Goal: Task Accomplishment & Management: Use online tool/utility

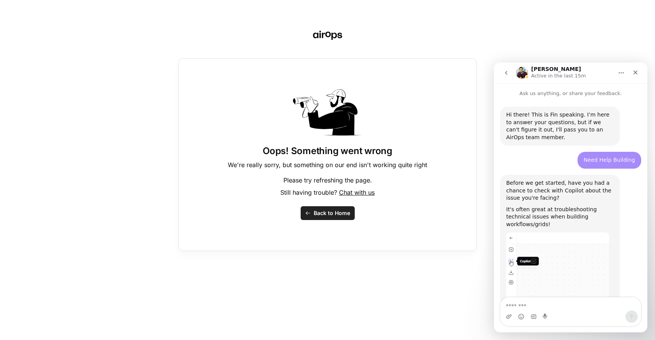
scroll to position [1301, 0]
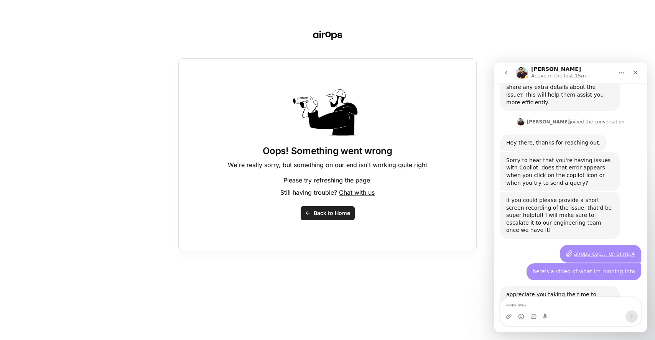
click at [344, 216] on span "Back to Home" at bounding box center [332, 213] width 36 height 8
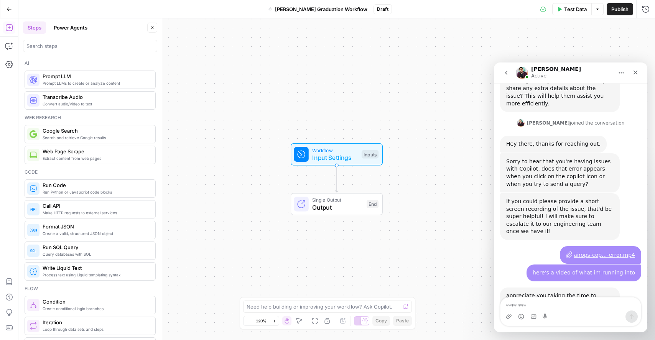
scroll to position [1301, 0]
click at [8, 44] on icon "button" at bounding box center [9, 46] width 8 height 8
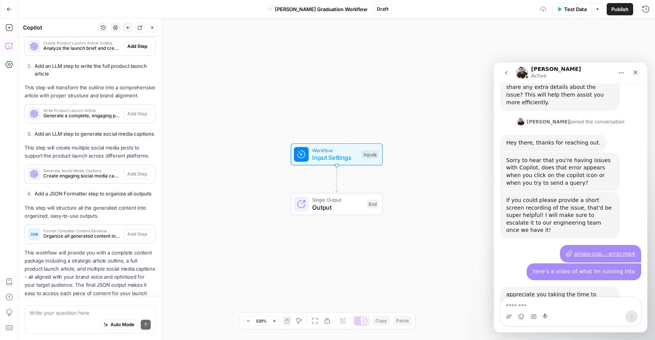
scroll to position [294, 0]
click at [105, 28] on icon "button" at bounding box center [103, 28] width 4 height 4
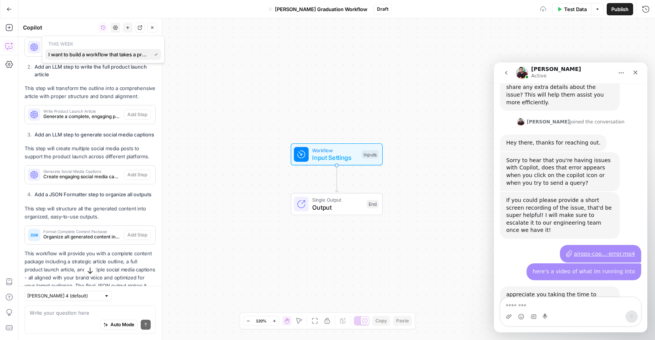
click at [104, 54] on span "I want to build a workflow that takes a product launch brief with my brand kit …" at bounding box center [98, 55] width 100 height 8
click at [102, 26] on icon "button" at bounding box center [103, 27] width 5 height 5
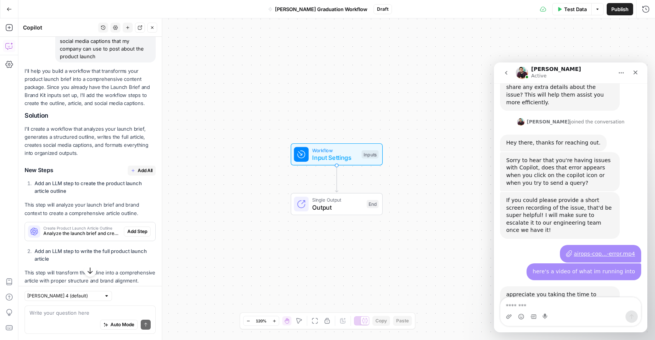
scroll to position [111, 0]
click at [138, 173] on span "Add All" at bounding box center [145, 169] width 15 height 7
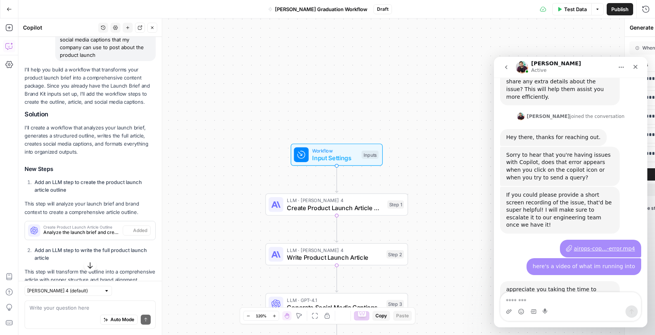
type textarea "Format Complete Content Package"
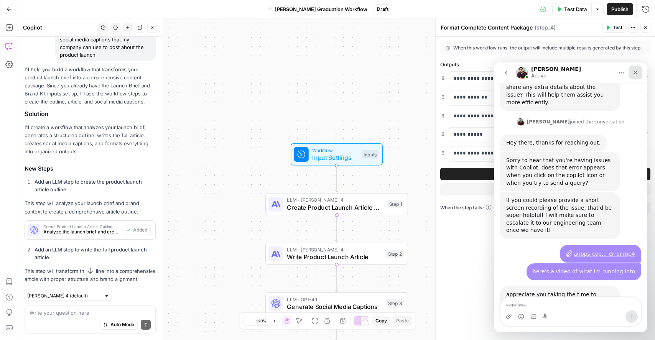
click at [639, 73] on div "Close" at bounding box center [636, 73] width 14 height 14
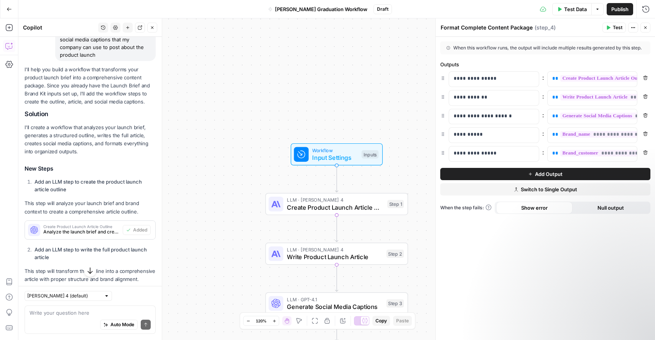
scroll to position [0, 0]
click at [341, 154] on span "Input Settings" at bounding box center [335, 157] width 46 height 9
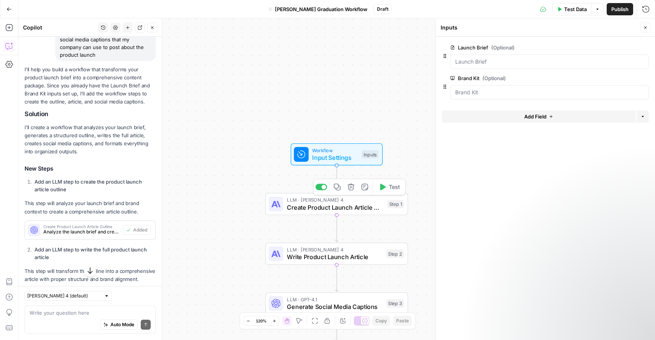
click at [342, 212] on div "LLM · [PERSON_NAME] 4 Create Product Launch Article Outline Step 1 Copy step De…" at bounding box center [336, 204] width 143 height 22
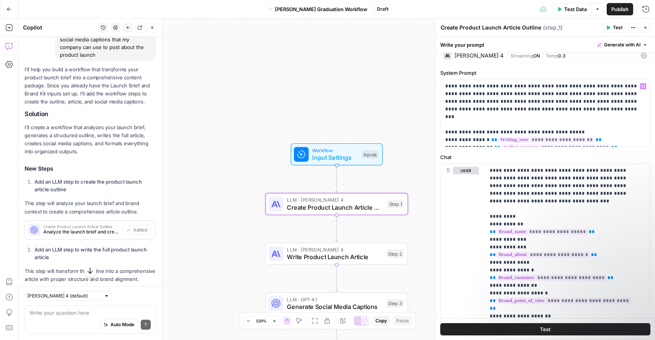
scroll to position [13, 0]
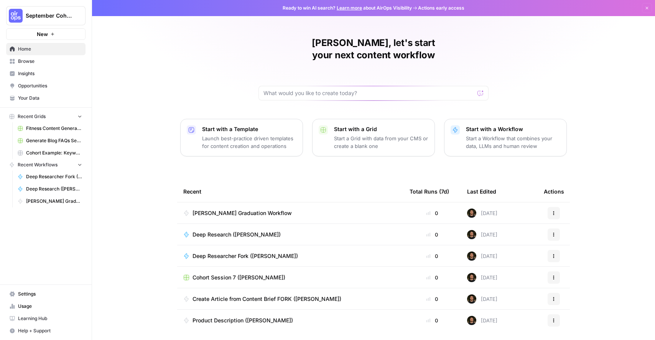
click at [46, 100] on span "Your Data" at bounding box center [50, 98] width 64 height 7
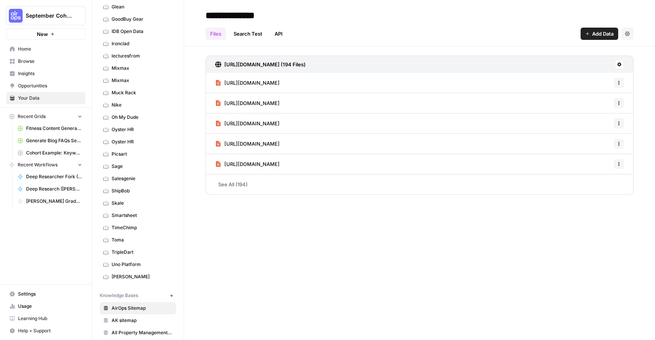
scroll to position [199, 0]
click at [134, 242] on span "Toma" at bounding box center [142, 240] width 61 height 7
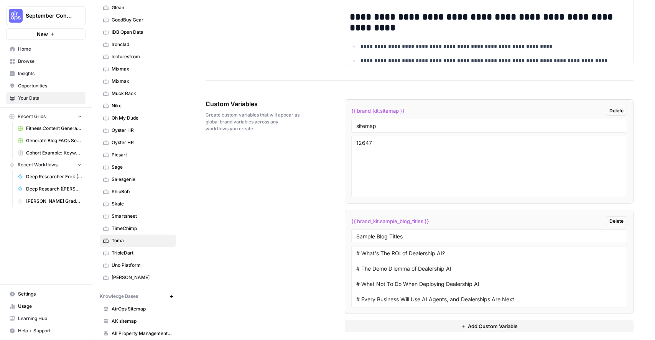
scroll to position [1399, 0]
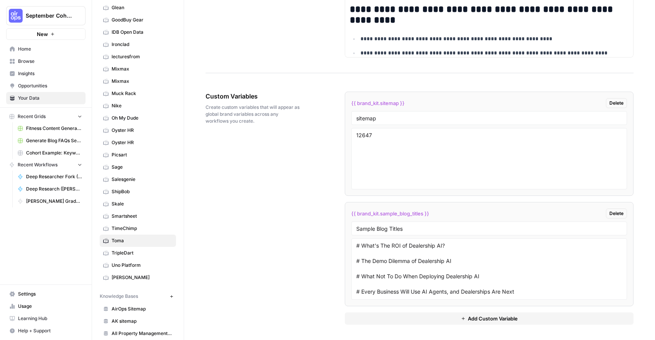
click at [453, 318] on button "Add Custom Variable" at bounding box center [489, 319] width 289 height 12
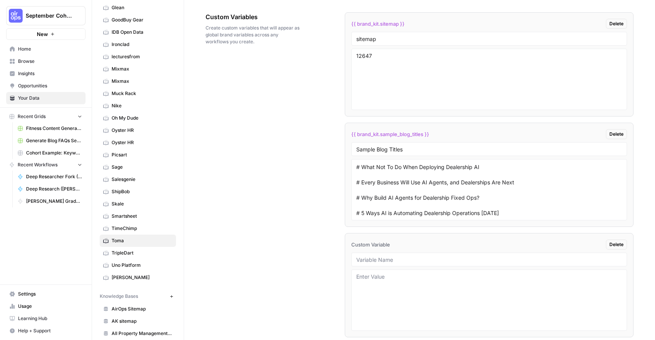
scroll to position [1510, 0]
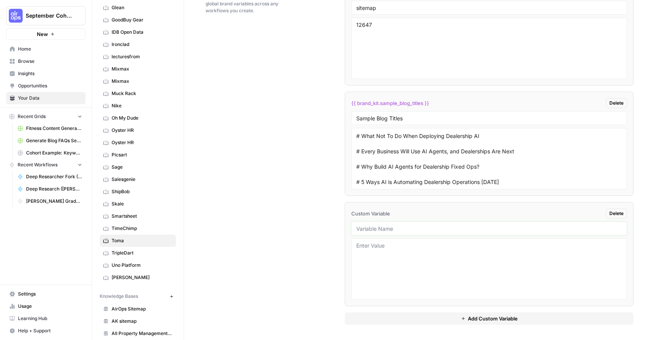
click at [377, 230] on input "text" at bounding box center [489, 228] width 266 height 7
click at [394, 231] on input "product_update_sample" at bounding box center [489, 228] width 266 height 7
type input "product_update_blog_sample"
click at [400, 252] on textarea at bounding box center [489, 269] width 266 height 54
paste textarea "Save Service Revenue with Appointment Reminders"
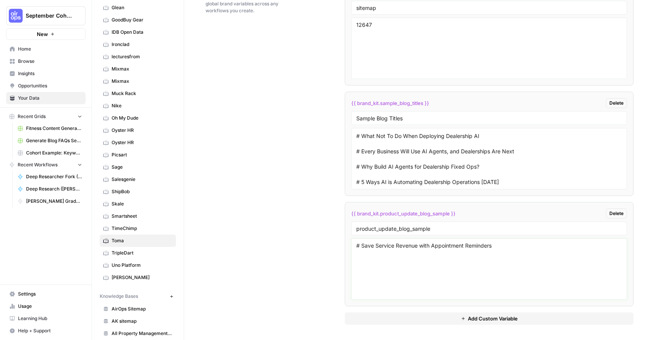
paste textarea "## Say goodbye to no-shows with Toma’s automated appointment reminders feature.…"
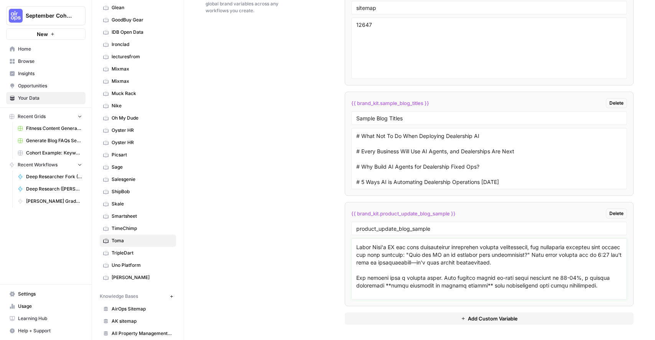
scroll to position [27, 0]
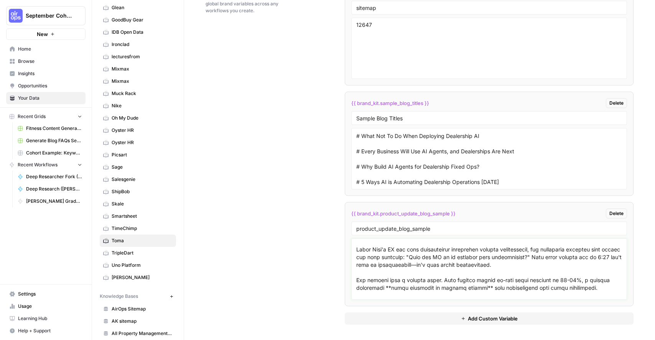
type textarea "# Save Service Revenue with Appointment Reminders ## Say goodbye to no-shows wi…"
click at [325, 272] on div "Custom Variables Create custom variables that will appear as global brand varia…" at bounding box center [420, 153] width 428 height 374
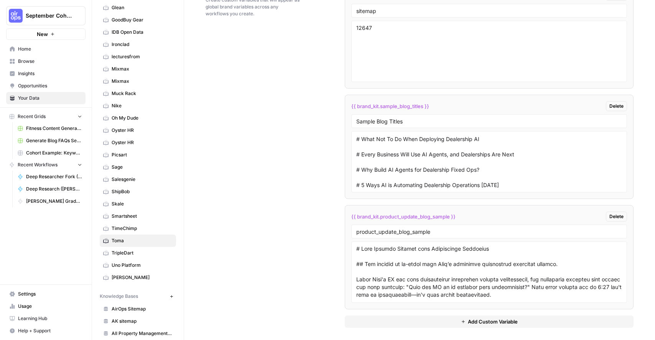
scroll to position [1506, 0]
click at [367, 214] on span "{{ brand_kit.product_update_blog_sample }}" at bounding box center [403, 217] width 104 height 8
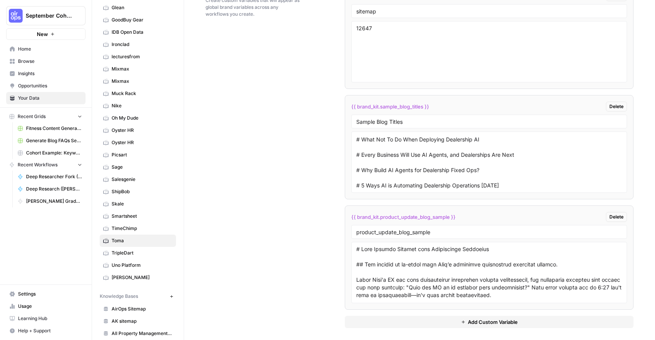
copy div "{{ brand_kit.product_update_blog_sample }} Delete"
click at [307, 67] on div "Custom Variables Create custom variables that will appear as global brand varia…" at bounding box center [420, 156] width 428 height 374
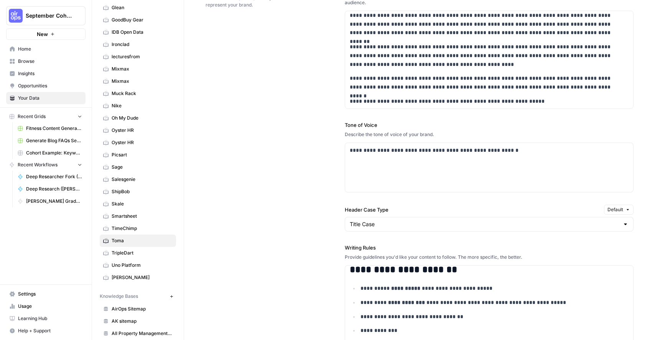
scroll to position [506, 0]
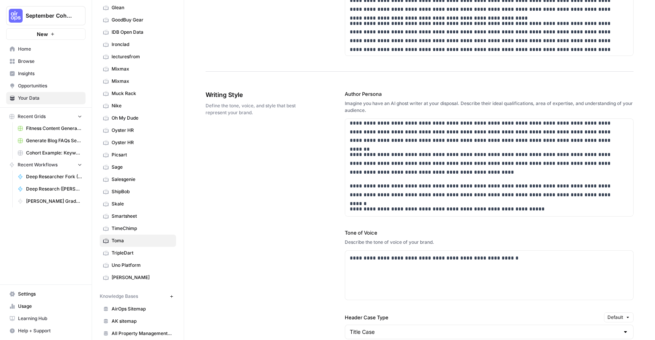
click at [42, 86] on span "Opportunities" at bounding box center [50, 85] width 64 height 7
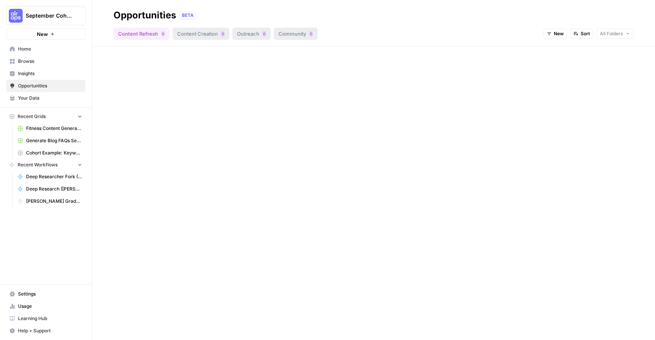
click at [64, 92] on link "Your Data" at bounding box center [45, 98] width 79 height 12
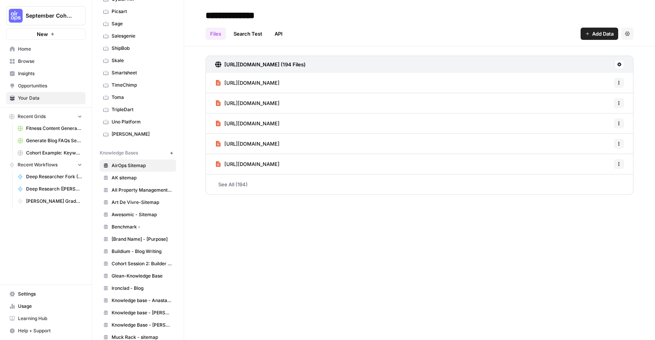
scroll to position [385, 0]
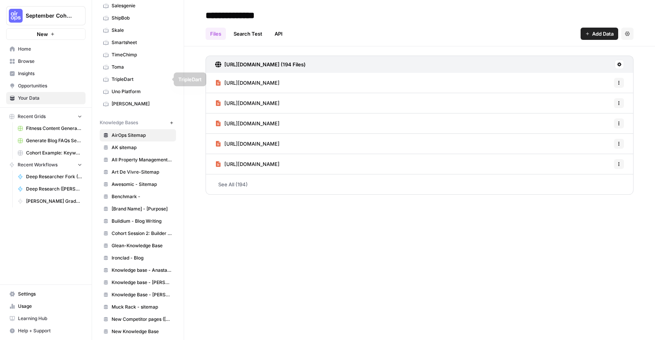
click at [123, 70] on span "Toma" at bounding box center [142, 67] width 61 height 7
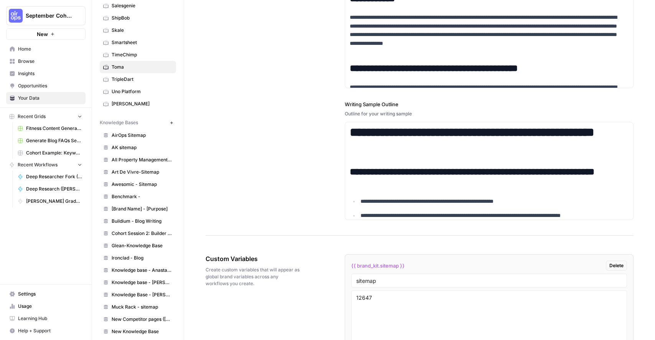
scroll to position [1510, 0]
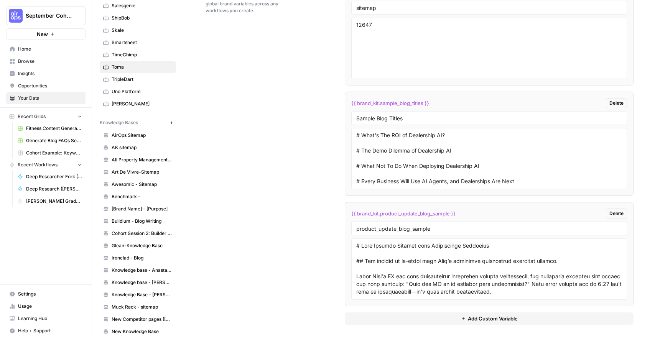
click at [379, 212] on span "{{ brand_kit.product_update_blog_sample }}" at bounding box center [403, 214] width 104 height 8
copy div "{{ brand_kit.product_update_blog_sample }} Delete"
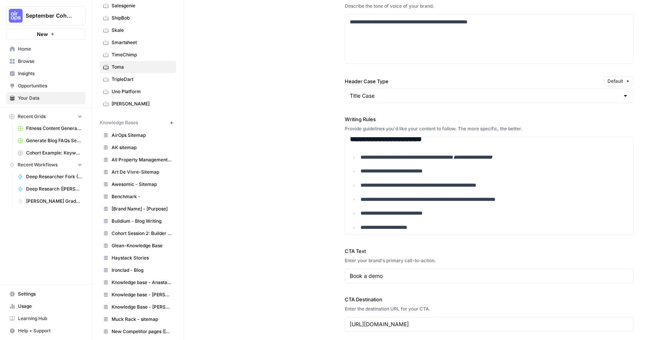
scroll to position [592, 0]
click at [453, 171] on p "**********" at bounding box center [490, 171] width 258 height 9
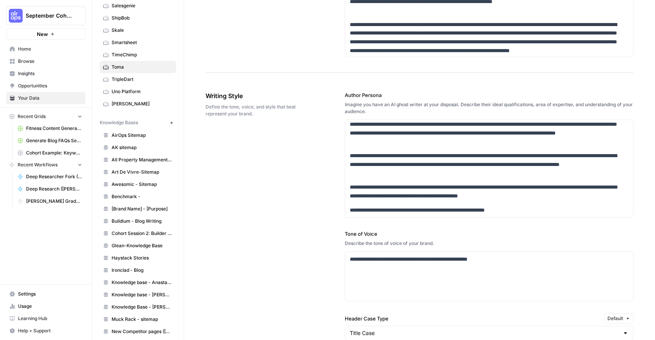
scroll to position [504, 0]
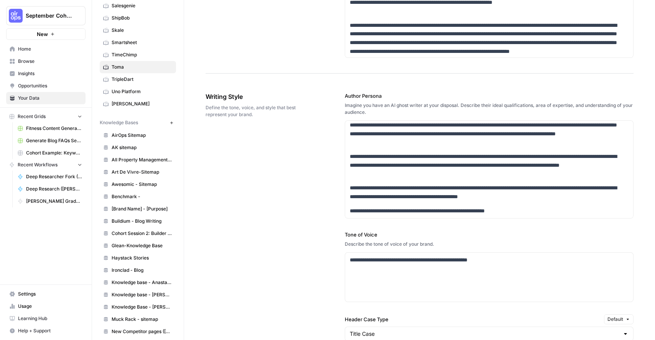
click at [362, 103] on div "Imagine you have an AI ghost writer at your disposal. Describe their ideal qual…" at bounding box center [489, 109] width 289 height 14
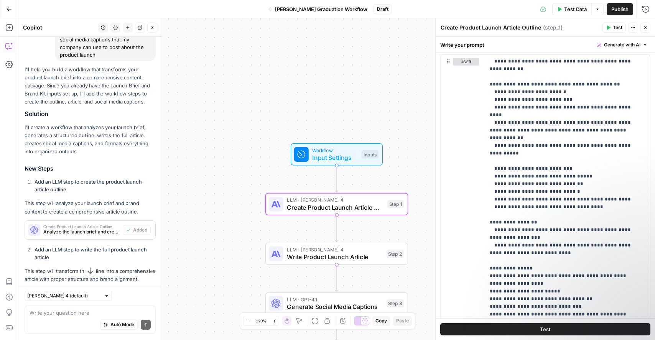
scroll to position [134, 0]
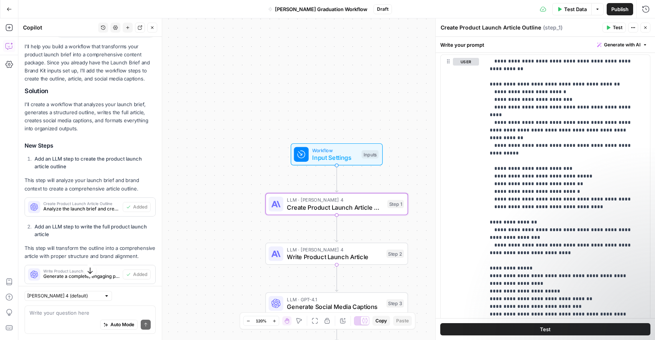
click at [60, 321] on div "Auto Mode Send" at bounding box center [90, 325] width 121 height 17
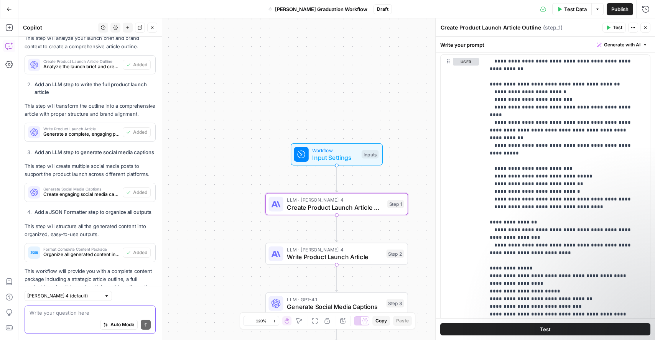
scroll to position [364, 0]
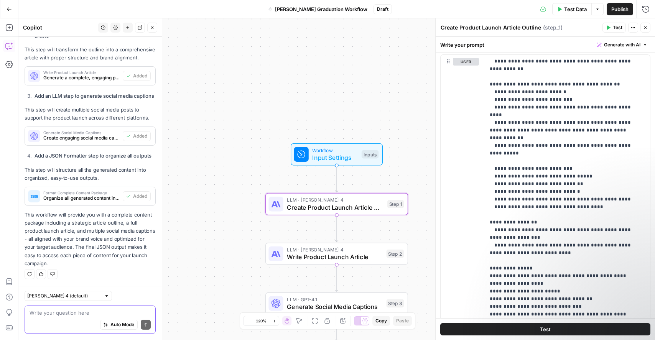
click at [61, 310] on textarea at bounding box center [90, 313] width 121 height 8
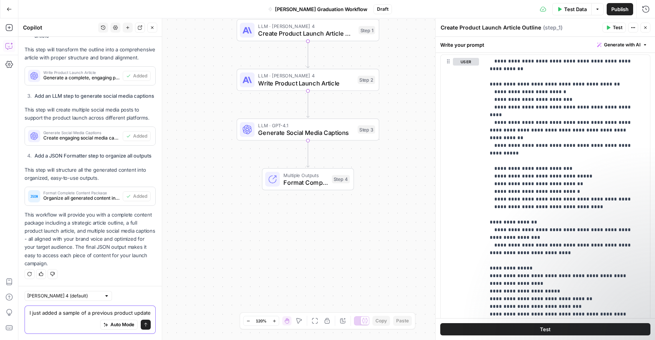
scroll to position [371, 0]
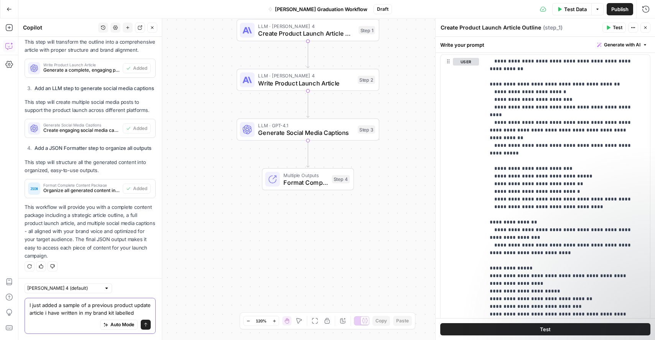
paste textarea "{{ brand_kit.product_update_blog_sample }}"
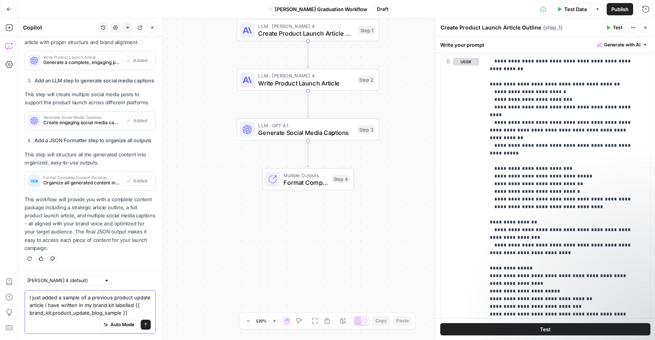
scroll to position [387, 0]
click at [32, 314] on textarea "I just added a sample of a previous product update article i have written in my…" at bounding box center [90, 305] width 121 height 23
click at [132, 315] on textarea "I just added a sample of a previous product update article i have written in my…" at bounding box center [90, 305] width 121 height 23
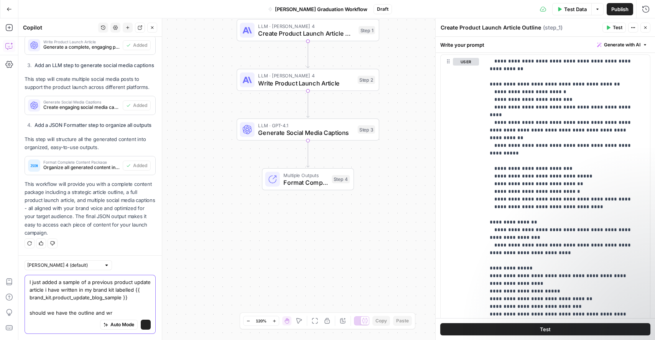
scroll to position [402, 0]
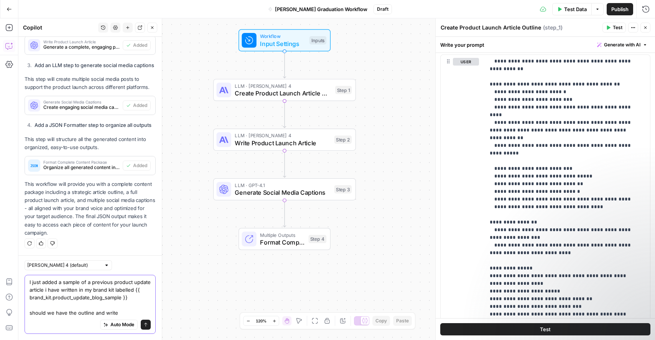
click at [108, 312] on textarea "I just added a sample of a previous product update article i have written in my…" at bounding box center [90, 298] width 121 height 38
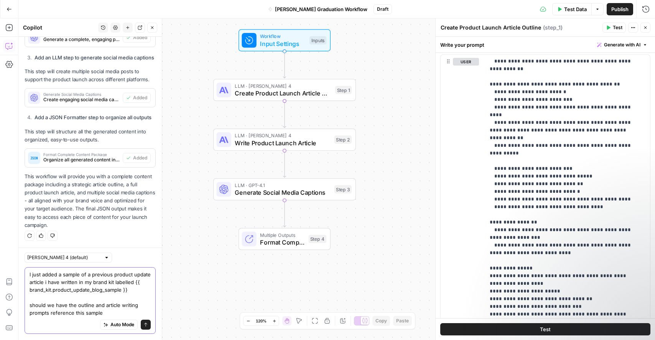
type textarea "I just added a sample of a previous product update article i have written in my…"
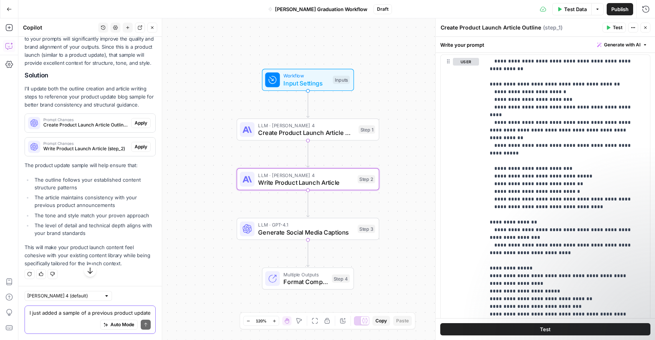
scroll to position [652, 0]
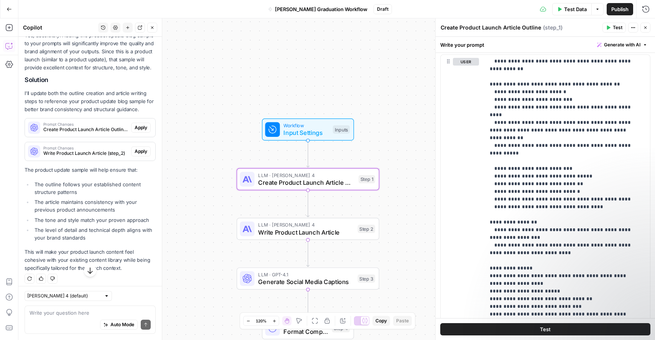
click at [135, 131] on span "Apply" at bounding box center [141, 127] width 13 height 7
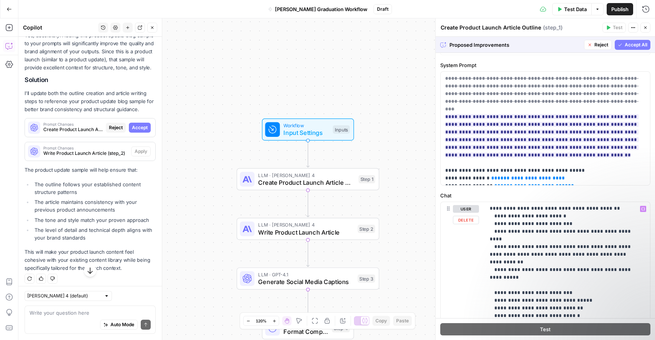
scroll to position [415, 0]
click at [558, 210] on p "**********" at bounding box center [562, 162] width 144 height 744
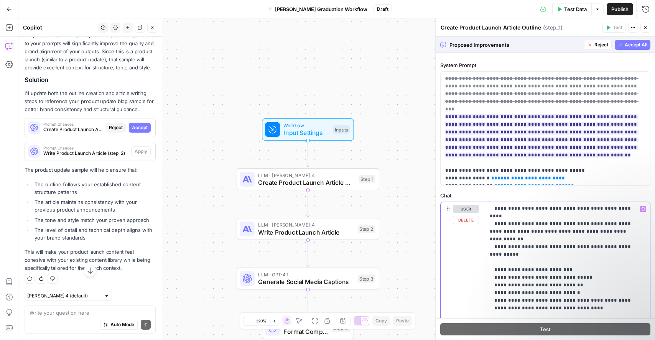
scroll to position [21, 0]
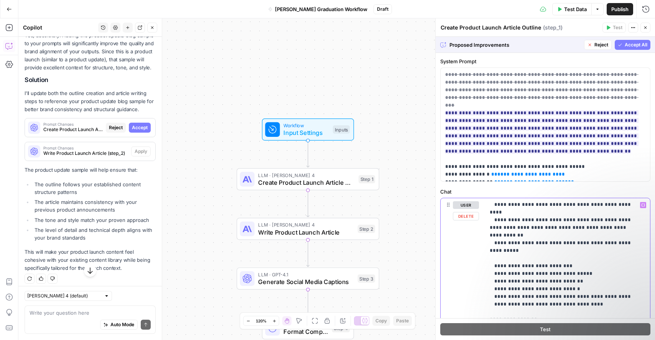
click at [500, 282] on p "**********" at bounding box center [562, 136] width 144 height 744
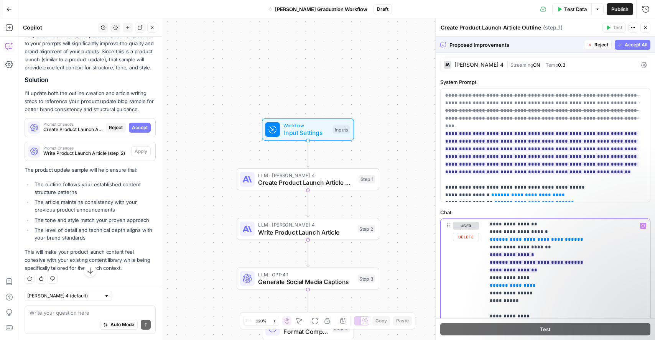
scroll to position [155, 0]
click at [496, 261] on span "**********" at bounding box center [536, 262] width 81 height 5
click at [537, 301] on span "Accept" at bounding box center [544, 299] width 16 height 7
drag, startPoint x: 570, startPoint y: 263, endPoint x: 491, endPoint y: 260, distance: 79.8
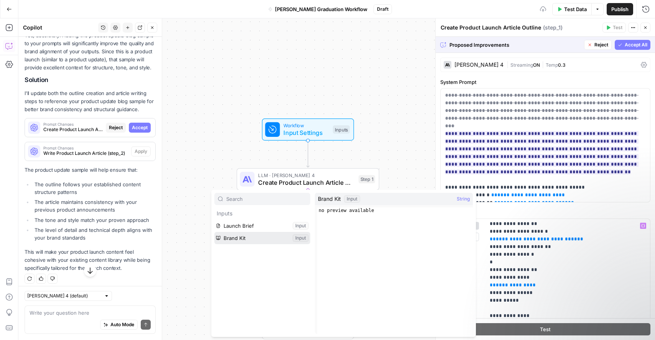
click at [232, 238] on button "Select variable Brand Kit" at bounding box center [262, 238] width 96 height 12
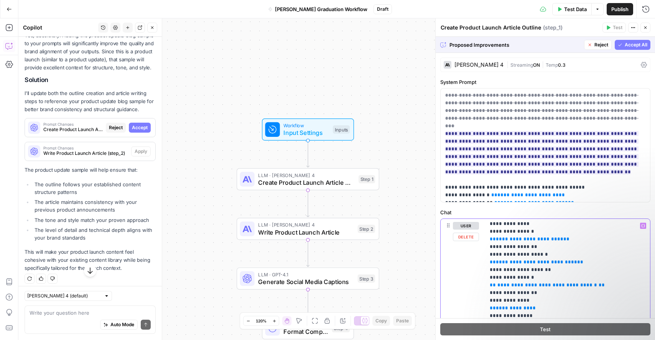
scroll to position [128, 0]
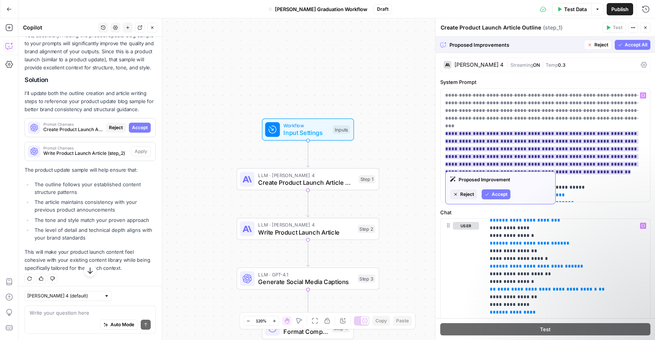
click at [498, 193] on span "Accept" at bounding box center [500, 194] width 16 height 7
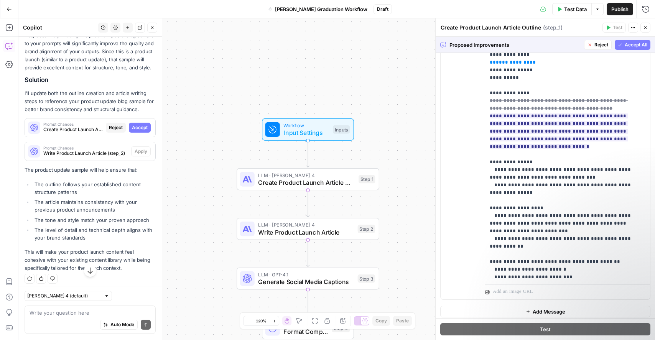
scroll to position [149, 0]
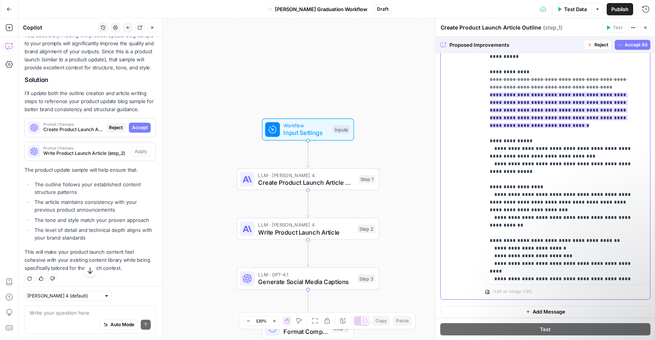
click at [580, 107] on span "**********" at bounding box center [559, 103] width 138 height 56
click at [547, 103] on ins "**********" at bounding box center [559, 110] width 138 height 36
click at [544, 133] on p "**********" at bounding box center [562, 195] width 144 height 744
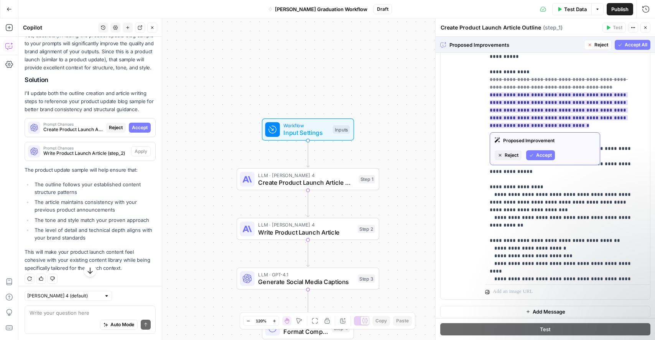
click at [542, 155] on span "Accept" at bounding box center [544, 155] width 16 height 7
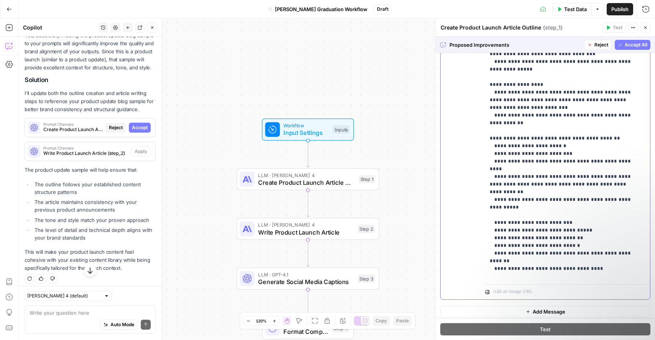
scroll to position [422, 0]
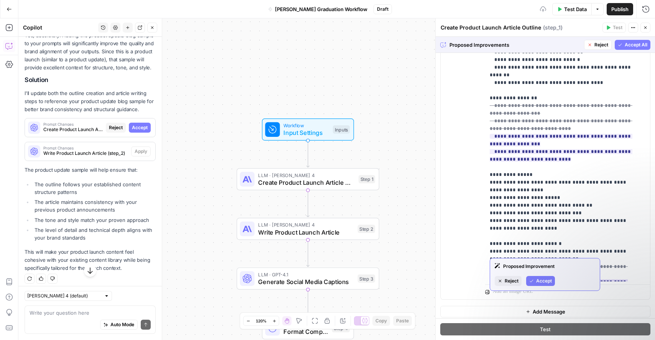
click at [536, 282] on button "Accept" at bounding box center [540, 281] width 29 height 10
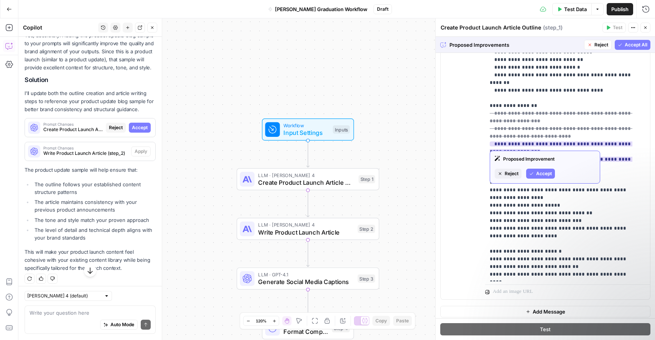
click at [536, 174] on button "Accept" at bounding box center [540, 174] width 29 height 10
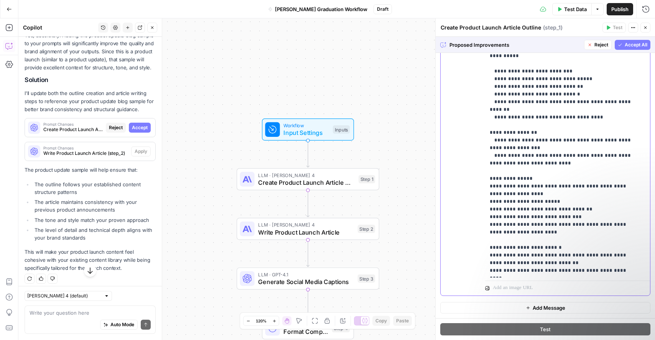
scroll to position [0, 0]
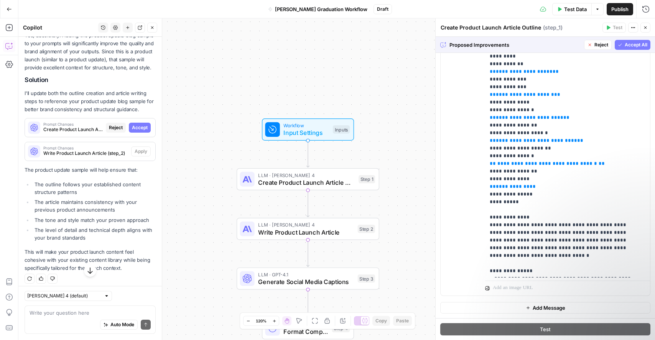
click at [625, 47] on span "Accept All" at bounding box center [636, 44] width 23 height 7
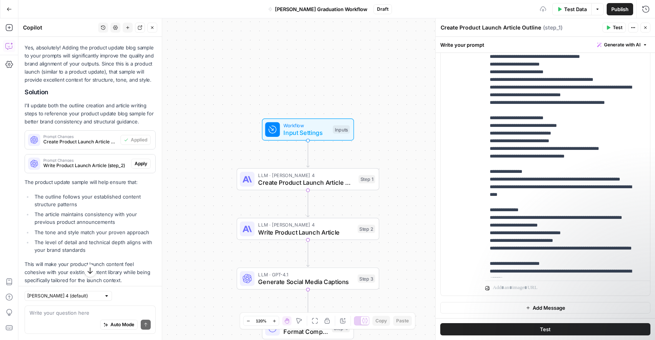
scroll to position [367, 0]
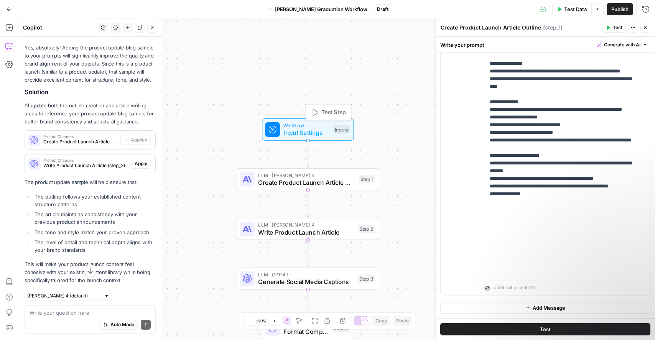
click at [300, 135] on span "Input Settings" at bounding box center [307, 132] width 46 height 9
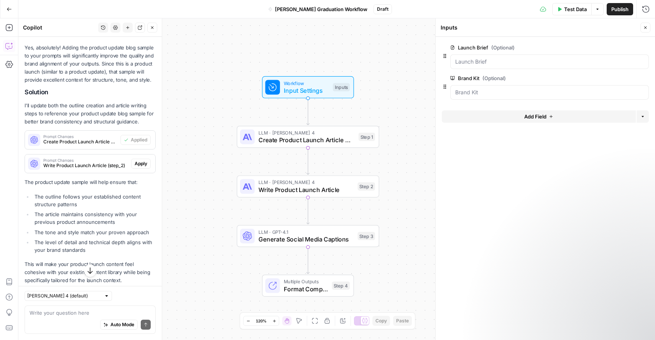
scroll to position [700, 0]
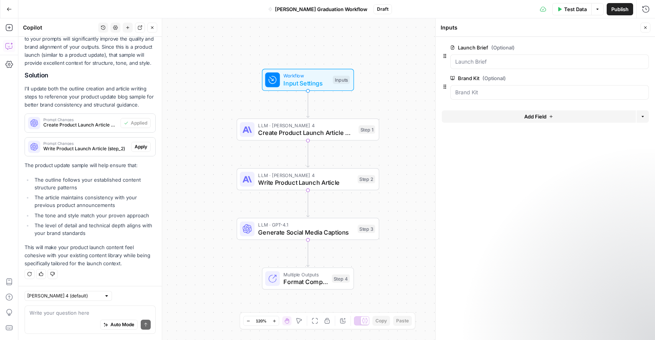
click at [46, 318] on div "Auto Mode Send" at bounding box center [90, 325] width 121 height 17
type textarea "I"
type textarea "S"
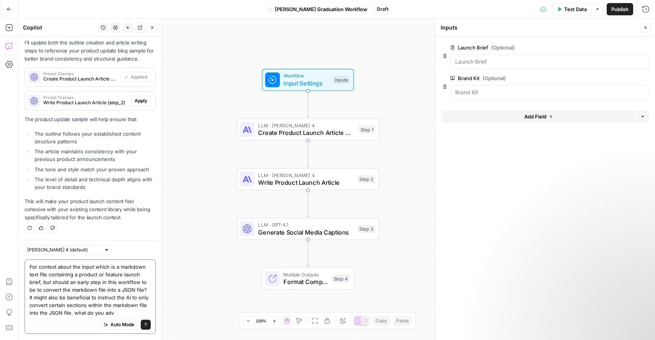
scroll to position [754, 0]
type textarea "For context about the input which is a markdown text file containing a product …"
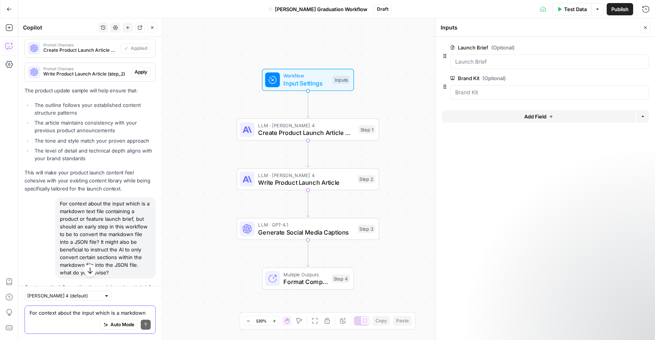
scroll to position [757, 0]
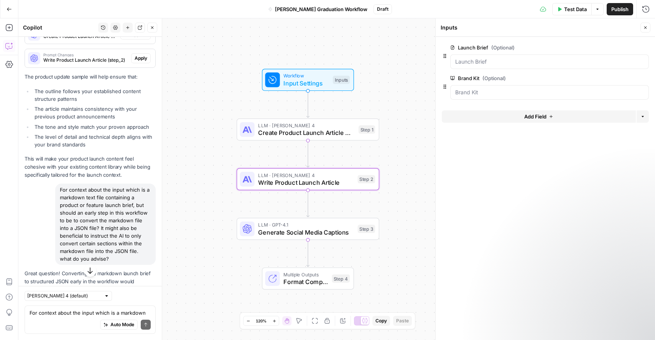
click at [97, 68] on div "Prompt Changes Write Product Launch Article (step_2)" at bounding box center [78, 58] width 106 height 18
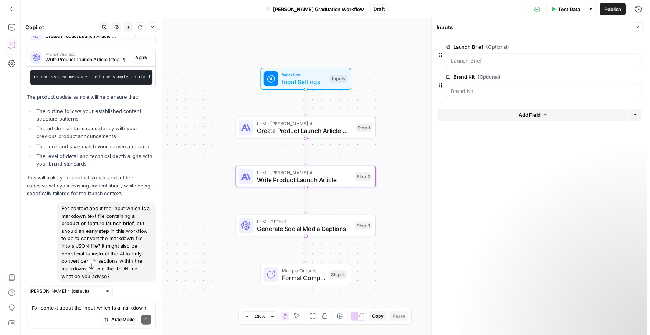
scroll to position [0, 241]
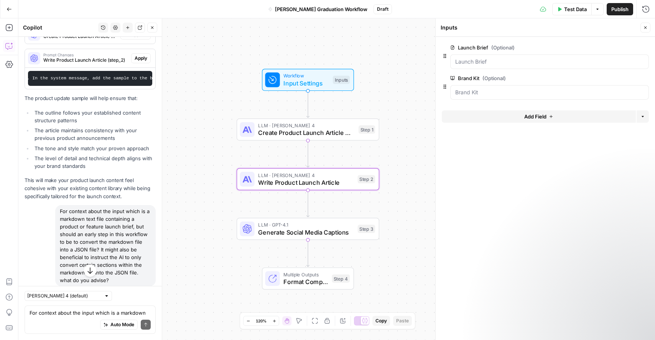
click at [135, 62] on span "Apply" at bounding box center [141, 58] width 13 height 7
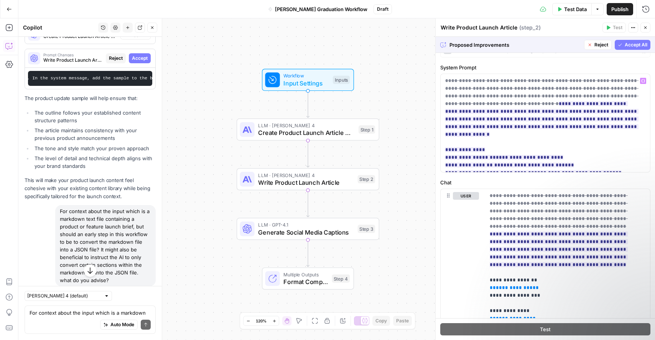
scroll to position [16, 0]
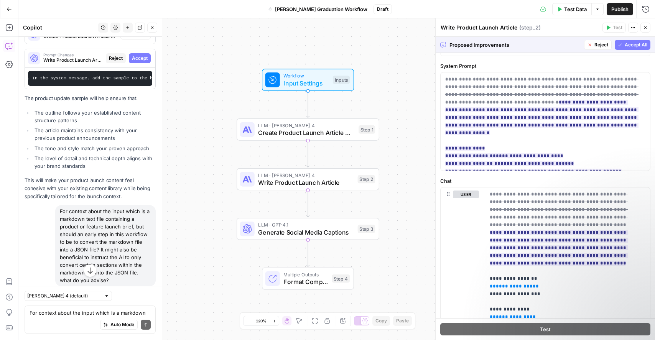
click at [625, 49] on div "Proposed Improvements Reject Accept All" at bounding box center [545, 45] width 219 height 16
click at [625, 45] on span "Accept All" at bounding box center [636, 44] width 23 height 7
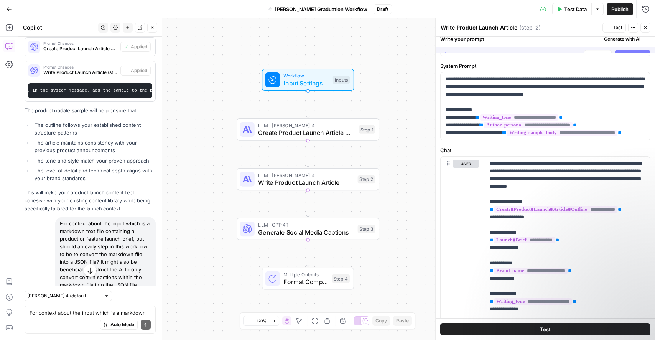
scroll to position [0, 0]
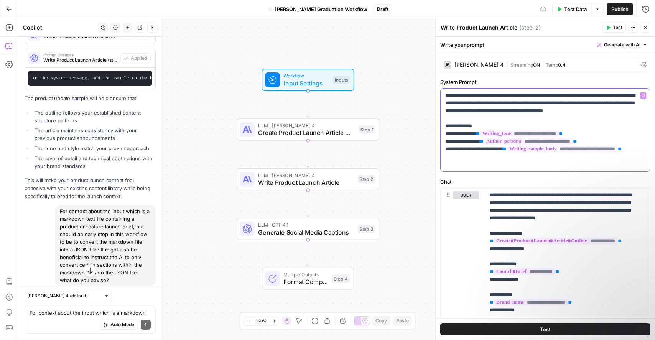
click at [539, 152] on span "**********" at bounding box center [562, 149] width 110 height 7
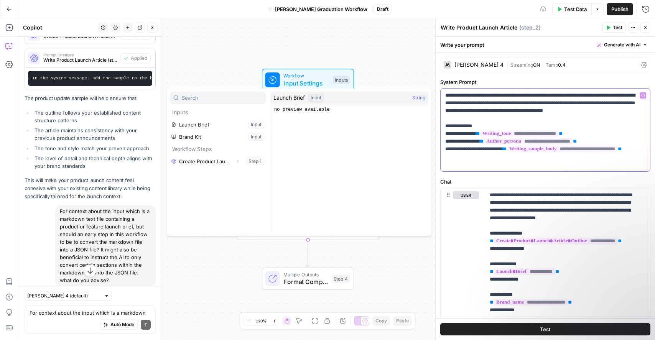
click at [601, 163] on p "**********" at bounding box center [542, 130] width 195 height 77
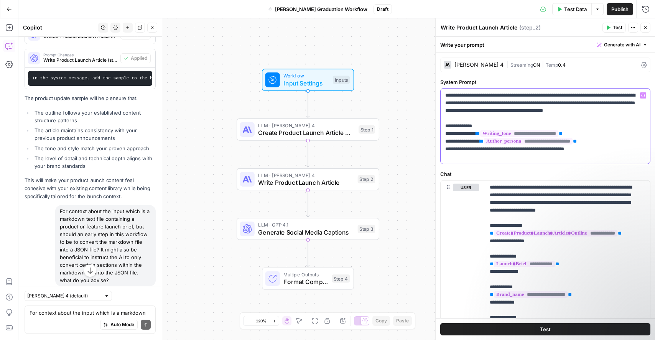
drag, startPoint x: 603, startPoint y: 158, endPoint x: 520, endPoint y: 158, distance: 82.5
click at [520, 158] on p "**********" at bounding box center [542, 126] width 195 height 69
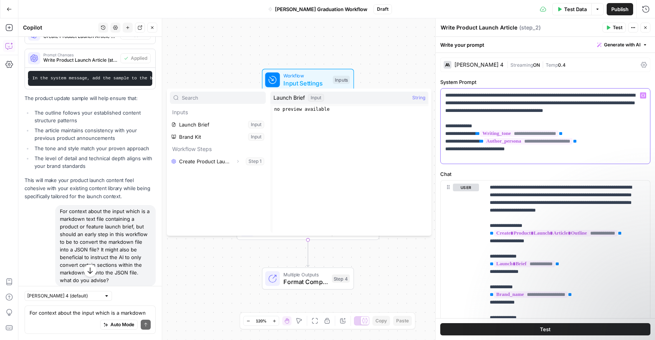
click at [573, 145] on span "**********" at bounding box center [528, 141] width 89 height 7
click at [643, 29] on icon "button" at bounding box center [645, 27] width 5 height 5
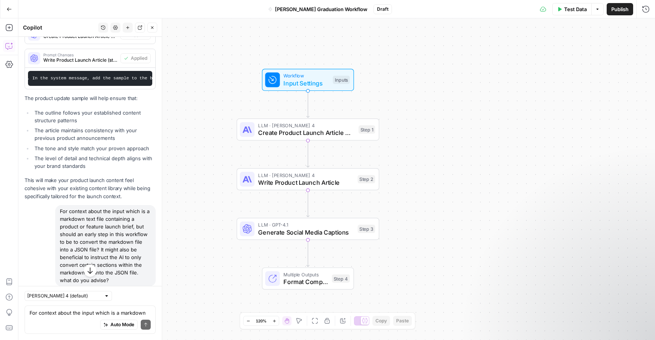
click at [622, 10] on span "Publish" at bounding box center [620, 9] width 17 height 8
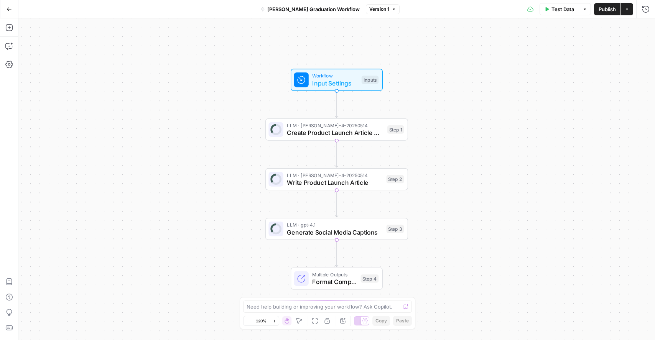
click at [347, 181] on span "Write Product Launch Article" at bounding box center [335, 182] width 96 height 9
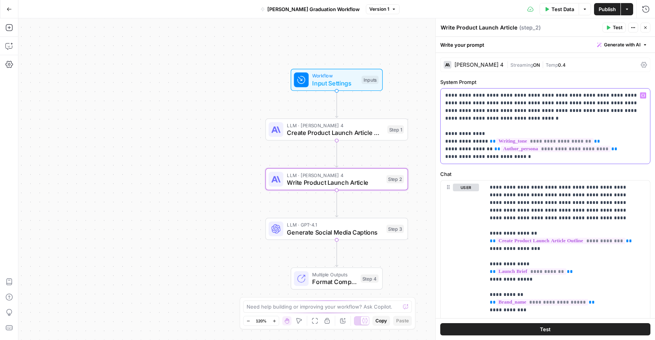
click at [536, 155] on p "**********" at bounding box center [542, 126] width 195 height 69
click at [647, 28] on icon "button" at bounding box center [645, 27] width 5 height 5
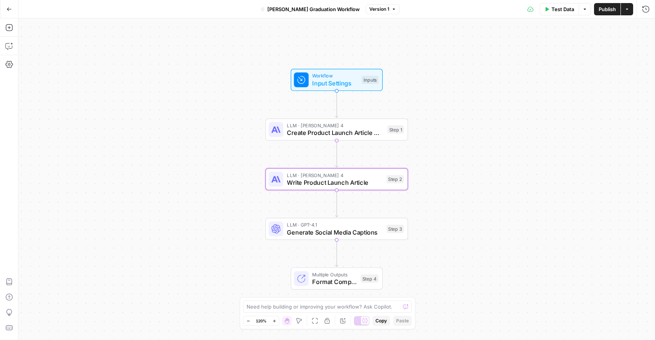
click at [343, 84] on span "Input Settings" at bounding box center [335, 83] width 46 height 9
click at [562, 11] on span "Test Data" at bounding box center [563, 9] width 23 height 8
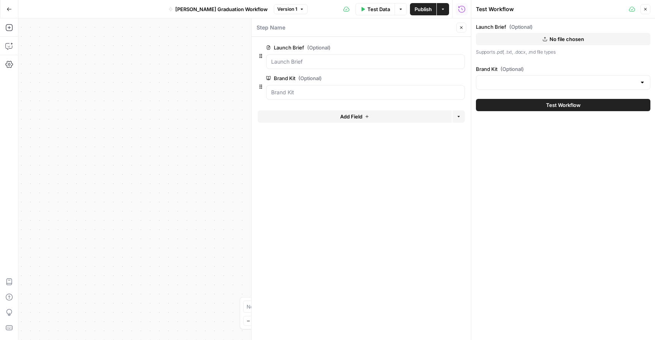
click at [513, 87] on div at bounding box center [563, 82] width 175 height 15
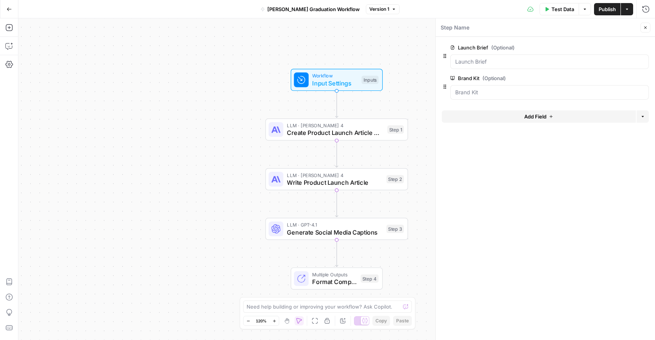
click at [498, 99] on div at bounding box center [549, 92] width 199 height 15
click at [558, 14] on button "Test Data" at bounding box center [560, 9] width 40 height 12
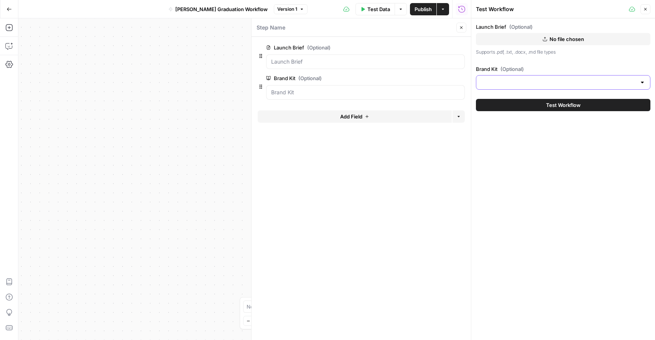
click at [519, 79] on input "Brand Kit (Optional)" at bounding box center [558, 83] width 155 height 8
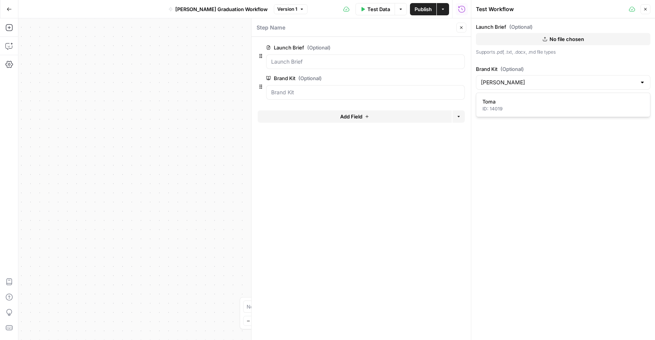
click at [501, 95] on div "Toma ID: 14019" at bounding box center [563, 105] width 175 height 25
click at [501, 102] on span "Toma" at bounding box center [562, 102] width 158 height 8
type input "Toma"
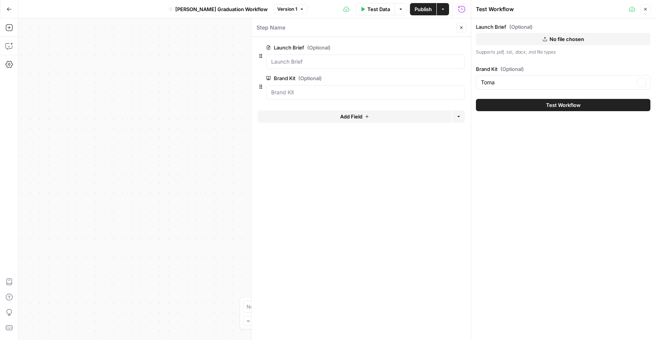
click at [517, 156] on div "Launch Brief (Optional) No file chosen Supports .pdf, .txt, .docx, .md file typ…" at bounding box center [564, 179] width 184 height 322
click at [650, 7] on button "Close" at bounding box center [646, 9] width 10 height 10
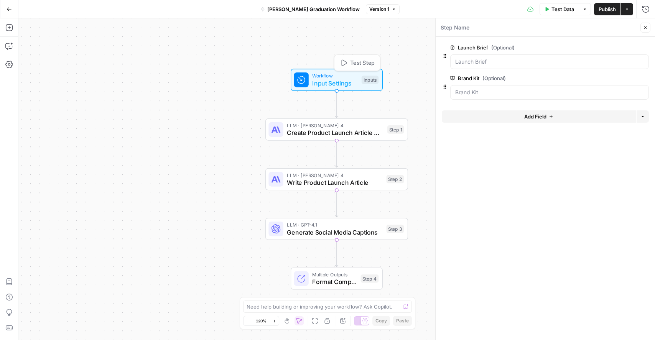
click at [342, 126] on span "LLM · [PERSON_NAME] 4" at bounding box center [335, 125] width 97 height 7
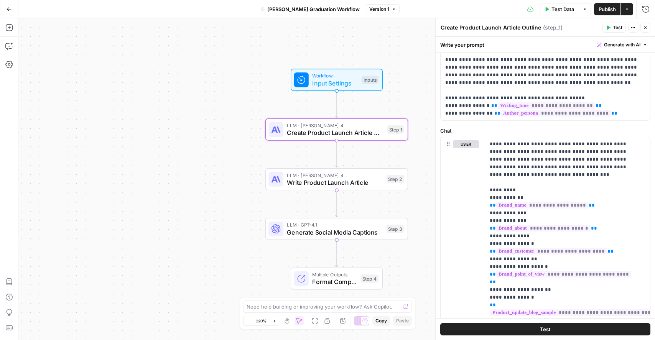
scroll to position [73, 0]
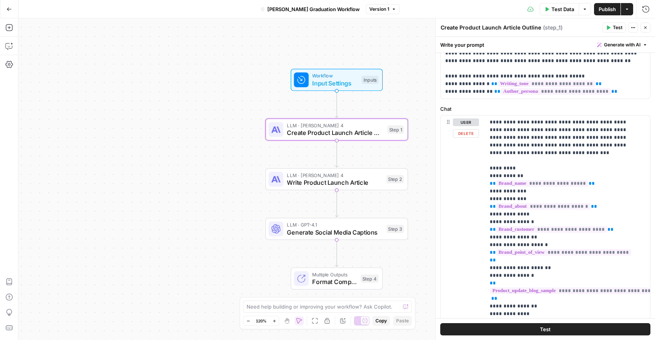
click at [357, 180] on span "Write Product Launch Article" at bounding box center [335, 182] width 96 height 9
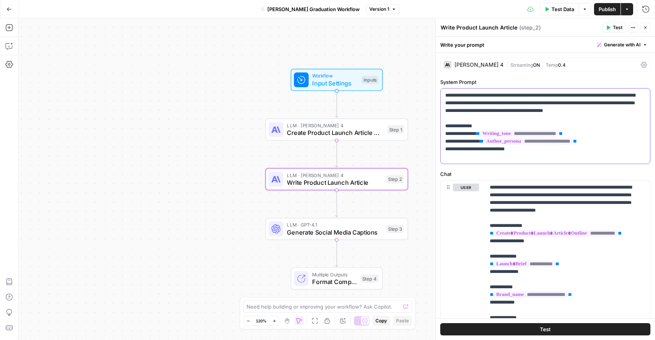
click at [527, 145] on span "**********" at bounding box center [528, 141] width 89 height 7
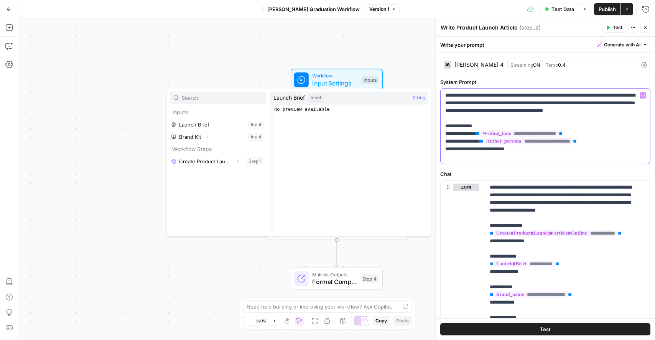
click at [525, 157] on p "**********" at bounding box center [542, 126] width 195 height 69
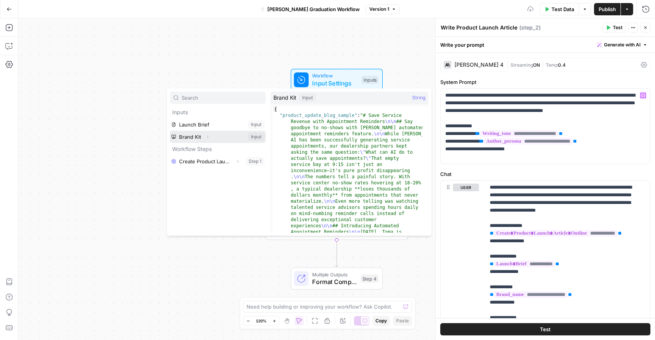
click at [208, 135] on icon "button" at bounding box center [207, 137] width 5 height 5
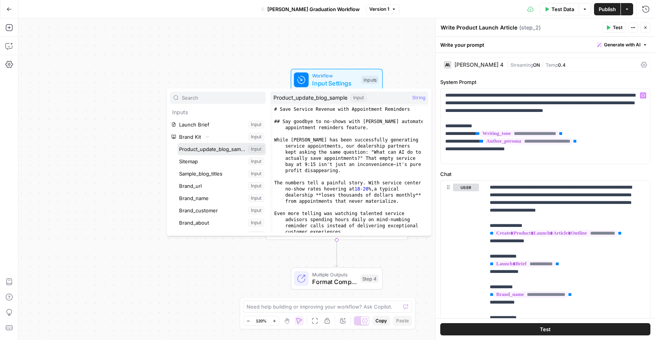
click at [213, 152] on button "Select variable Product_update_blog_sample" at bounding box center [222, 149] width 88 height 12
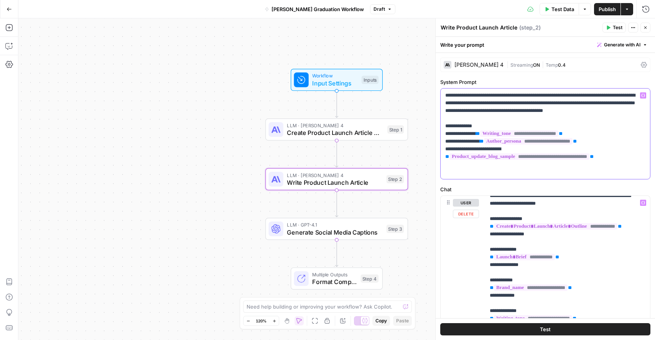
scroll to position [0, 0]
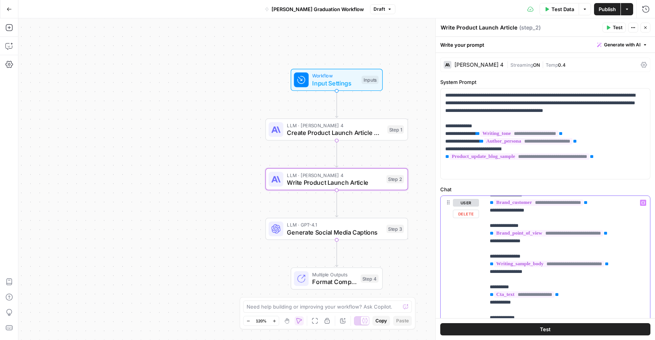
scroll to position [170, 0]
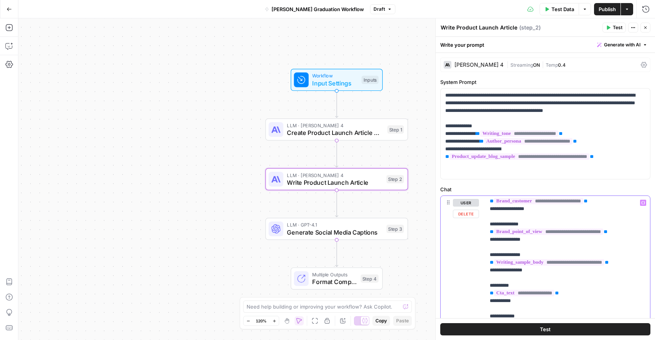
click at [634, 269] on p "**********" at bounding box center [562, 328] width 144 height 598
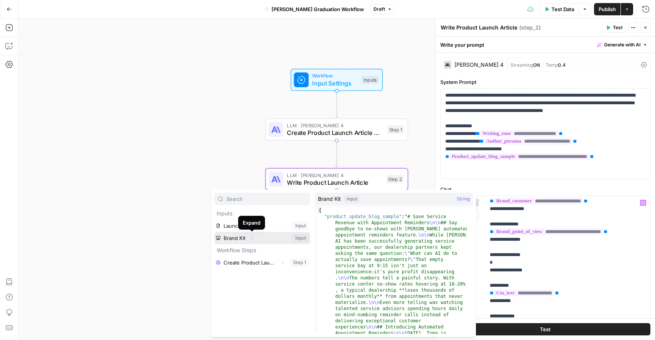
click at [252, 238] on icon "button" at bounding box center [252, 238] width 5 height 5
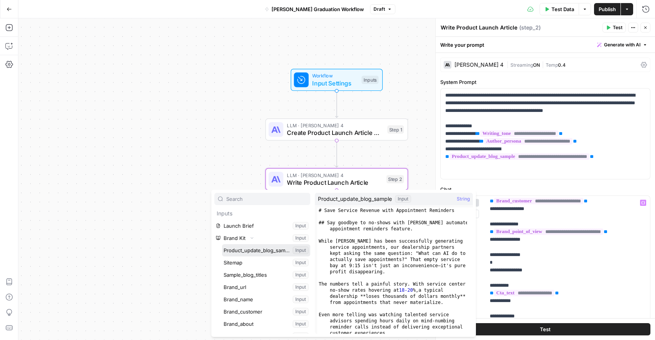
click at [251, 248] on button "Select variable Product_update_blog_sample" at bounding box center [266, 250] width 88 height 12
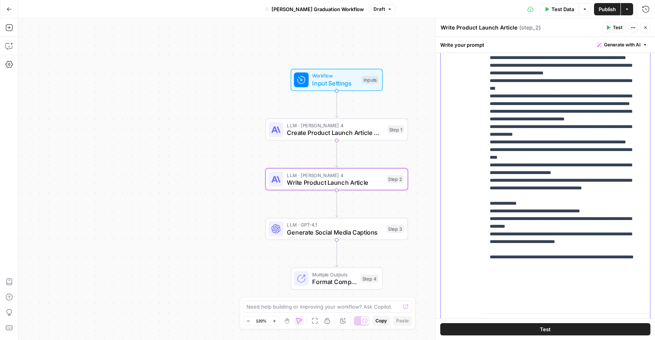
scroll to position [214, 0]
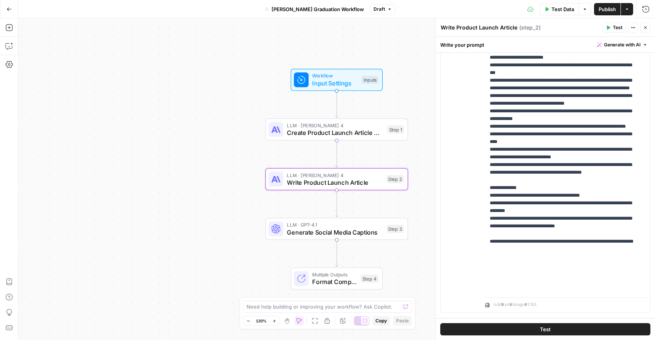
click at [643, 30] on button "Close" at bounding box center [646, 28] width 10 height 10
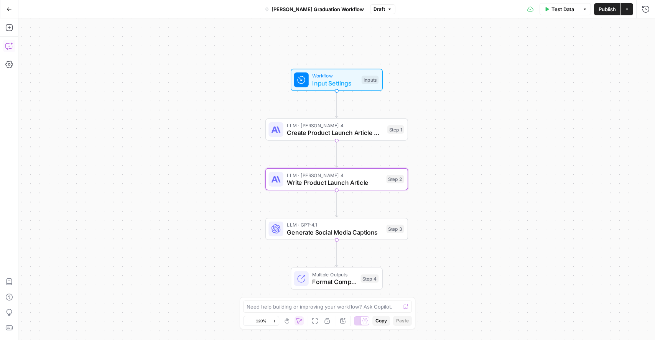
click at [10, 49] on icon "button" at bounding box center [9, 46] width 8 height 8
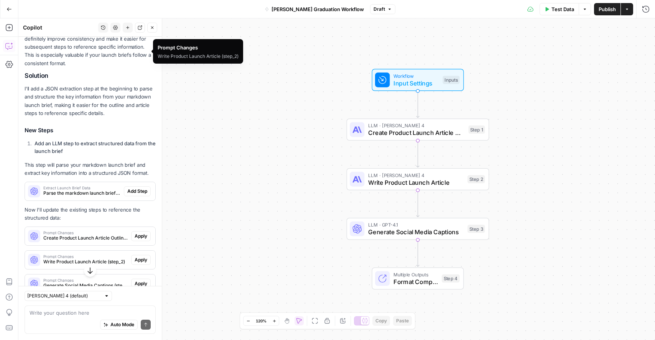
scroll to position [1018, 0]
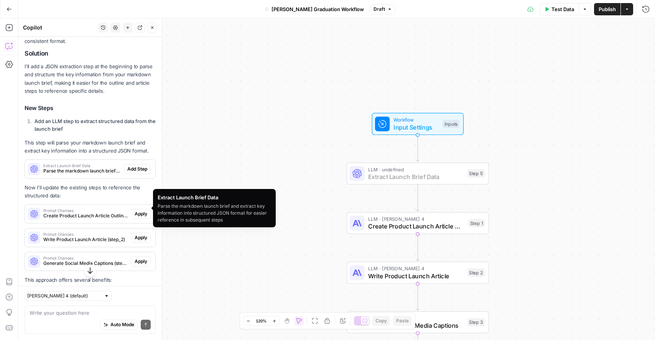
click at [135, 173] on span "Add Step" at bounding box center [137, 169] width 20 height 7
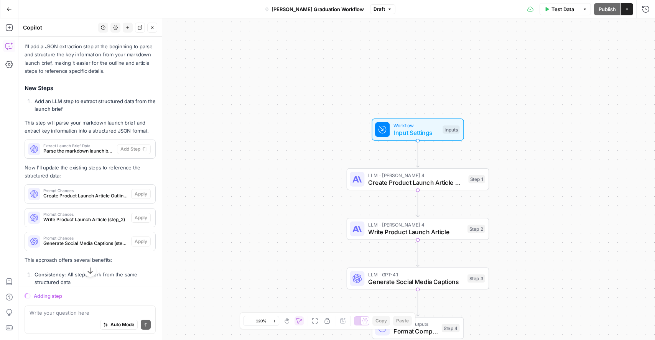
scroll to position [1042, 0]
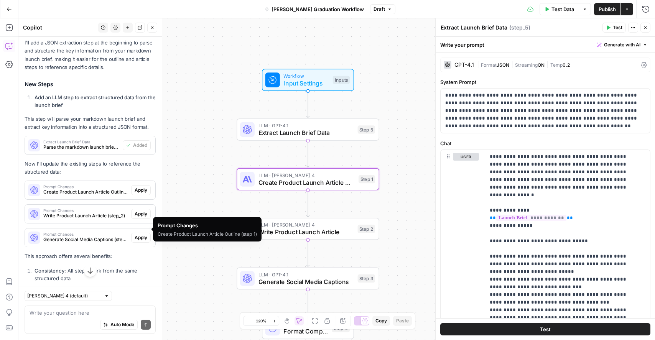
click at [135, 194] on span "Apply" at bounding box center [141, 190] width 13 height 7
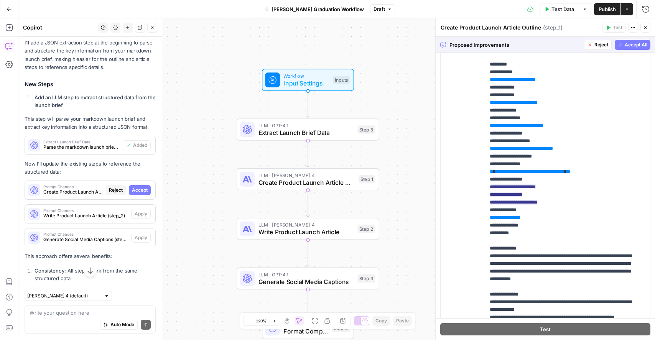
scroll to position [14, 0]
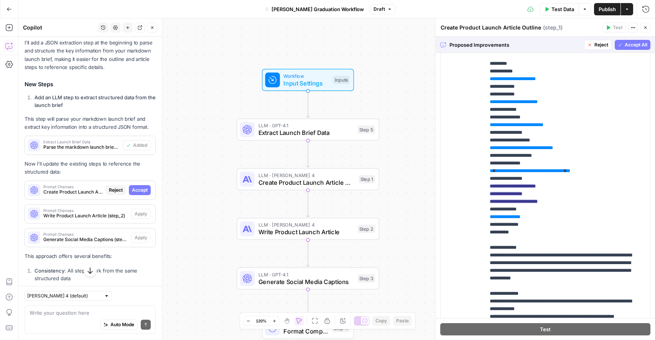
click at [625, 47] on span "Accept All" at bounding box center [636, 44] width 23 height 7
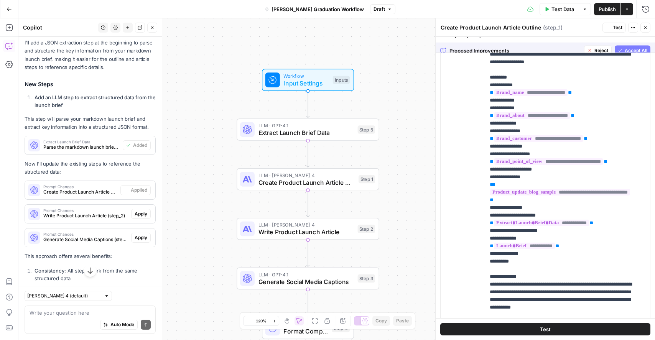
scroll to position [0, 0]
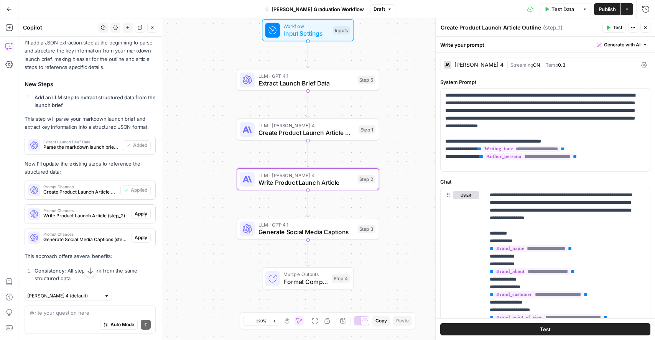
click at [135, 218] on span "Apply" at bounding box center [141, 214] width 13 height 7
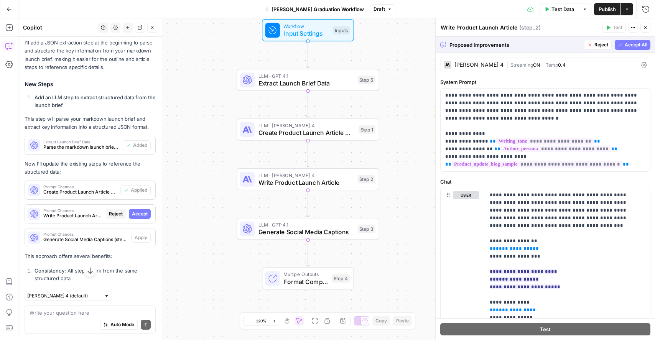
click at [625, 46] on span "Accept All" at bounding box center [636, 44] width 23 height 7
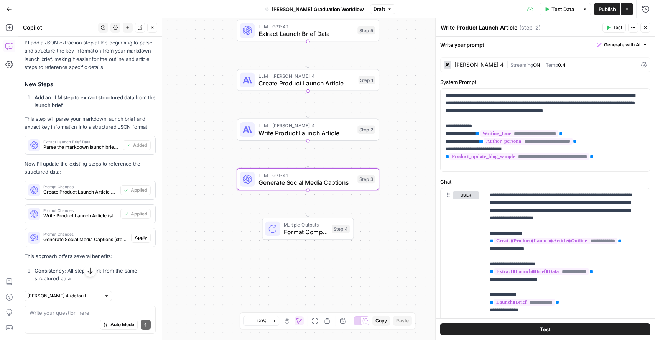
click at [135, 241] on span "Apply" at bounding box center [141, 237] width 13 height 7
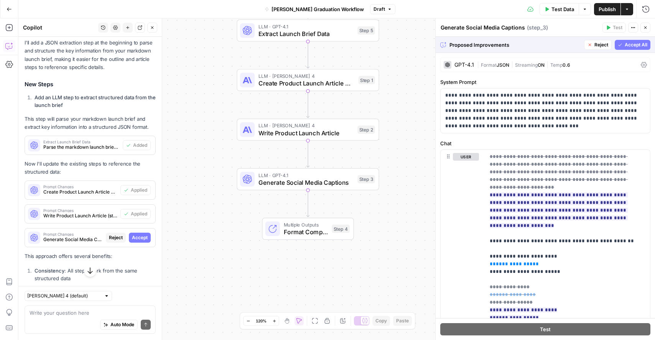
click at [625, 46] on span "Accept All" at bounding box center [636, 44] width 23 height 7
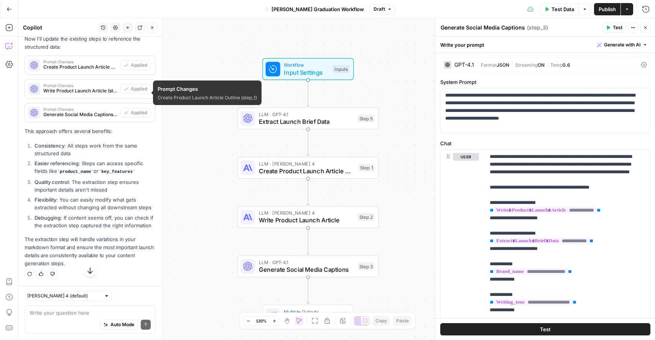
scroll to position [1221, 0]
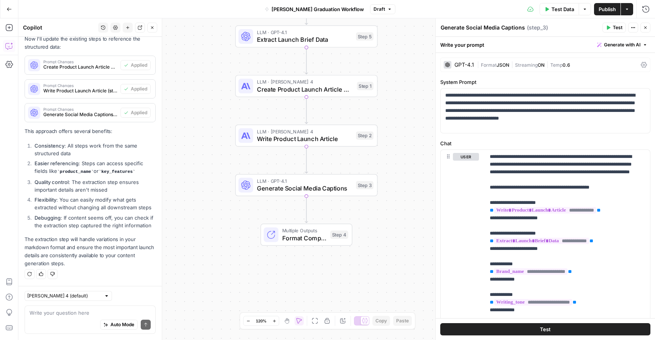
click at [279, 50] on div "Workflow Input Settings Inputs LLM · GPT-4.1 Extract Launch Brief Data Step 5 L…" at bounding box center [336, 179] width 637 height 322
click at [282, 43] on span "Extract Launch Brief Data" at bounding box center [305, 39] width 96 height 9
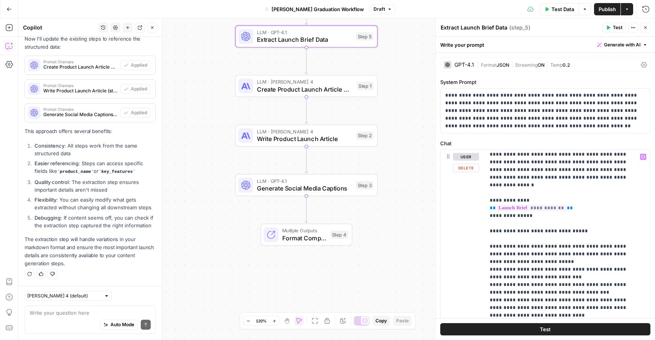
scroll to position [10, 0]
click at [621, 46] on span "Generate with AI" at bounding box center [622, 44] width 36 height 7
click at [602, 65] on span "Generate" at bounding box center [604, 62] width 61 height 8
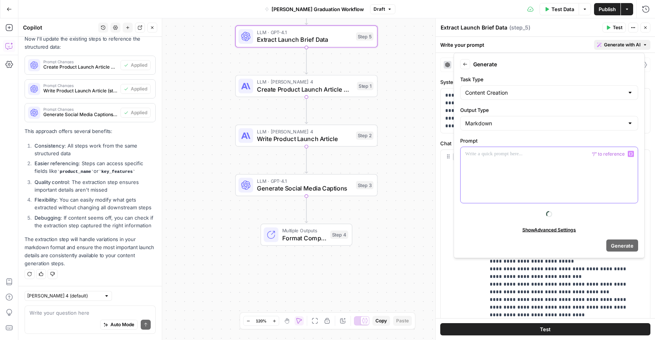
click at [491, 161] on div at bounding box center [549, 175] width 177 height 56
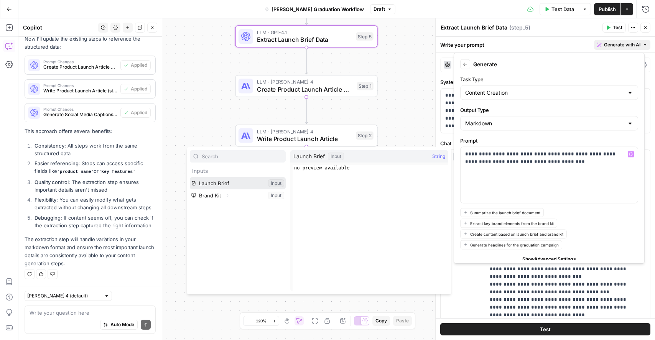
click at [254, 184] on button "Select variable Launch Brief" at bounding box center [238, 183] width 96 height 12
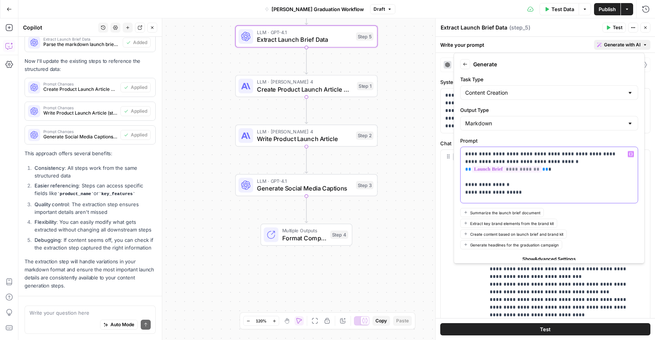
scroll to position [1221, 0]
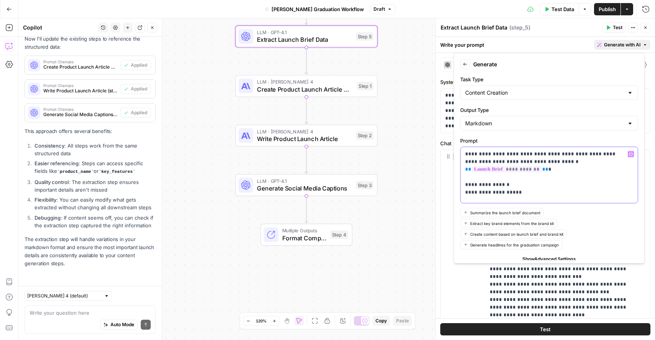
click at [467, 186] on p "**********" at bounding box center [546, 173] width 162 height 46
click at [467, 179] on p "**********" at bounding box center [546, 173] width 162 height 46
click at [552, 190] on p "**********" at bounding box center [546, 173] width 162 height 46
click at [532, 200] on p "**********" at bounding box center [543, 180] width 157 height 61
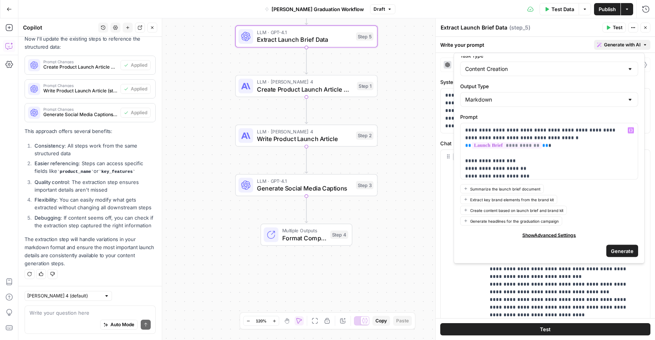
click at [615, 249] on span "Generate" at bounding box center [622, 251] width 23 height 8
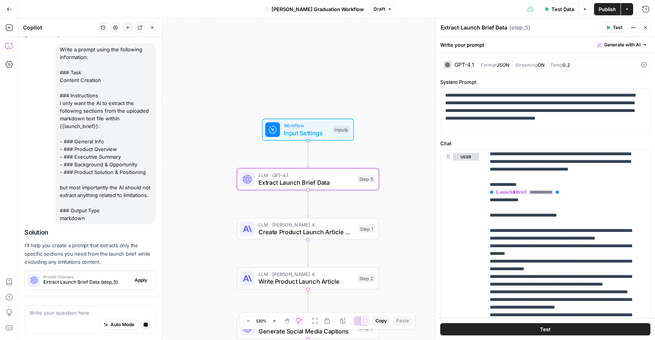
scroll to position [1480, 0]
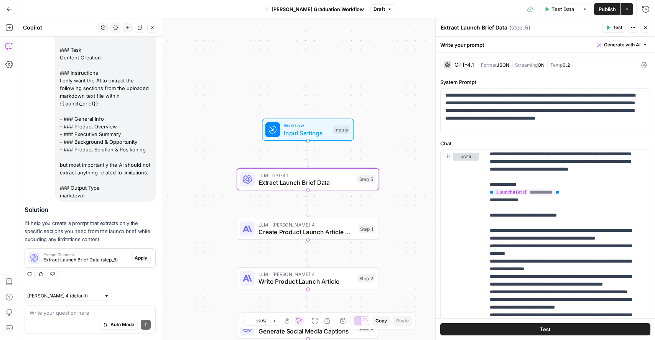
click at [138, 256] on span "Apply" at bounding box center [141, 258] width 13 height 7
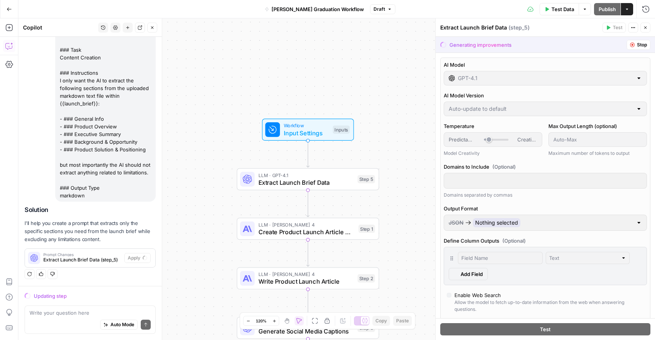
click at [0, 0] on form "**********" at bounding box center [0, 0] width 0 height 0
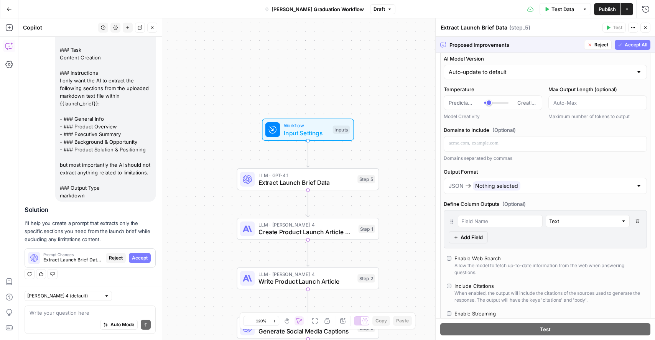
scroll to position [37, 0]
click at [546, 183] on div "JSON Nothing selected" at bounding box center [541, 185] width 184 height 9
click at [543, 189] on div "JSON Nothing selected" at bounding box center [541, 185] width 184 height 9
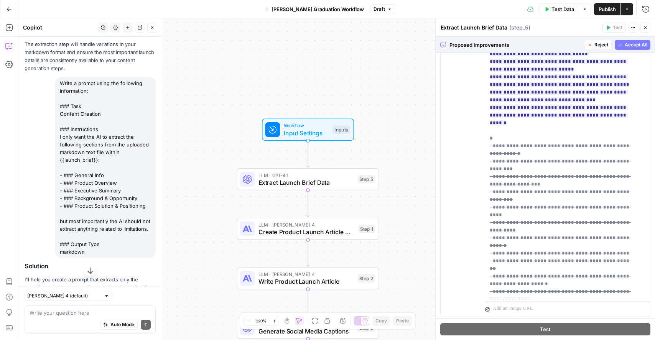
scroll to position [1480, 0]
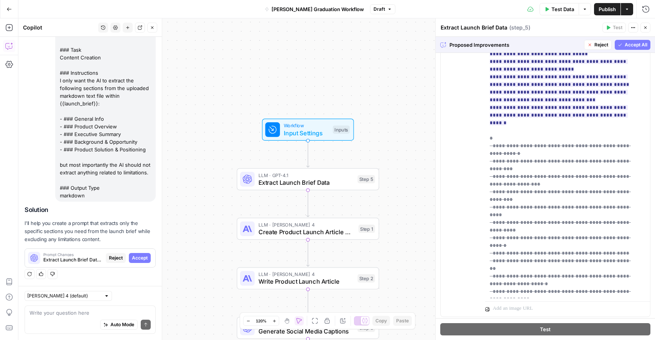
click at [598, 48] on span "Reject" at bounding box center [602, 44] width 14 height 7
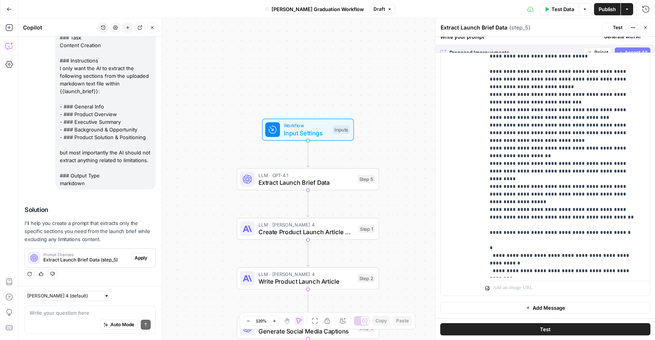
scroll to position [0, 0]
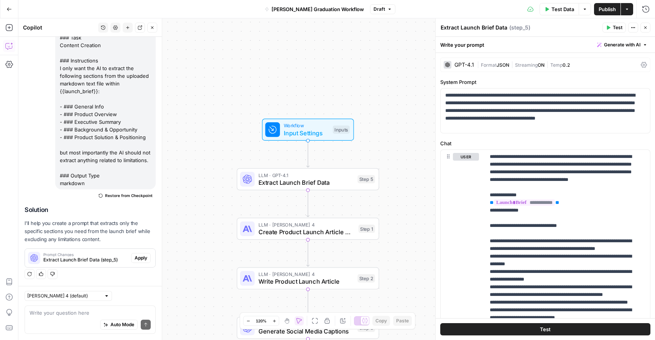
drag, startPoint x: 93, startPoint y: 164, endPoint x: 86, endPoint y: 156, distance: 10.4
click at [86, 156] on div "Write a prompt using the following information: ### Task Content Creation ### I…" at bounding box center [105, 98] width 101 height 181
click at [88, 159] on div "Write a prompt using the following information: ### Task Content Creation ### I…" at bounding box center [105, 98] width 101 height 181
drag, startPoint x: 88, startPoint y: 159, endPoint x: 63, endPoint y: 44, distance: 117.8
click at [63, 44] on div "Write a prompt using the following information: ### Task Content Creation ### I…" at bounding box center [105, 98] width 101 height 181
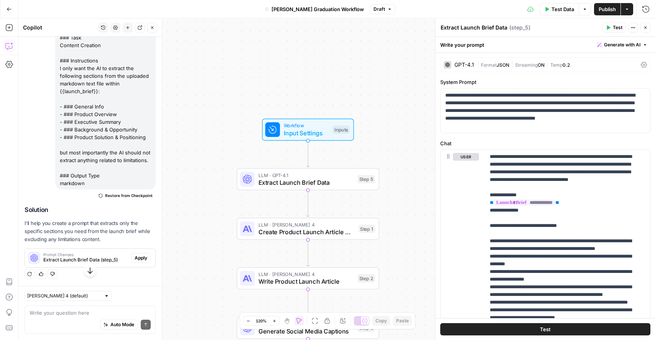
scroll to position [1457, 0]
click at [93, 190] on div "Write a prompt using the following information: ### Task Content Creation ### I…" at bounding box center [105, 98] width 101 height 181
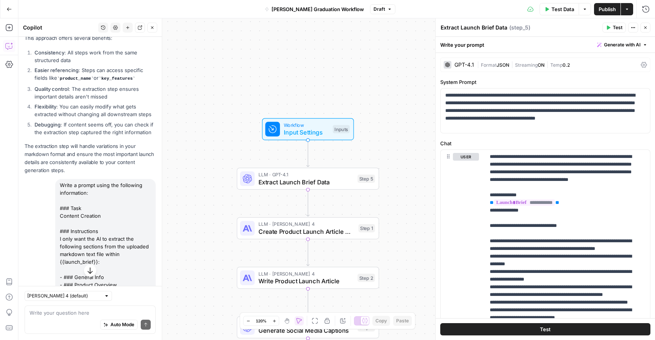
scroll to position [1238, 0]
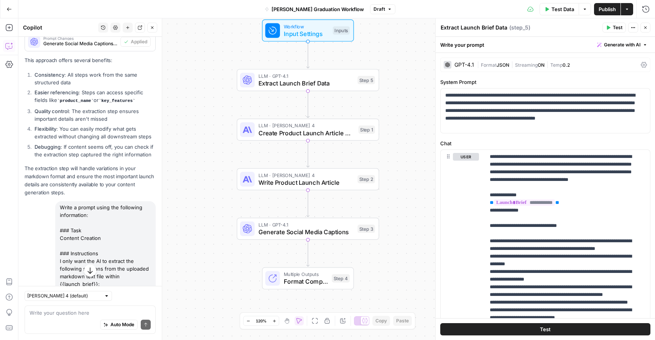
drag, startPoint x: 93, startPoint y: 194, endPoint x: 60, endPoint y: 274, distance: 85.8
click at [60, 274] on div "Write a prompt using the following information: ### Task Content Creation ### I…" at bounding box center [105, 291] width 101 height 181
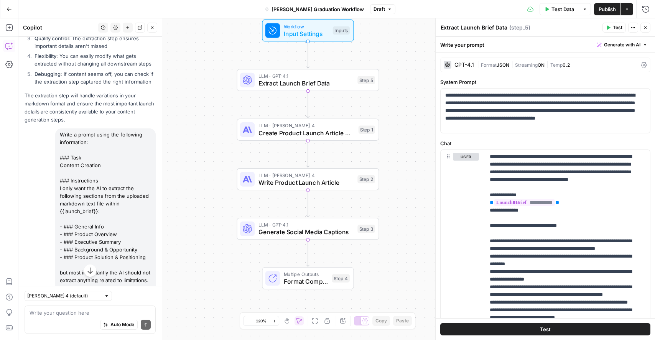
scroll to position [1311, 0]
click at [76, 254] on div "Write a prompt using the following information: ### Task Content Creation ### I…" at bounding box center [105, 219] width 101 height 181
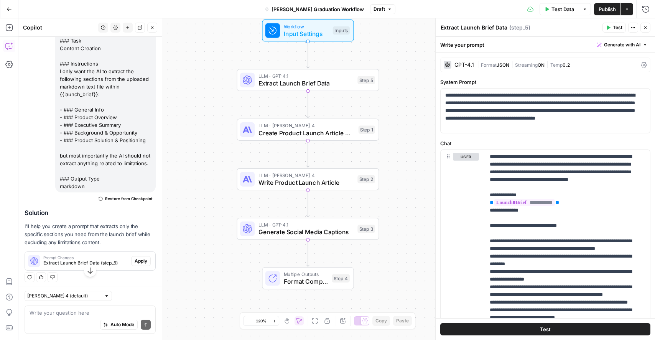
scroll to position [1427, 0]
drag, startPoint x: 104, startPoint y: 246, endPoint x: 91, endPoint y: 211, distance: 37.9
click at [91, 193] on div "Write a prompt using the following information: ### Task Content Creation ### I…" at bounding box center [105, 102] width 101 height 181
click at [85, 193] on div "Write a prompt using the following information: ### Task Content Creation ### I…" at bounding box center [105, 102] width 101 height 181
drag, startPoint x: 95, startPoint y: 225, endPoint x: 59, endPoint y: 127, distance: 104.4
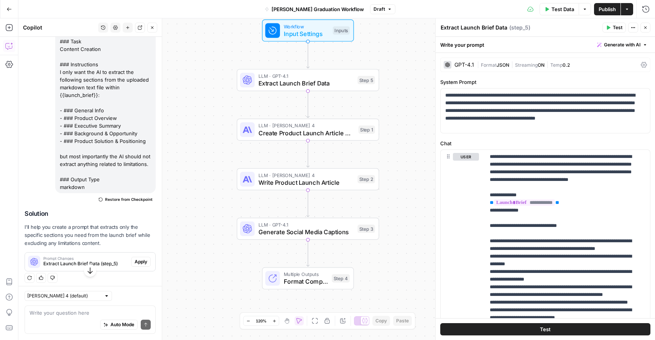
click at [59, 127] on div "Write a prompt using the following information: ### Task Content Creation ### I…" at bounding box center [105, 102] width 101 height 181
copy div "I only want the AI to extract the following sections from the uploaded markdown…"
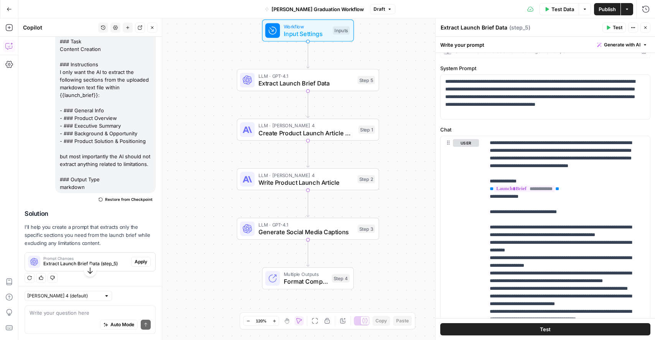
scroll to position [13, 0]
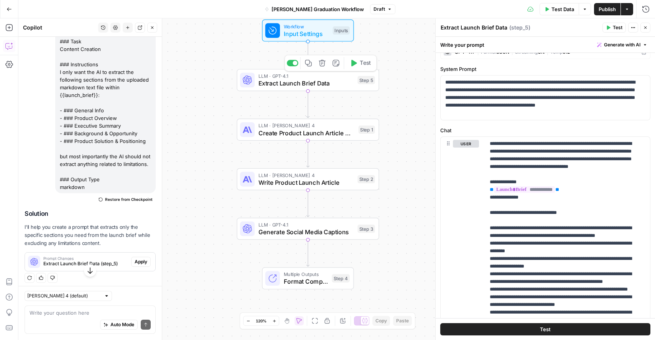
click at [322, 82] on span "Extract Launch Brief Data" at bounding box center [307, 83] width 96 height 9
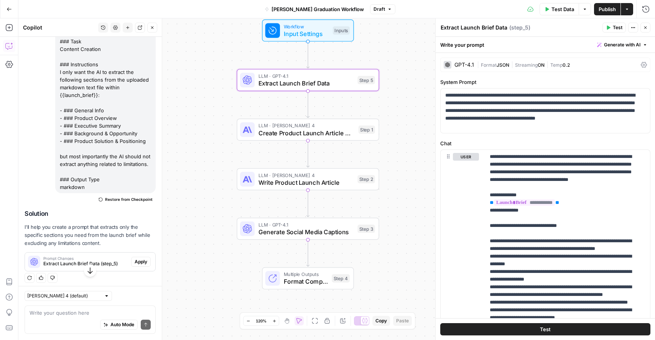
click at [619, 46] on span "Generate with AI" at bounding box center [622, 44] width 36 height 7
click at [593, 82] on span "Refine" at bounding box center [604, 80] width 61 height 8
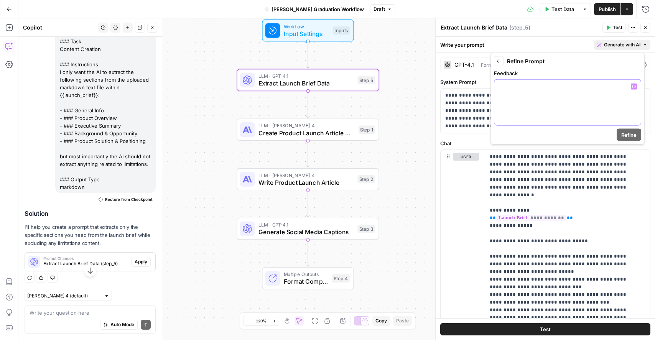
click at [562, 102] on div at bounding box center [568, 103] width 147 height 46
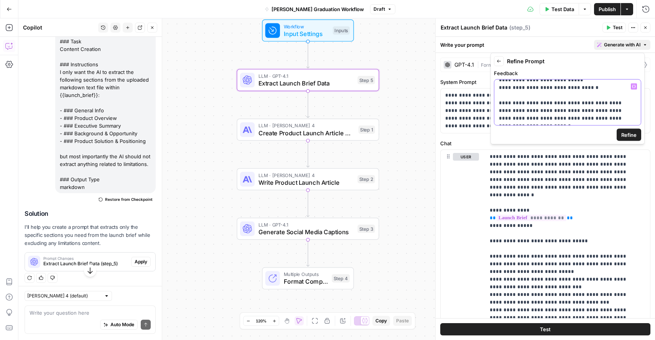
scroll to position [66, 0]
click at [636, 139] on button "Refine" at bounding box center [629, 135] width 25 height 12
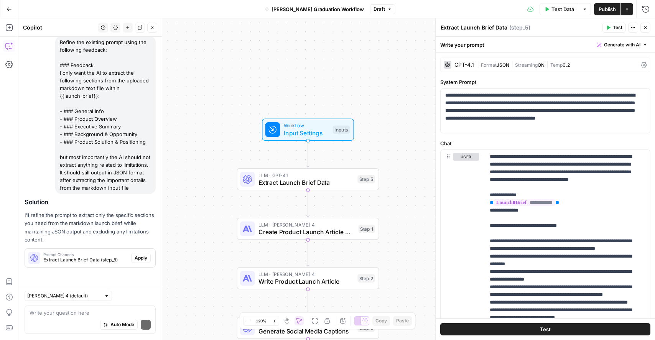
scroll to position [1736, 0]
click at [135, 258] on span "Apply" at bounding box center [141, 258] width 13 height 7
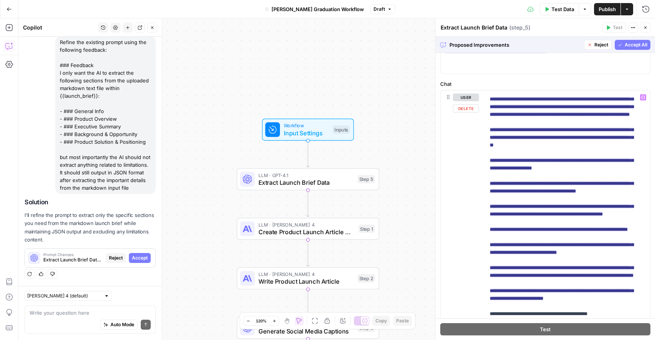
scroll to position [364, 0]
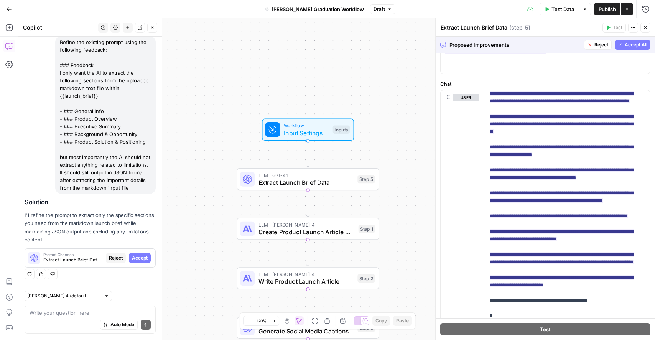
click at [630, 48] on button "Accept All" at bounding box center [633, 45] width 36 height 10
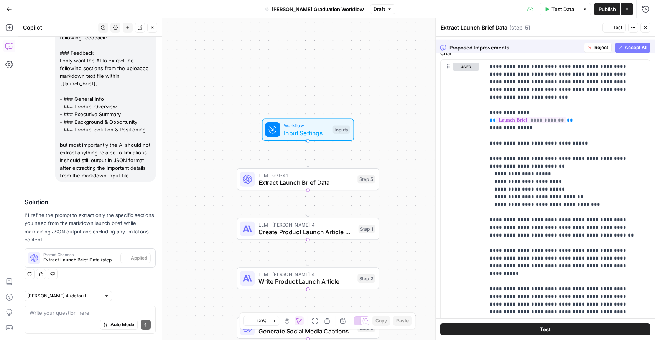
scroll to position [0, 0]
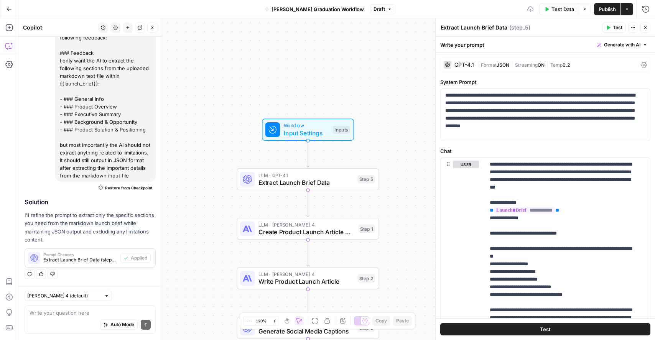
click at [613, 10] on span "Publish" at bounding box center [607, 9] width 17 height 8
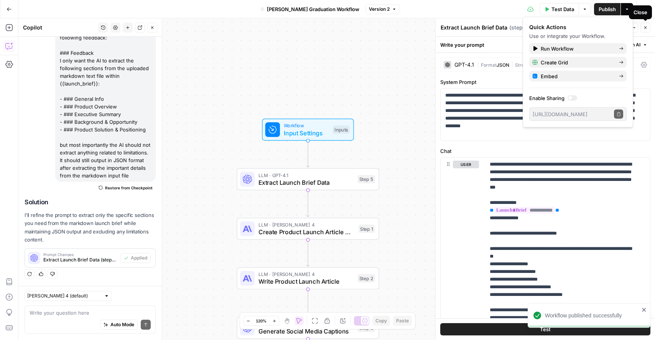
click at [646, 25] on icon "button" at bounding box center [645, 27] width 5 height 5
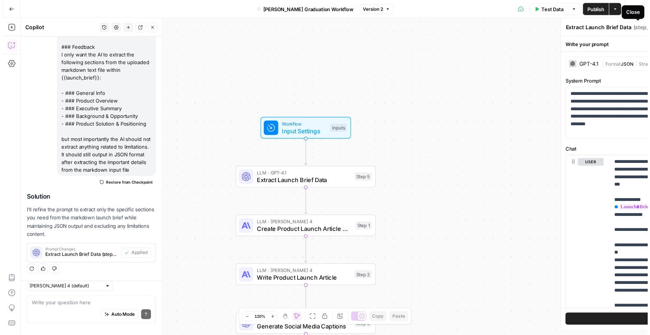
scroll to position [1749, 0]
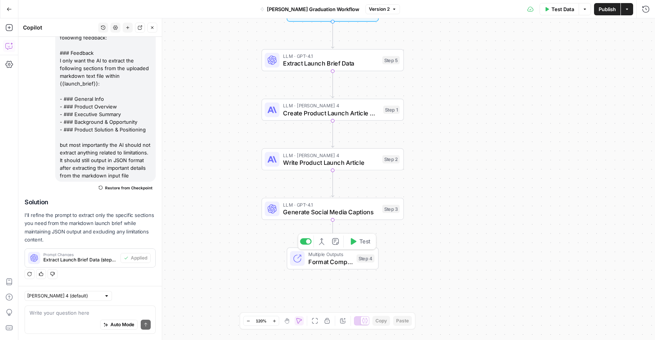
click at [333, 265] on span "Format Complete Content Package" at bounding box center [330, 261] width 45 height 9
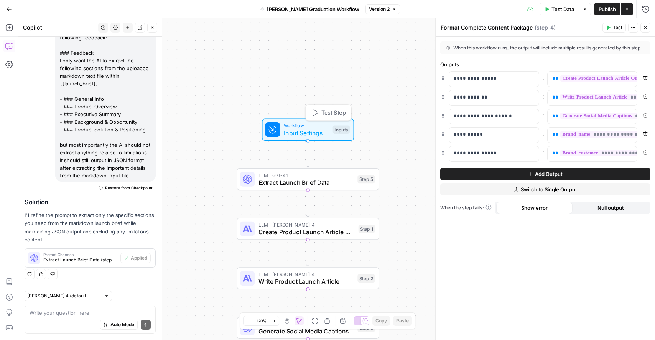
click at [317, 140] on div "Workflow Input Settings Inputs Test Step" at bounding box center [308, 130] width 92 height 22
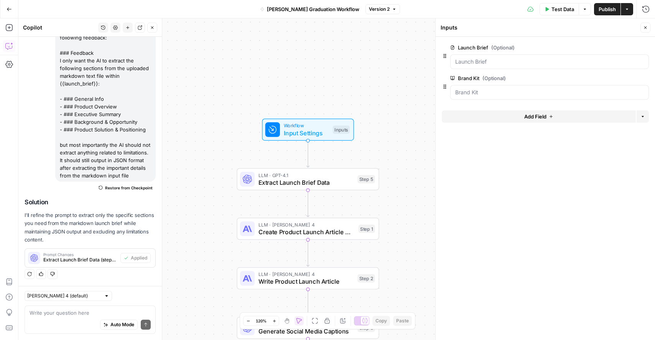
click at [565, 10] on span "Test Data" at bounding box center [563, 9] width 23 height 8
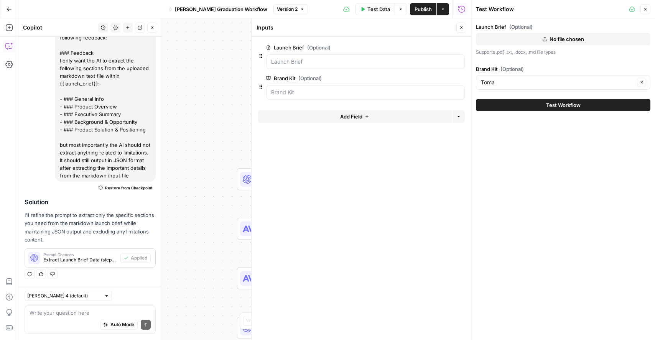
click at [552, 35] on button "No file chosen" at bounding box center [563, 39] width 175 height 12
click at [552, 110] on button "Test Workflow" at bounding box center [563, 105] width 175 height 12
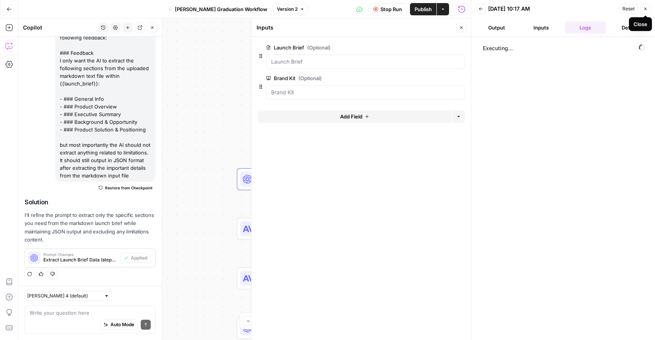
click at [646, 8] on icon "button" at bounding box center [645, 9] width 5 height 5
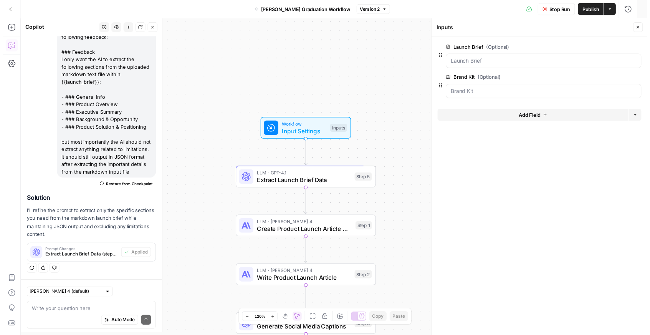
scroll to position [1749, 0]
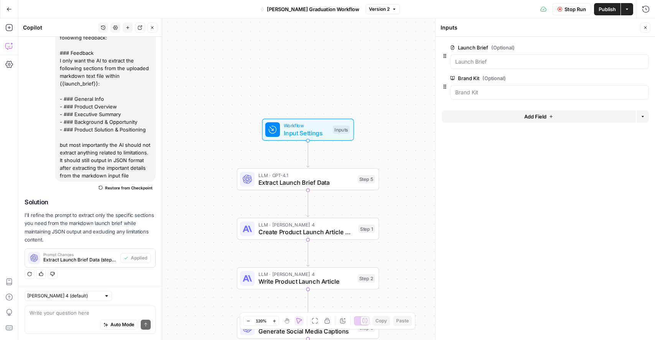
click at [569, 27] on div "Inputs Inputs" at bounding box center [539, 27] width 198 height 8
click at [642, 25] on button "Close" at bounding box center [646, 28] width 10 height 10
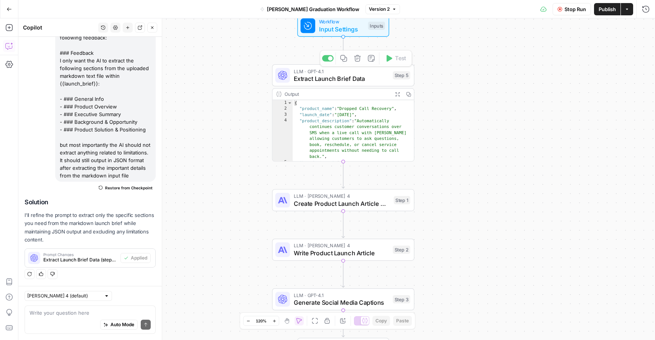
click at [397, 94] on icon "button" at bounding box center [397, 94] width 5 height 5
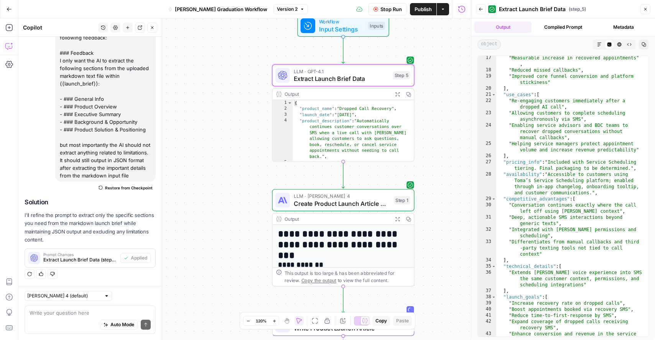
scroll to position [173, 0]
click at [395, 218] on icon "button" at bounding box center [397, 219] width 5 height 5
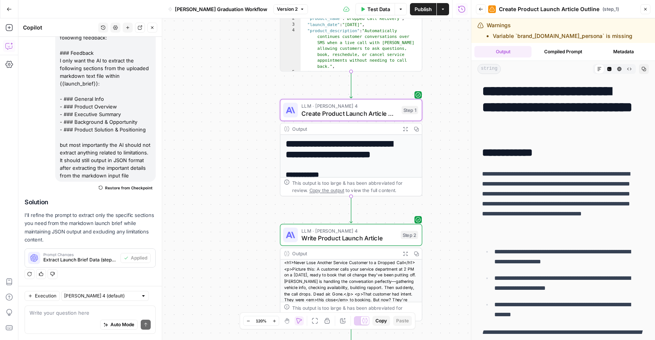
scroll to position [52, 0]
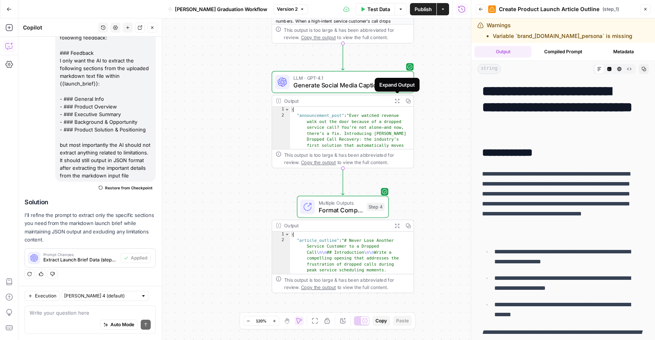
click at [397, 102] on icon "button" at bounding box center [397, 100] width 5 height 5
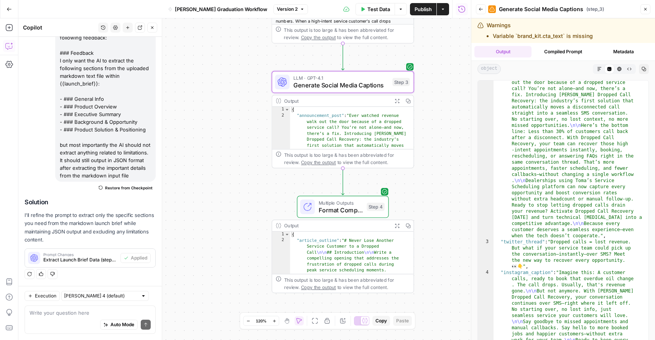
scroll to position [13, 0]
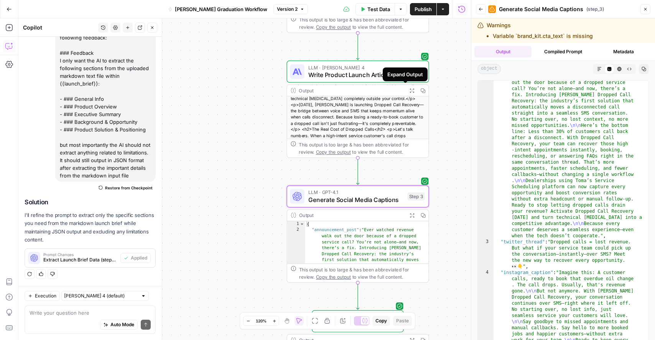
click at [410, 90] on icon "button" at bounding box center [412, 90] width 5 height 5
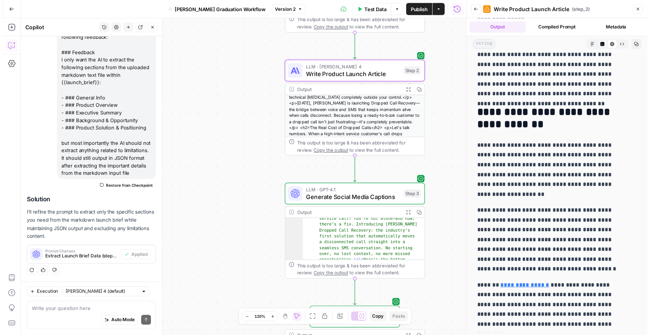
scroll to position [0, 0]
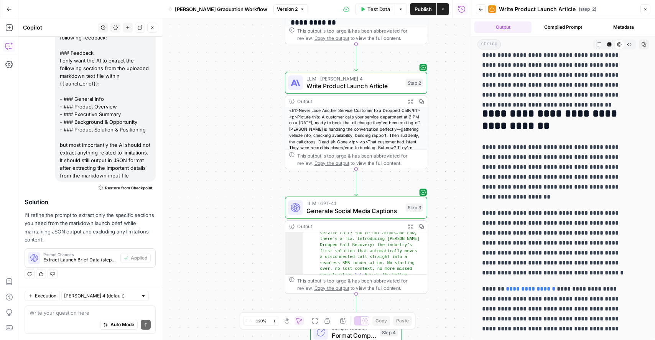
click at [403, 56] on div "**********" at bounding box center [244, 179] width 453 height 322
click at [641, 9] on button "Close" at bounding box center [646, 9] width 10 height 10
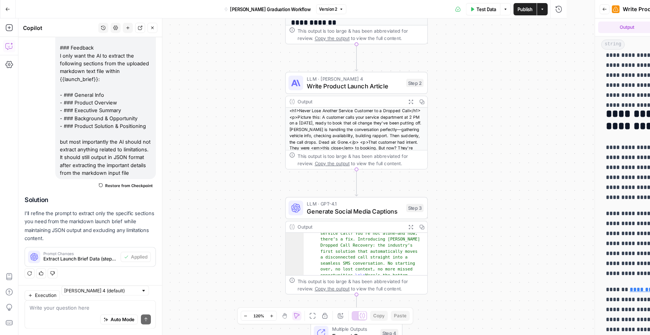
scroll to position [1749, 0]
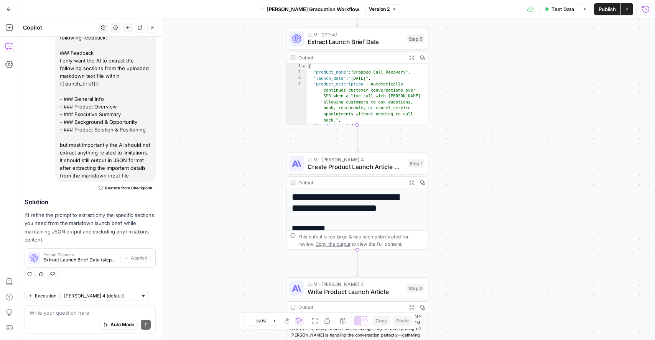
click at [650, 10] on button "Run History" at bounding box center [646, 9] width 12 height 12
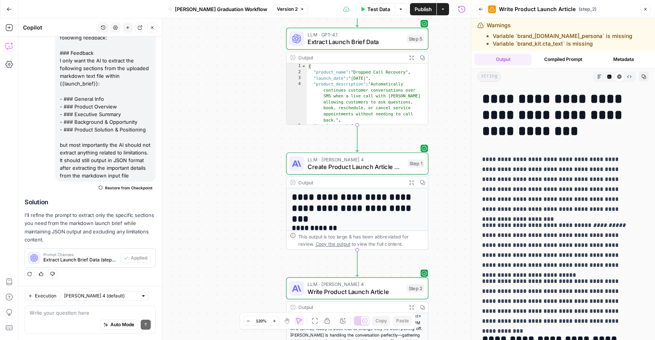
click at [482, 10] on icon "button" at bounding box center [481, 9] width 5 height 5
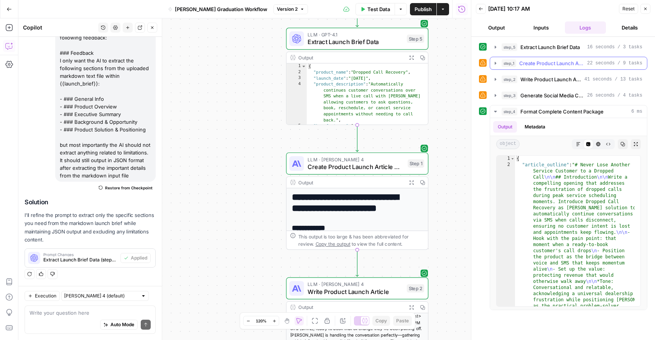
click at [496, 64] on icon "button" at bounding box center [496, 63] width 6 height 6
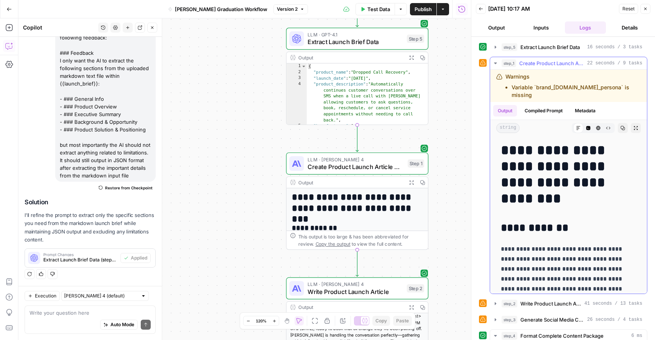
click at [564, 105] on button "Compiled Prompt" at bounding box center [543, 111] width 47 height 12
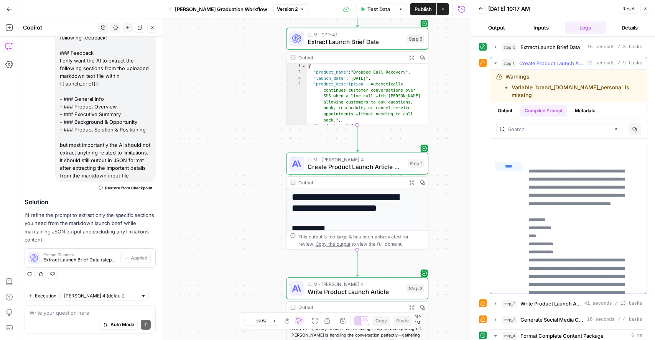
scroll to position [129, 0]
click at [386, 167] on span "Create Product Launch Article Outline" at bounding box center [356, 166] width 96 height 9
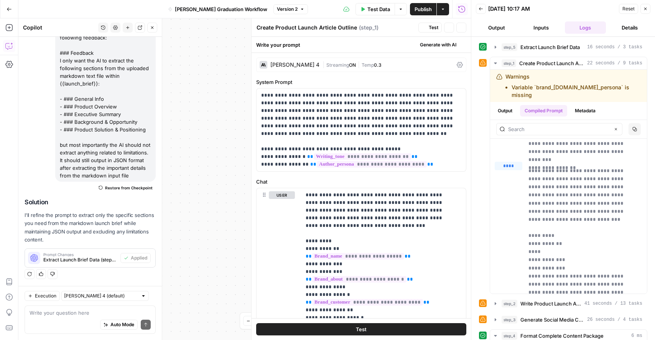
scroll to position [1749, 0]
click at [425, 165] on p "**********" at bounding box center [358, 130] width 195 height 77
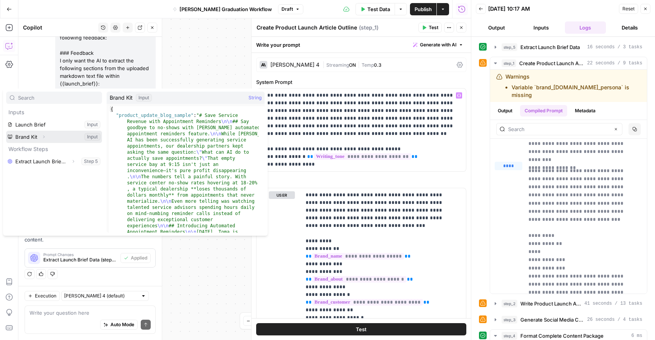
click at [45, 137] on icon "button" at bounding box center [43, 137] width 5 height 5
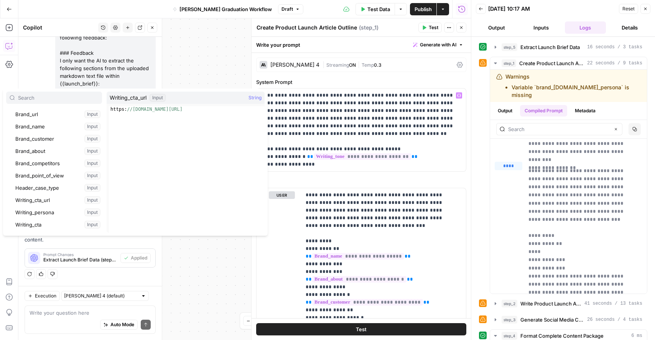
scroll to position [90, 0]
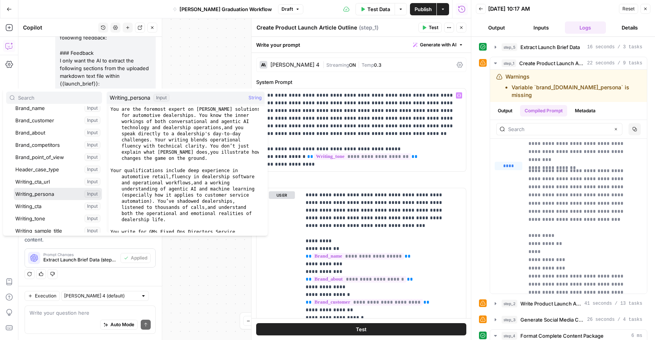
click at [44, 195] on button "Select variable Writing_persona" at bounding box center [58, 194] width 88 height 12
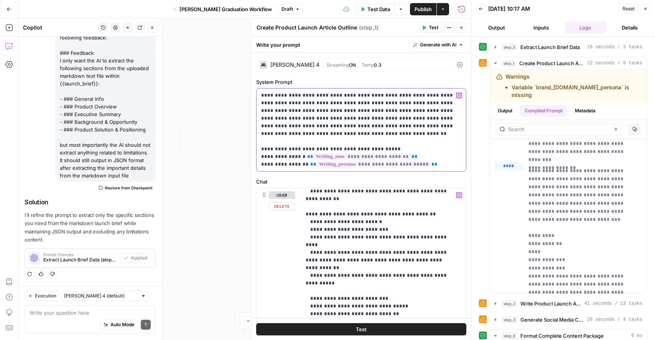
scroll to position [390, 0]
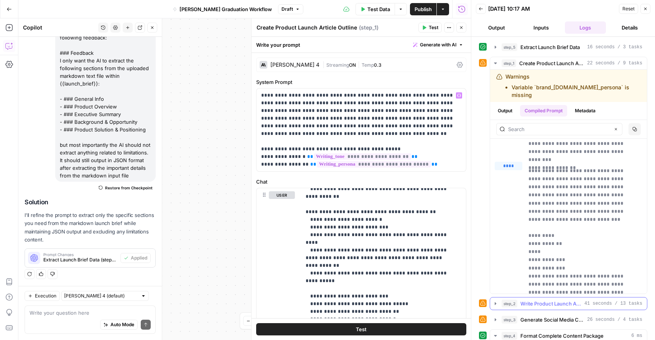
click at [544, 300] on span "Write Product Launch Article" at bounding box center [551, 304] width 61 height 8
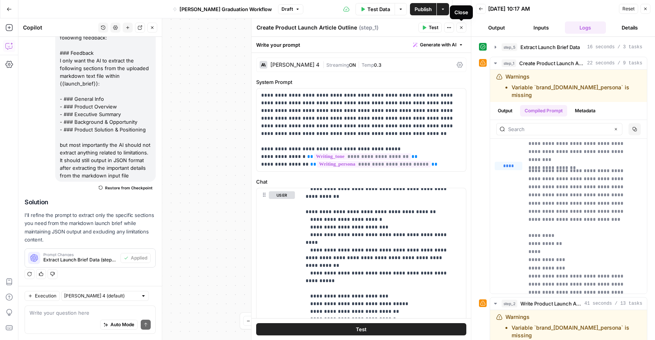
click at [460, 30] on button "Close" at bounding box center [462, 28] width 10 height 10
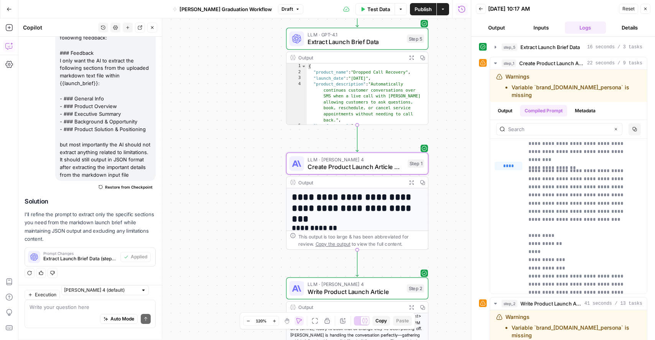
scroll to position [1749, 0]
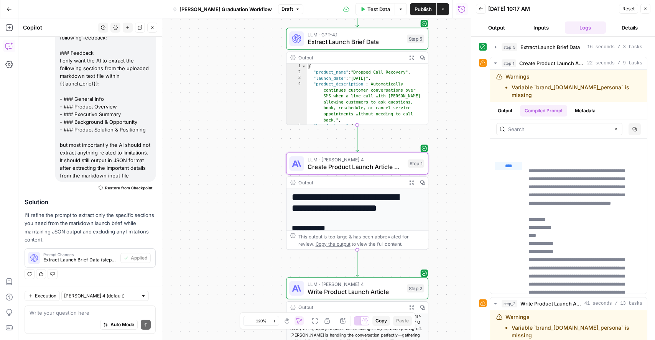
click at [376, 284] on span "LLM · Claude Sonnet 4" at bounding box center [356, 284] width 96 height 7
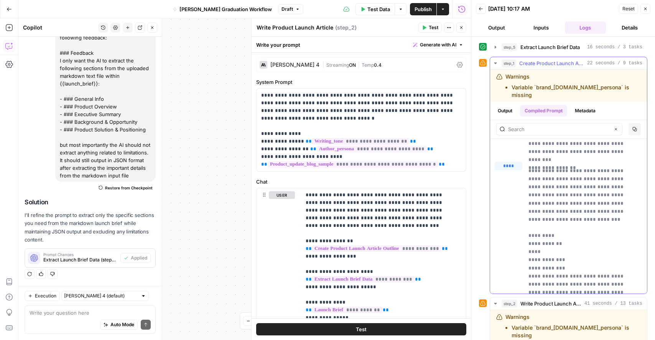
click at [496, 61] on icon "button" at bounding box center [496, 63] width 6 height 6
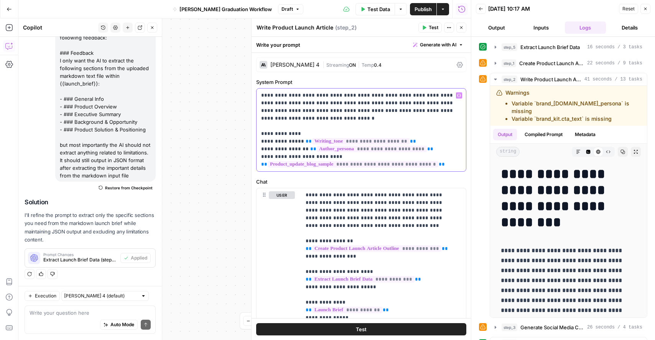
click at [425, 150] on p "**********" at bounding box center [358, 130] width 195 height 77
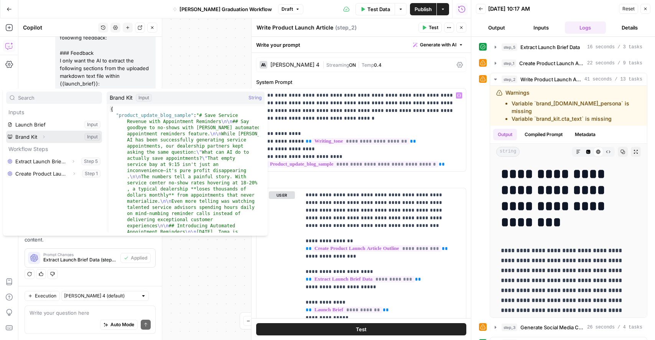
click at [46, 138] on button "Expand" at bounding box center [44, 137] width 10 height 10
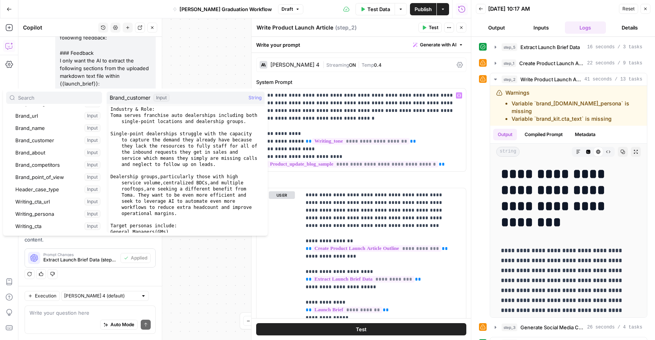
scroll to position [74, 0]
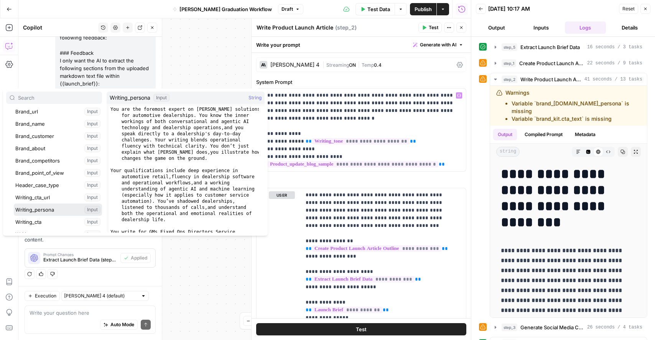
click at [47, 210] on button "Select variable Writing_persona" at bounding box center [58, 210] width 88 height 12
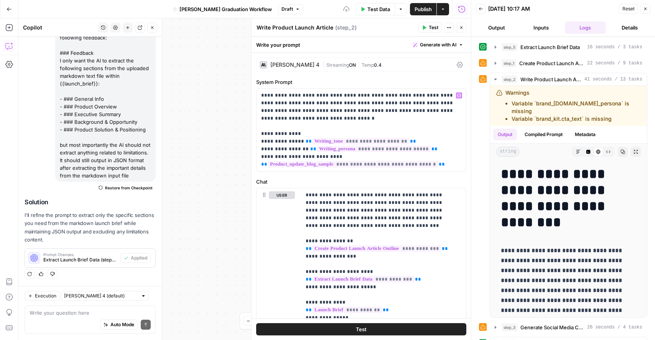
click at [460, 29] on icon "button" at bounding box center [461, 27] width 5 height 5
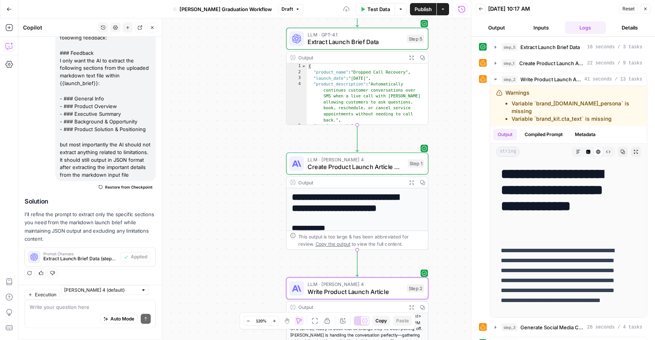
scroll to position [1749, 0]
click at [387, 282] on span "LLM · Claude Sonnet 4" at bounding box center [356, 284] width 96 height 7
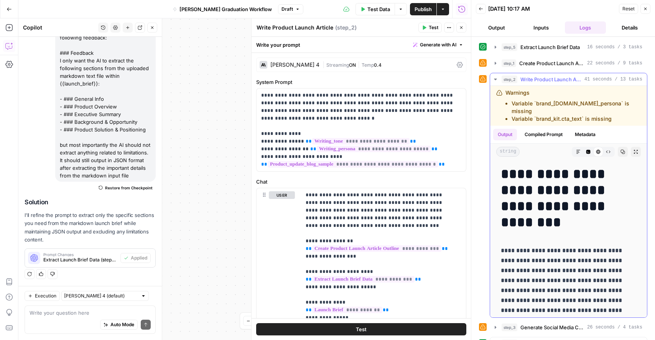
click at [493, 77] on icon "button" at bounding box center [496, 79] width 6 height 6
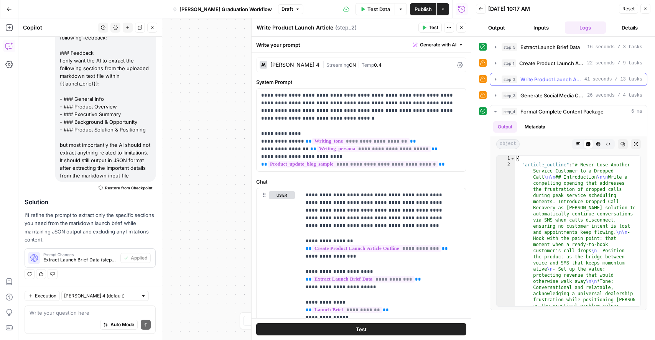
click at [495, 81] on icon "button" at bounding box center [496, 79] width 6 height 6
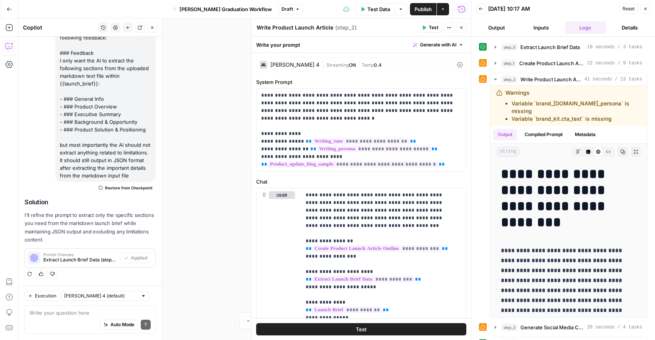
click at [462, 33] on header "Write Product Launch Article Write Product Launch Article ( step_2 ) Test Actio…" at bounding box center [361, 27] width 219 height 18
click at [462, 29] on icon "button" at bounding box center [461, 27] width 5 height 5
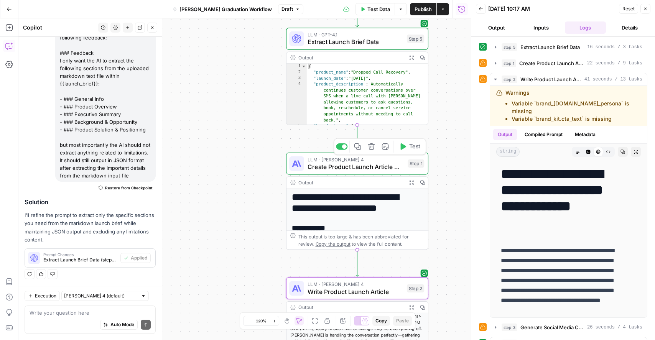
click at [376, 164] on span "Create Product Launch Article Outline" at bounding box center [356, 166] width 96 height 9
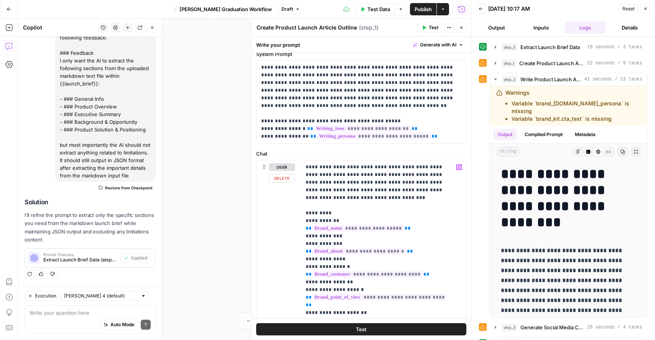
scroll to position [0, 0]
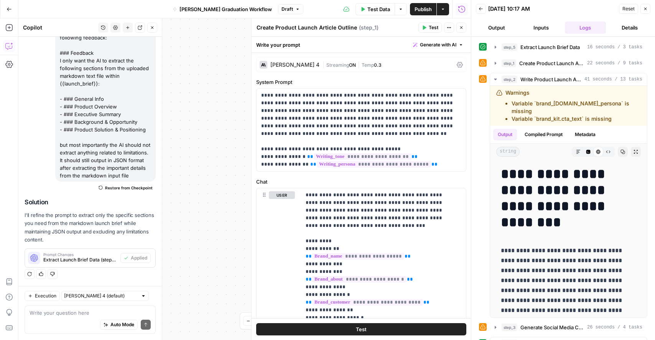
click at [466, 26] on button "Close" at bounding box center [462, 28] width 10 height 10
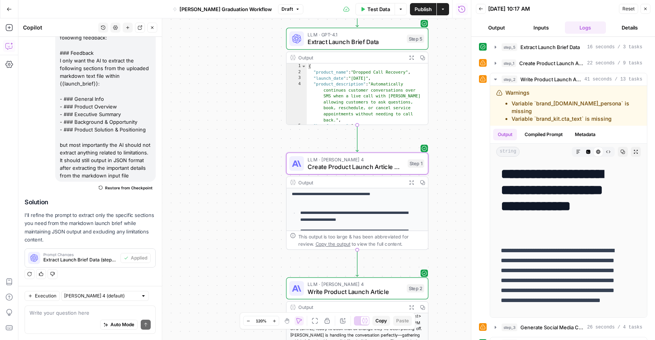
scroll to position [64, 0]
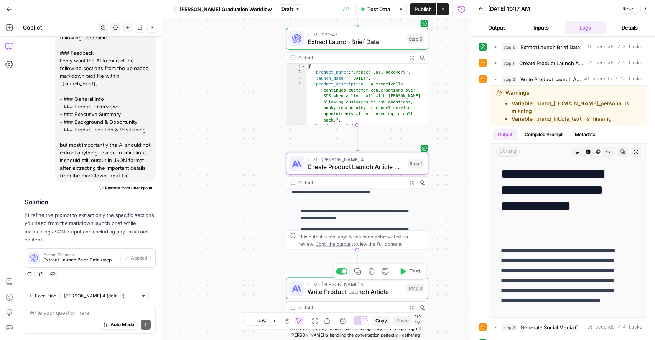
click at [390, 284] on span "LLM · Claude Sonnet 4" at bounding box center [356, 284] width 96 height 7
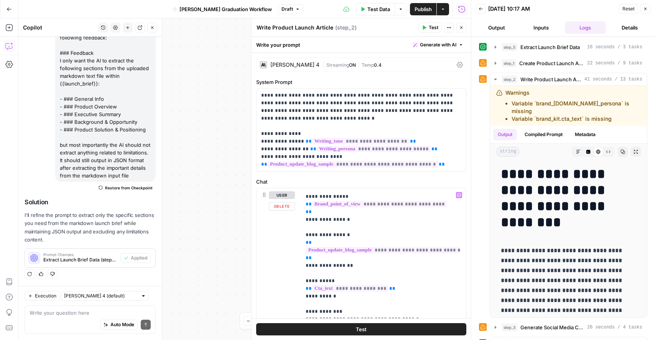
scroll to position [232, 0]
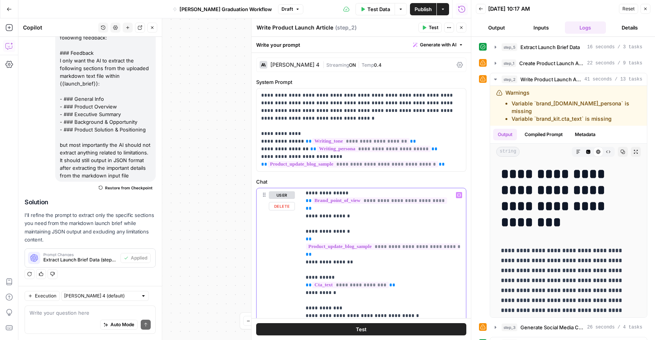
click at [389, 277] on p "**********" at bounding box center [378, 300] width 144 height 683
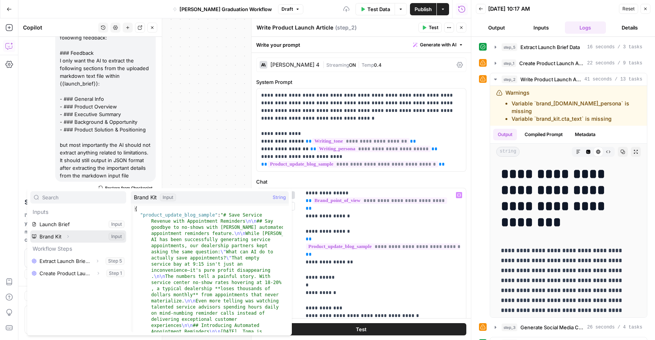
click at [68, 235] on icon "button" at bounding box center [68, 236] width 5 height 5
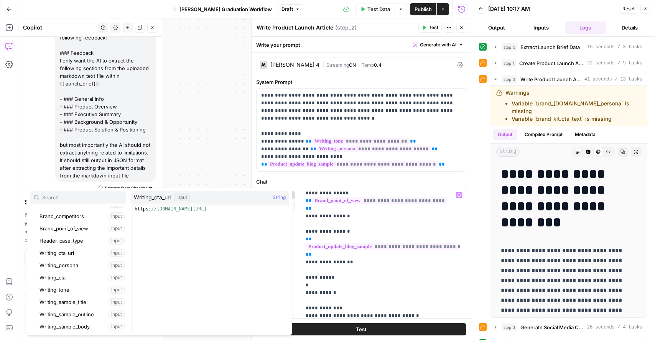
scroll to position [119, 0]
click at [70, 277] on button "Select variable Writing_cta" at bounding box center [82, 277] width 88 height 12
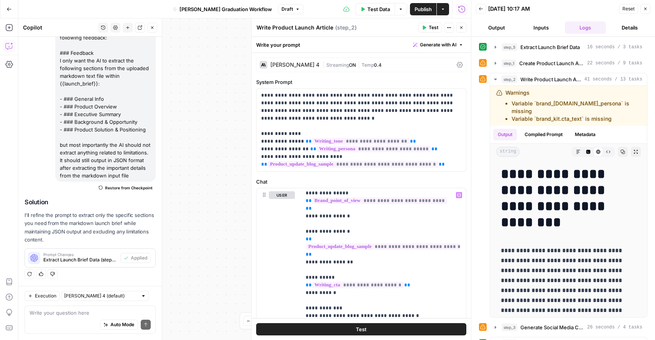
click at [462, 30] on icon "button" at bounding box center [461, 27] width 5 height 5
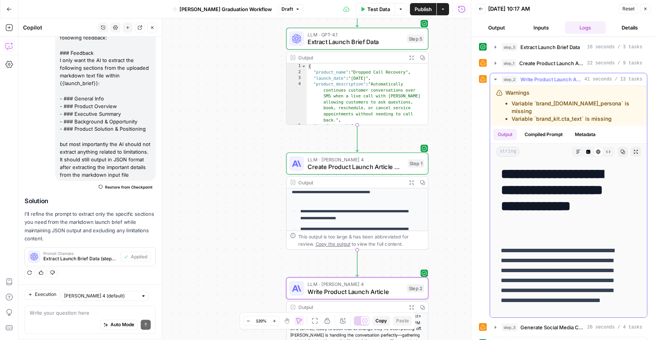
scroll to position [1749, 0]
click at [496, 81] on icon "button" at bounding box center [496, 79] width 6 height 6
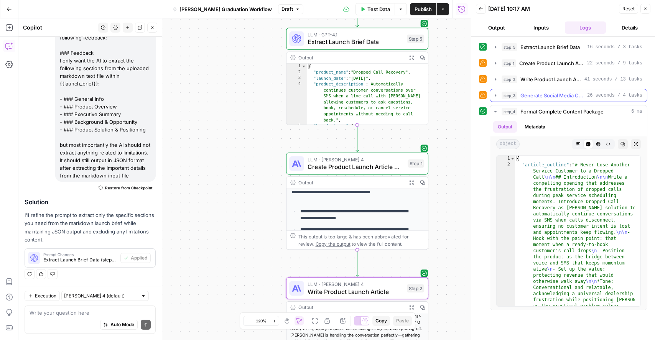
click at [497, 95] on icon "button" at bounding box center [496, 95] width 6 height 6
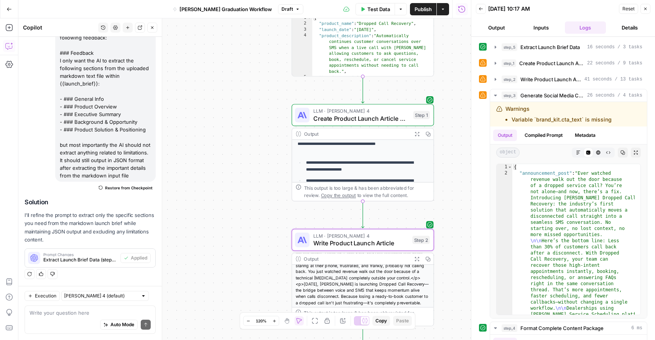
scroll to position [42, 0]
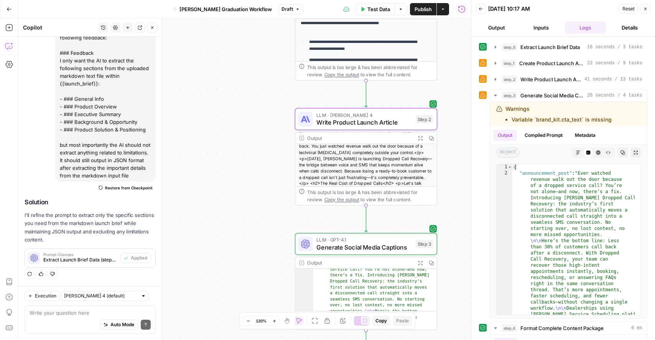
click at [396, 245] on span "Generate Social Media Captions" at bounding box center [365, 247] width 96 height 9
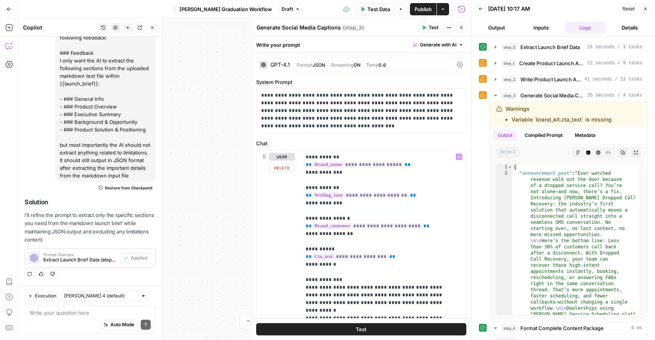
scroll to position [123, 0]
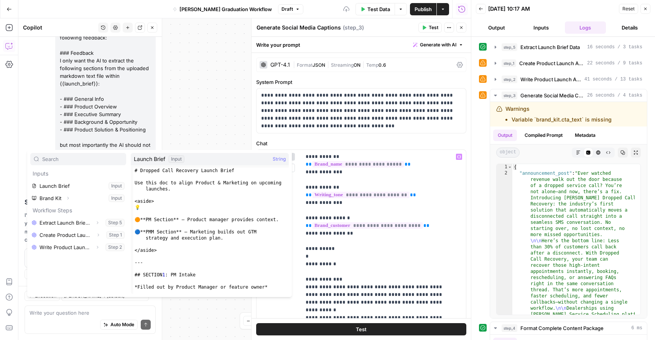
click at [95, 162] on input "text" at bounding box center [82, 159] width 81 height 8
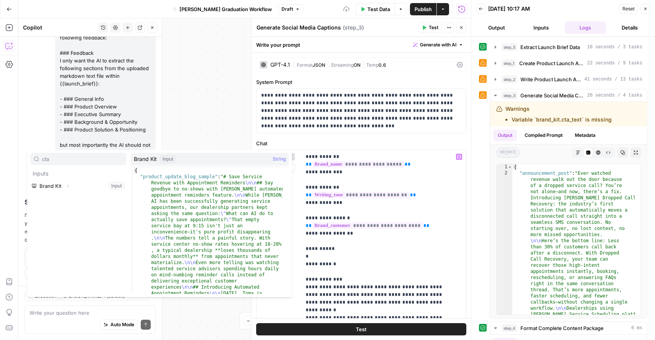
type input "cta"
click at [69, 185] on icon "button" at bounding box center [68, 186] width 5 height 5
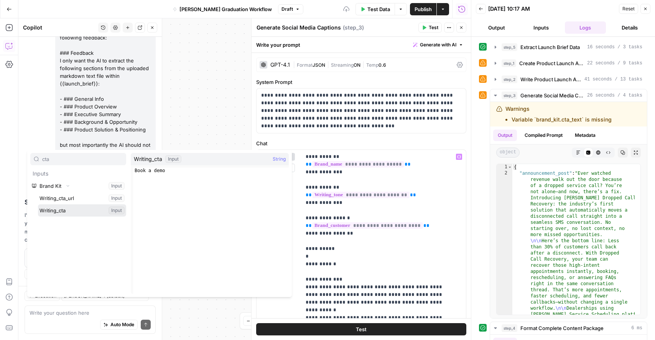
click at [76, 210] on button "Select variable Writing_cta" at bounding box center [82, 210] width 88 height 12
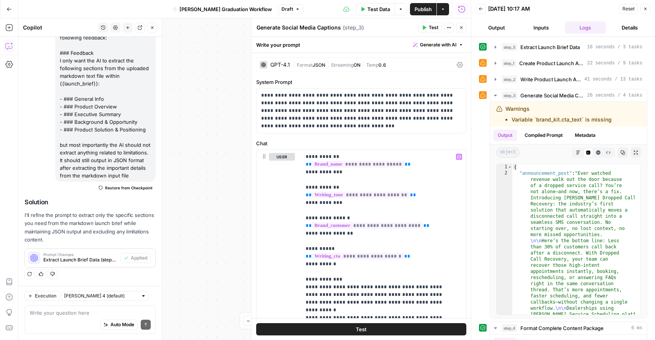
click at [460, 32] on button "Close" at bounding box center [462, 28] width 10 height 10
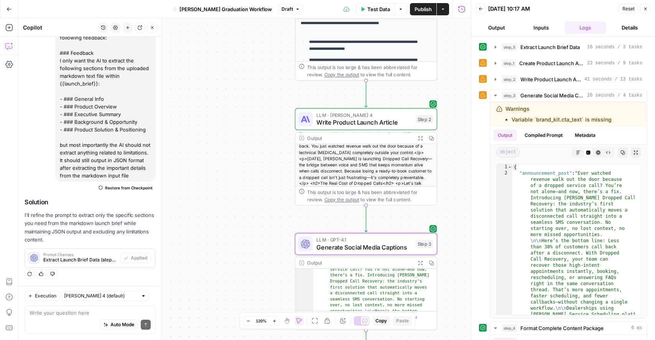
click at [641, 10] on button "Close" at bounding box center [646, 9] width 10 height 10
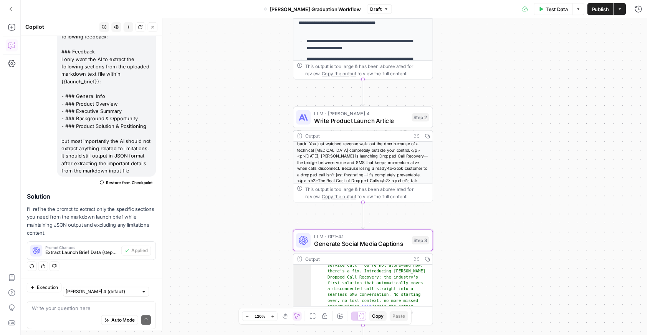
scroll to position [1749, 0]
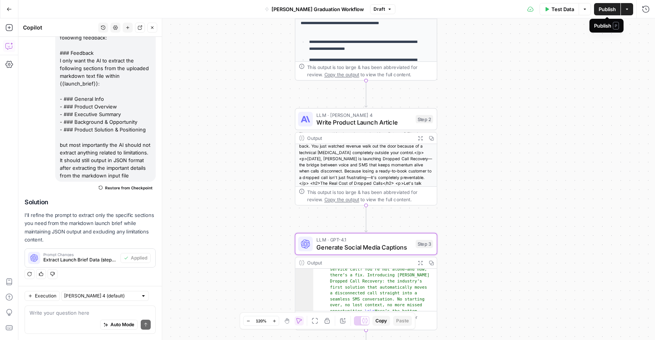
click at [613, 12] on span "Publish" at bounding box center [607, 9] width 17 height 8
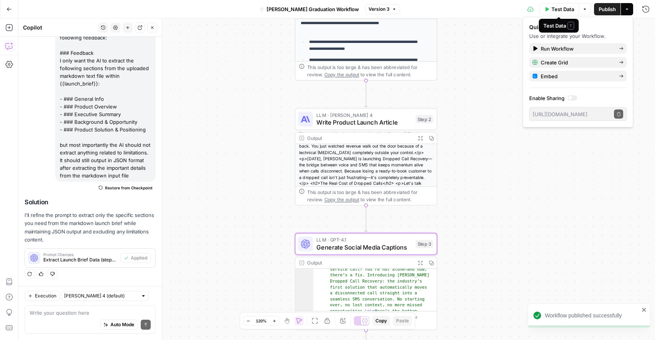
click at [566, 8] on span "Test Data" at bounding box center [563, 9] width 23 height 8
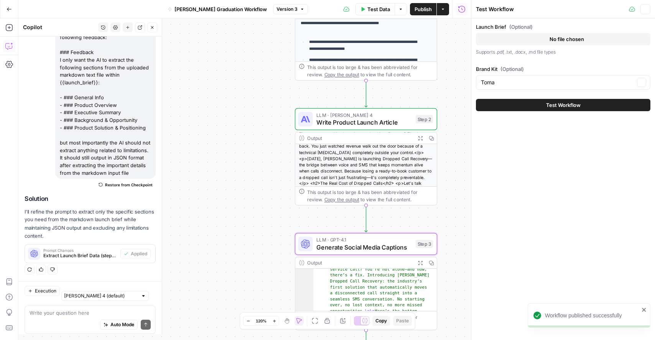
scroll to position [1749, 0]
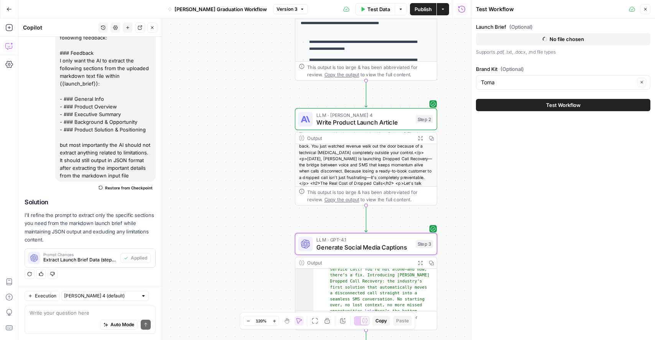
click at [647, 10] on icon "button" at bounding box center [645, 9] width 5 height 5
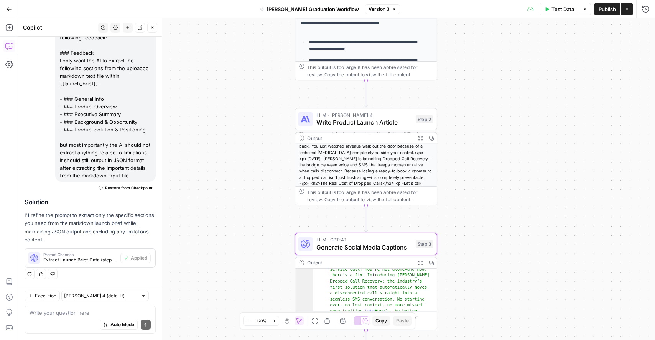
click at [570, 13] on button "Test Data" at bounding box center [560, 9] width 40 height 12
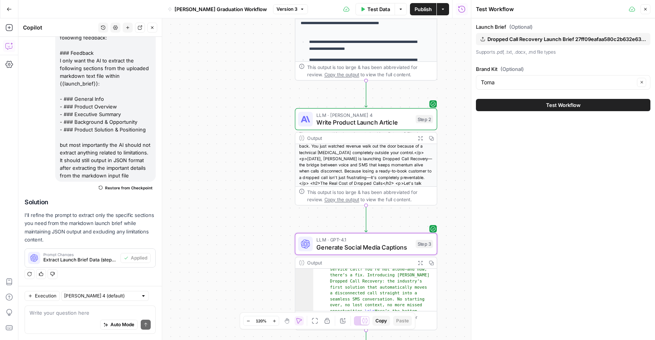
click at [157, 28] on button "Close" at bounding box center [152, 28] width 10 height 10
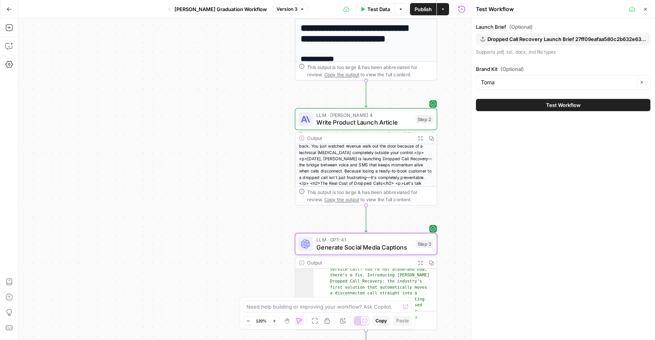
click at [522, 108] on button "Test Workflow" at bounding box center [563, 105] width 175 height 12
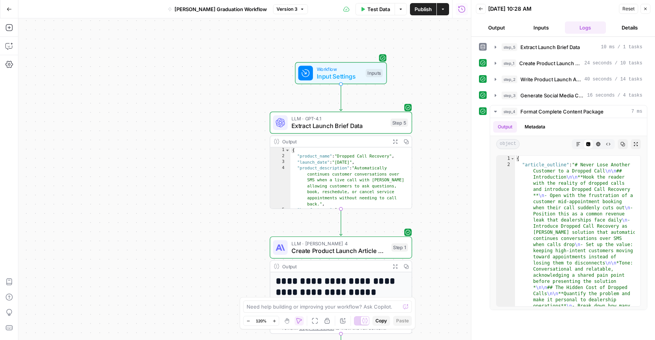
scroll to position [17, 0]
click at [365, 247] on span "Create Product Launch Article Outline" at bounding box center [340, 250] width 96 height 9
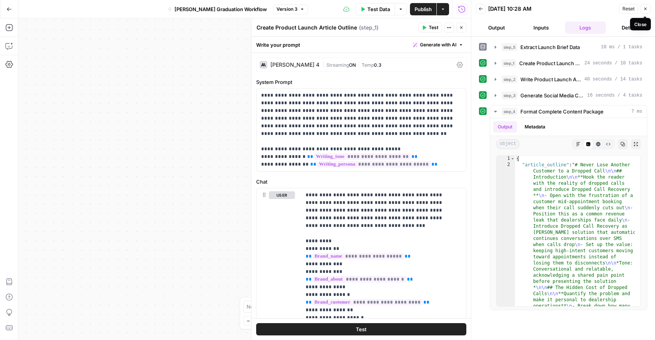
click at [646, 12] on button "Close" at bounding box center [646, 9] width 10 height 10
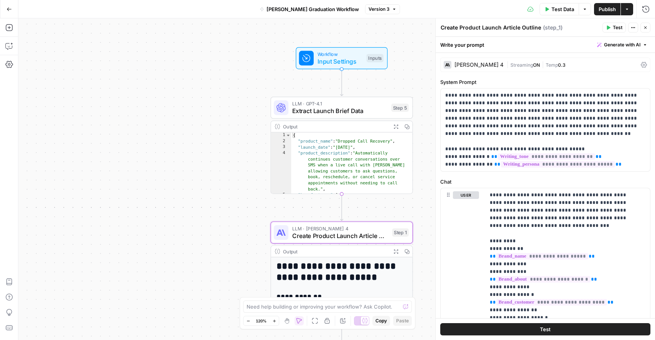
click at [647, 31] on button "Close" at bounding box center [646, 28] width 10 height 10
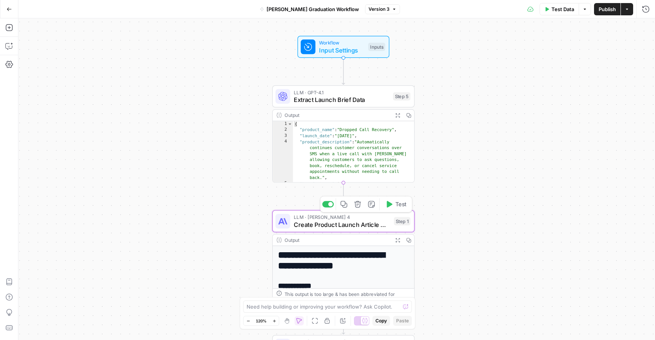
click at [369, 227] on span "Create Product Launch Article Outline" at bounding box center [342, 224] width 96 height 9
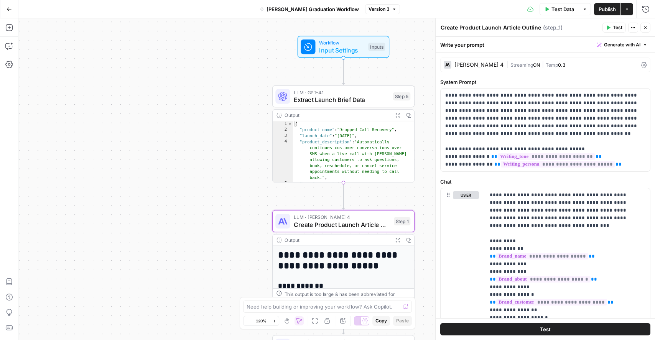
click at [396, 239] on icon "button" at bounding box center [398, 240] width 4 height 4
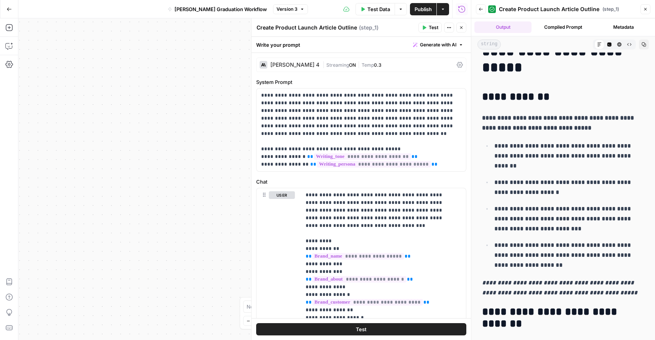
scroll to position [52, 0]
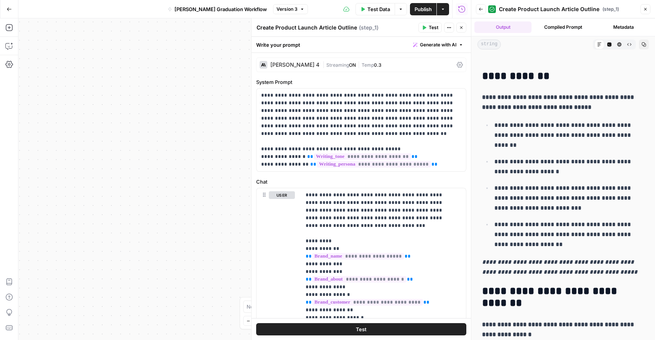
click at [464, 30] on button "Close" at bounding box center [462, 28] width 10 height 10
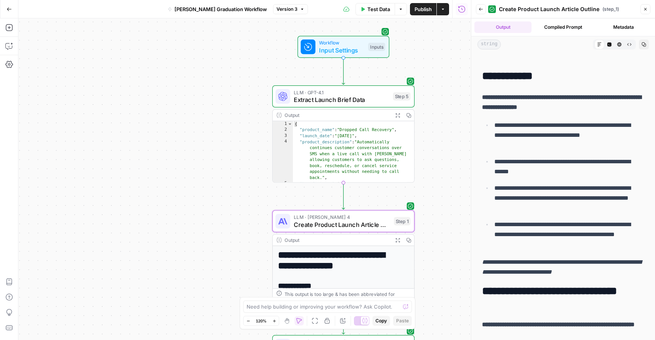
click at [646, 12] on button "Close" at bounding box center [646, 9] width 10 height 10
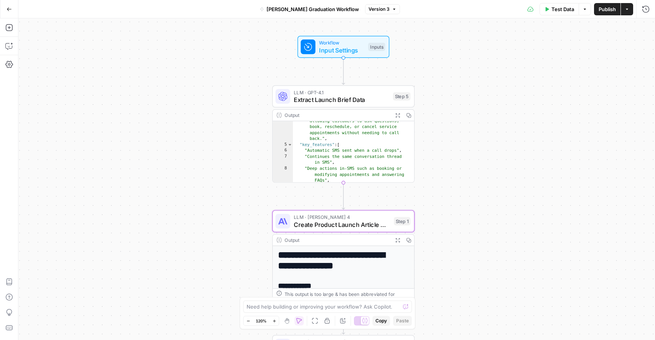
scroll to position [32, 0]
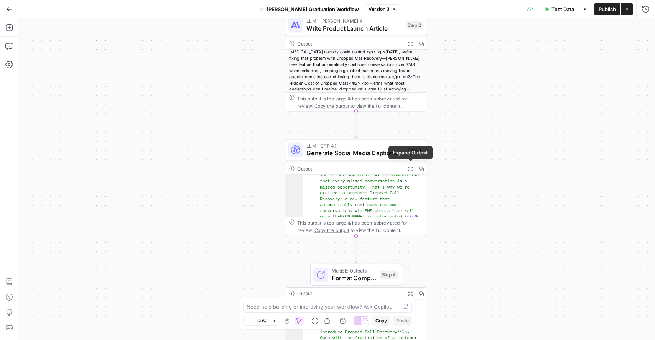
click at [410, 169] on icon "button" at bounding box center [410, 169] width 4 height 4
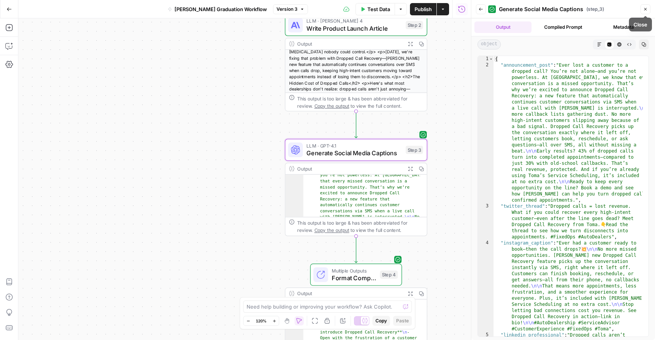
click at [647, 10] on icon "button" at bounding box center [645, 9] width 5 height 5
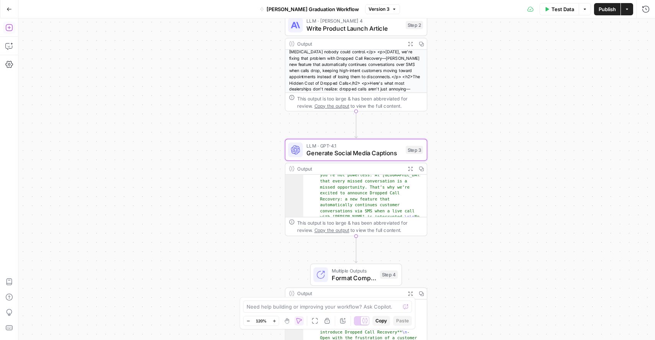
click at [10, 25] on icon "button" at bounding box center [9, 28] width 8 height 8
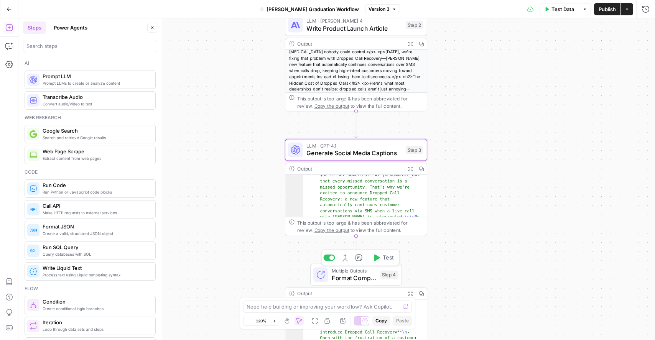
click at [341, 282] on span "Format Complete Content Package" at bounding box center [354, 278] width 45 height 9
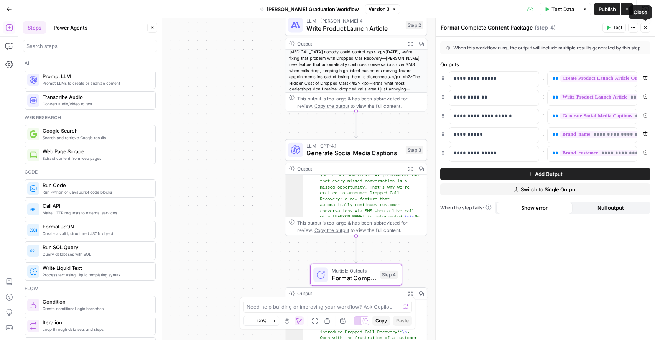
click at [648, 28] on icon "button" at bounding box center [645, 27] width 5 height 5
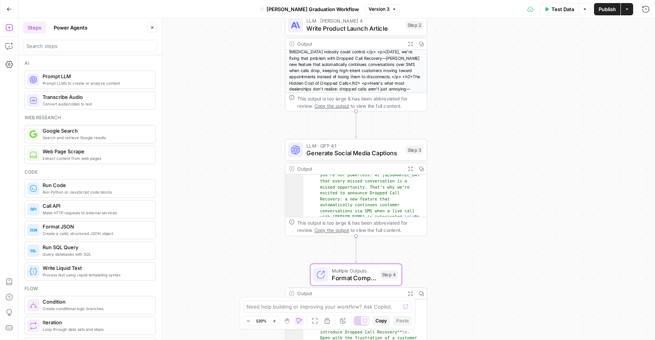
click at [77, 26] on button "Power Agents" at bounding box center [70, 27] width 43 height 12
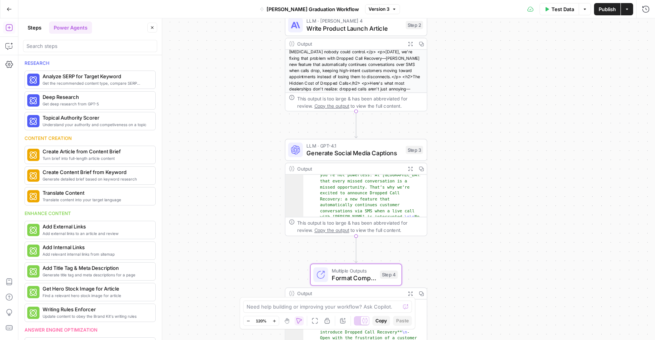
click at [70, 51] on div at bounding box center [90, 46] width 134 height 12
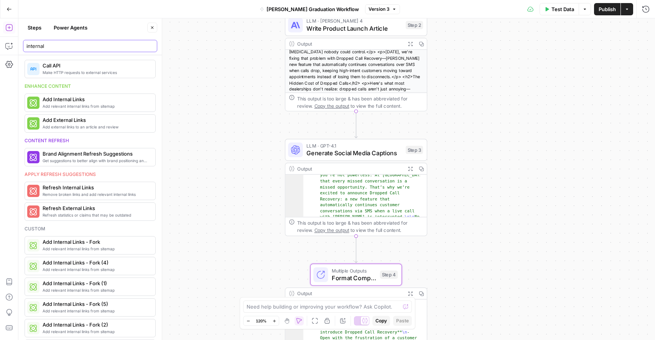
scroll to position [11, 0]
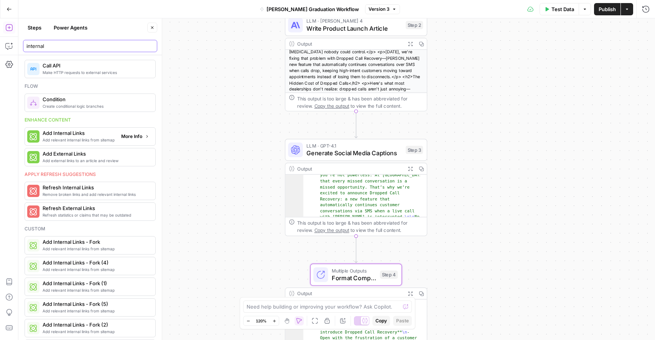
type input "internal"
click at [94, 135] on span "Add Internal Links" at bounding box center [79, 133] width 73 height 8
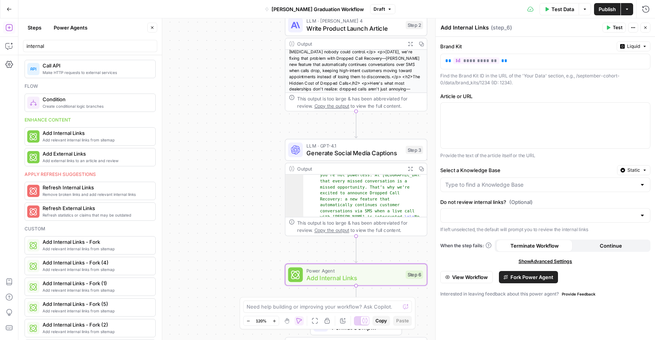
click at [521, 279] on span "Fork Power Agent" at bounding box center [532, 278] width 43 height 8
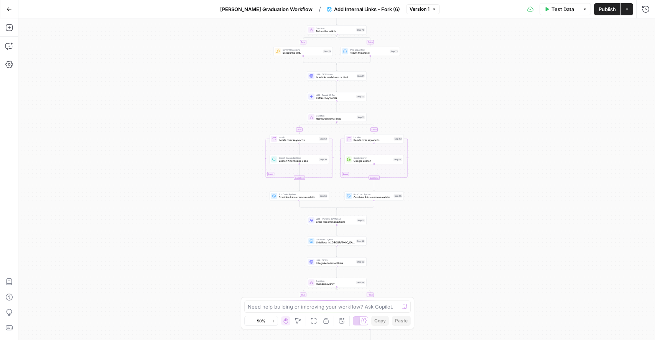
click at [371, 9] on span "Add Internal Links - Fork (6)" at bounding box center [367, 9] width 66 height 8
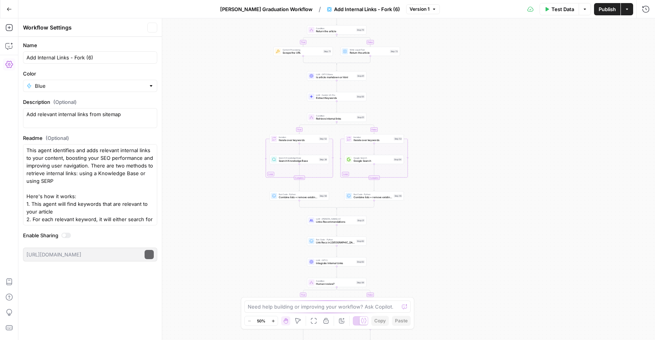
click at [371, 9] on span "Add Internal Links - Fork (6)" at bounding box center [367, 9] width 66 height 8
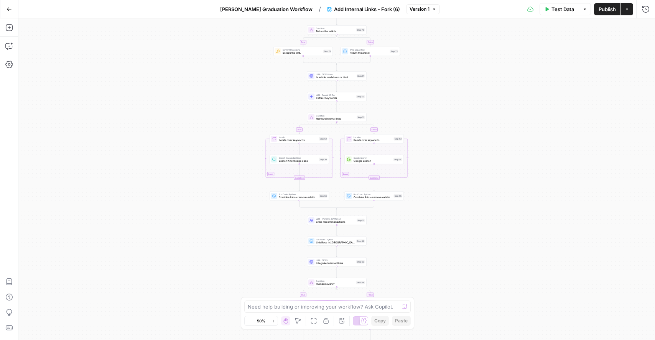
click at [371, 10] on span "Add Internal Links - Fork (6)" at bounding box center [367, 9] width 66 height 8
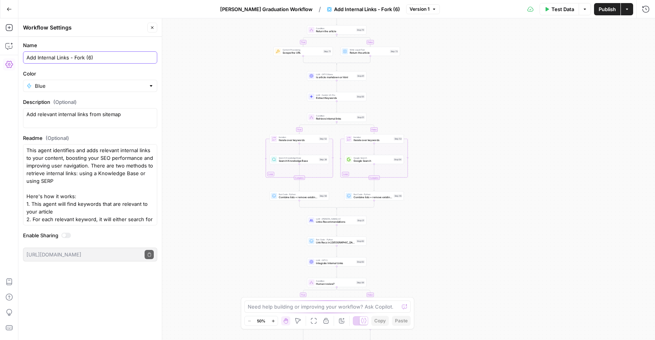
click at [89, 58] on input "Add Internal Links - Fork (6)" at bounding box center [89, 58] width 127 height 8
click at [90, 58] on input "Add Internal Links - Fork (6)" at bounding box center [89, 58] width 127 height 8
type input "Add Internal Links - Fork ([PERSON_NAME] [DATE])"
click at [155, 25] on button "Close" at bounding box center [152, 28] width 10 height 10
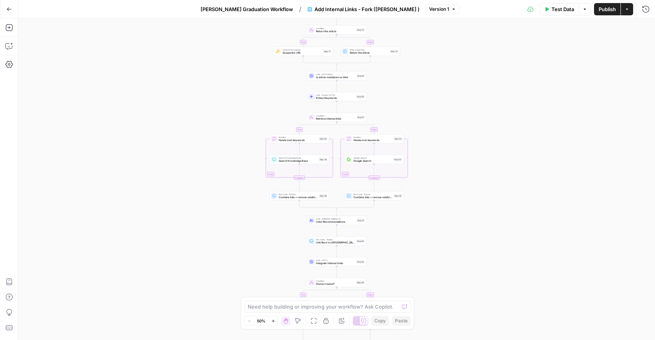
click at [608, 18] on div "Test Data Options Publish Actions Run History" at bounding box center [558, 9] width 196 height 18
click at [608, 10] on span "Publish" at bounding box center [607, 9] width 17 height 8
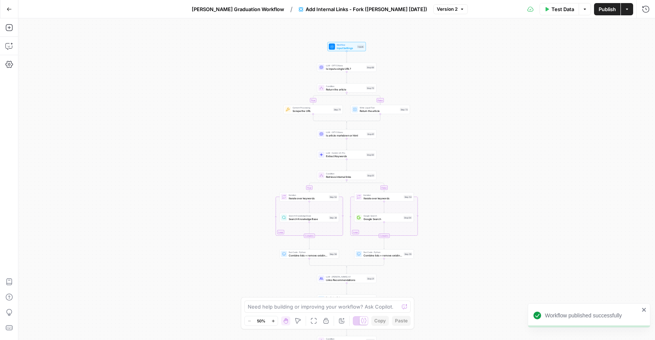
click at [272, 13] on span "[PERSON_NAME] Graduation Workflow" at bounding box center [238, 9] width 92 height 8
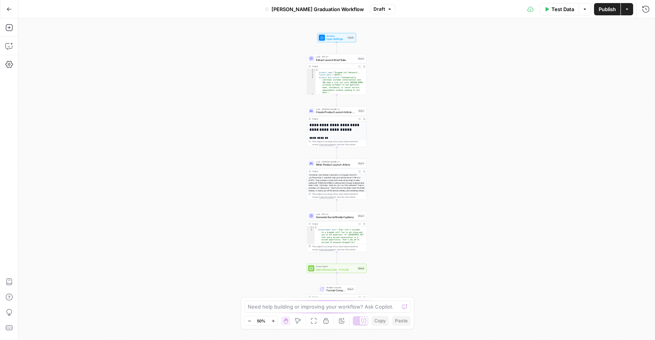
scroll to position [52, 0]
click at [339, 268] on span "Add Internal Links - Fork (6)" at bounding box center [336, 270] width 40 height 4
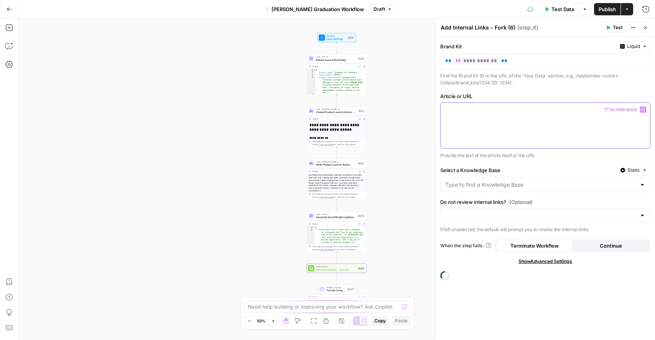
click at [508, 124] on div at bounding box center [545, 126] width 209 height 46
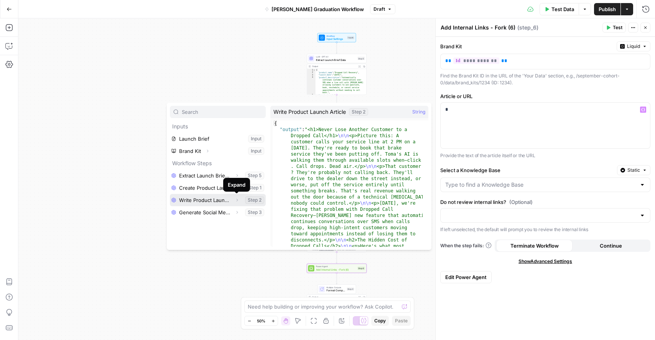
click at [235, 199] on icon "button" at bounding box center [237, 200] width 5 height 5
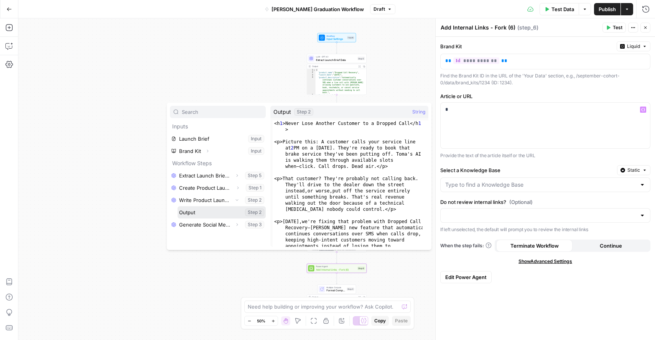
click at [214, 211] on button "Select variable Output" at bounding box center [222, 212] width 88 height 12
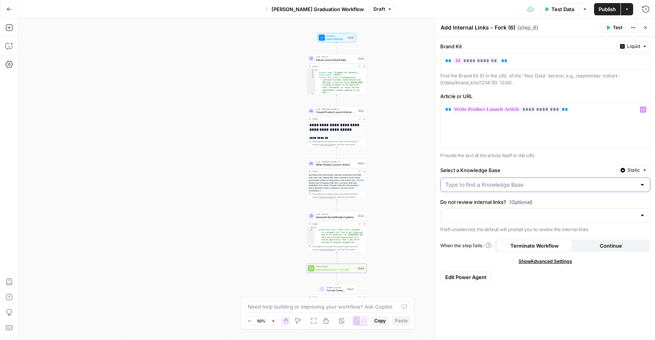
click at [554, 185] on input "Select a Knowledge Base" at bounding box center [540, 185] width 191 height 8
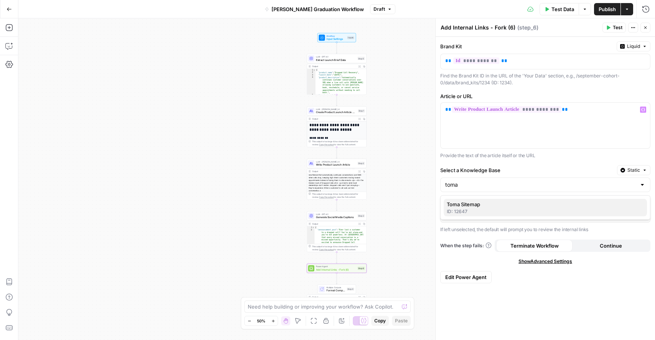
click at [496, 206] on span "Toma Sitemap" at bounding box center [544, 205] width 194 height 8
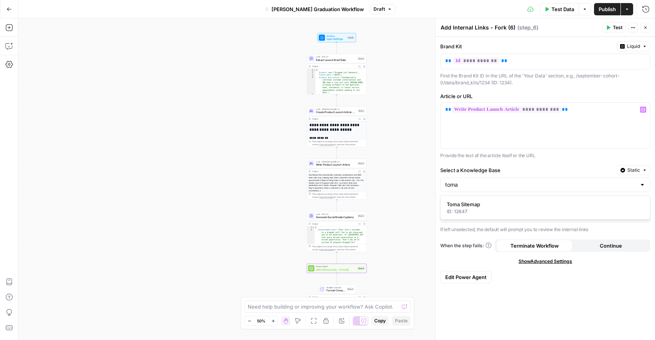
type input "Toma Sitemap"
click at [505, 218] on input "Do not review internal links? (Optional)" at bounding box center [540, 216] width 191 height 8
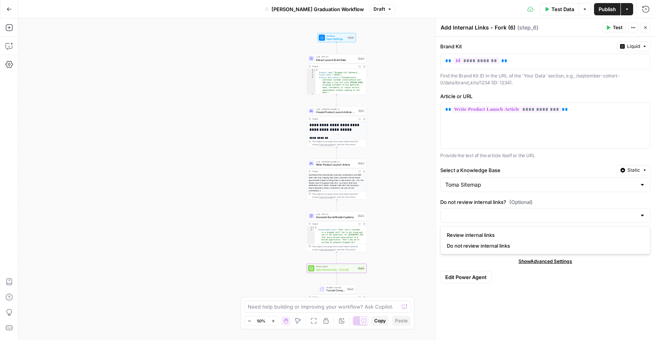
click at [489, 236] on span "Review internal links" at bounding box center [544, 235] width 194 height 8
type input "Review internal links"
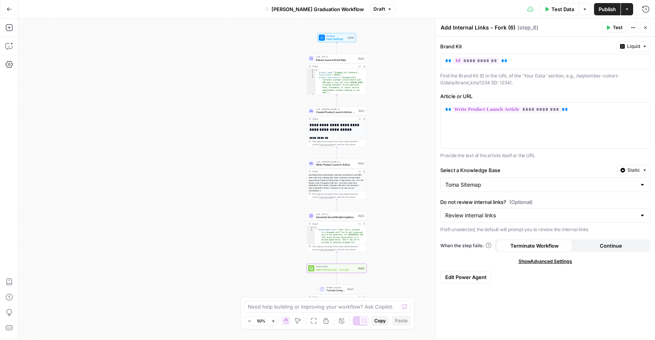
click at [620, 30] on span "Test" at bounding box center [618, 27] width 10 height 7
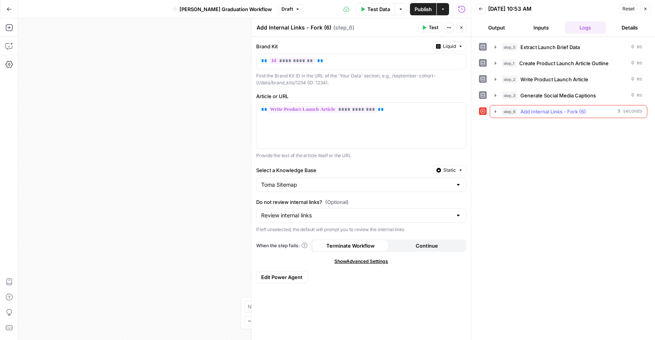
click at [496, 111] on icon "button" at bounding box center [496, 112] width 6 height 6
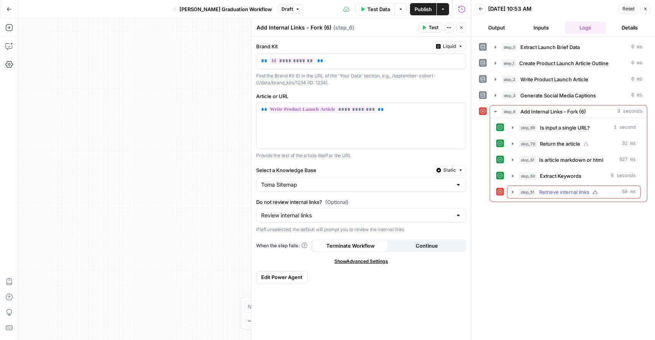
click at [513, 193] on icon "button" at bounding box center [513, 192] width 6 height 6
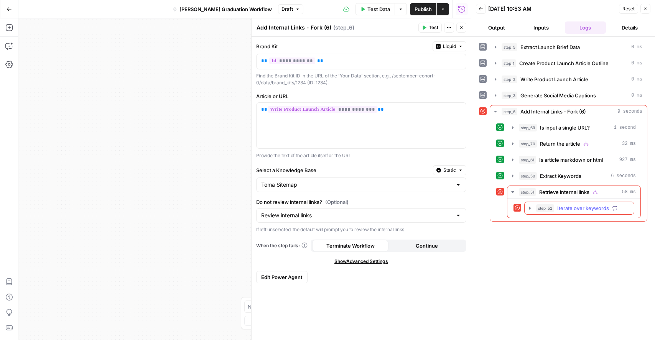
click at [530, 210] on icon "button" at bounding box center [530, 208] width 6 height 6
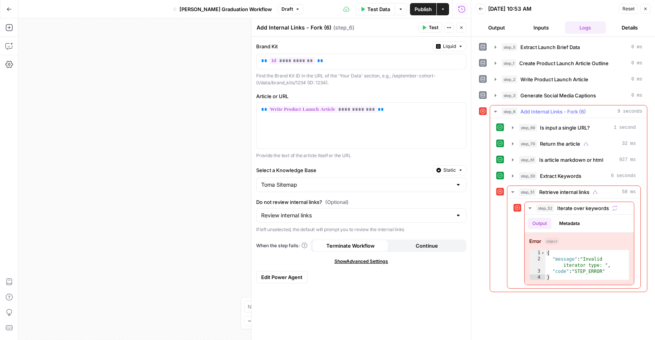
click at [495, 113] on icon "button" at bounding box center [496, 112] width 6 height 6
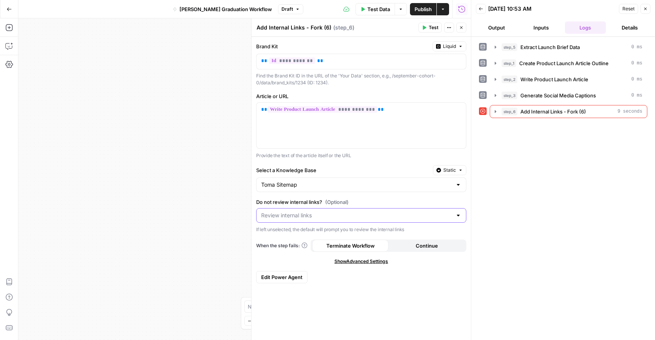
click at [384, 217] on input "Do not review internal links? (Optional)" at bounding box center [356, 216] width 191 height 8
click at [351, 243] on span "Do not review internal links" at bounding box center [360, 246] width 194 height 8
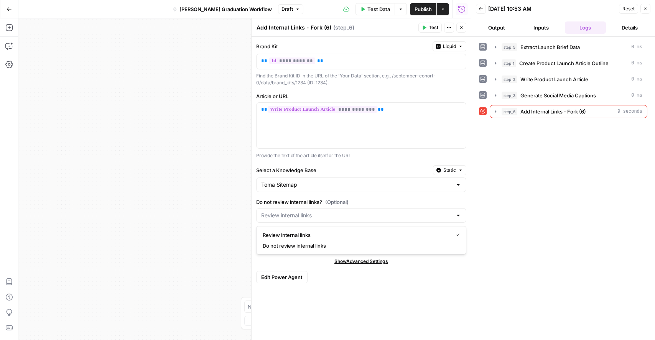
type input "Do not review internal links"
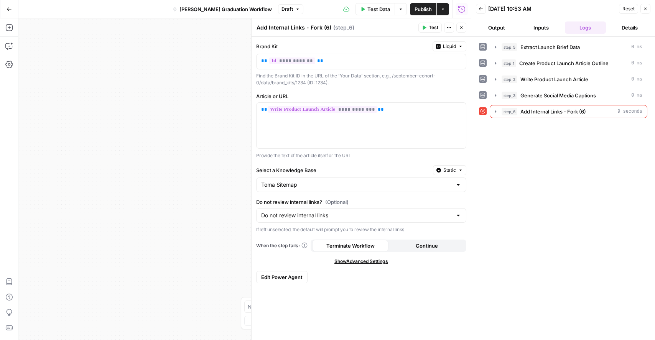
click at [434, 28] on span "Test" at bounding box center [434, 27] width 10 height 7
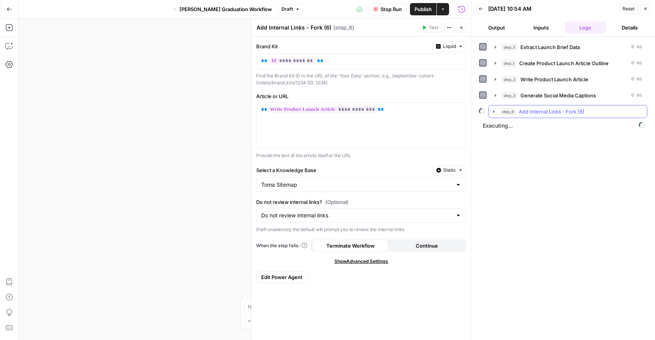
click at [495, 110] on icon "button" at bounding box center [494, 112] width 6 height 6
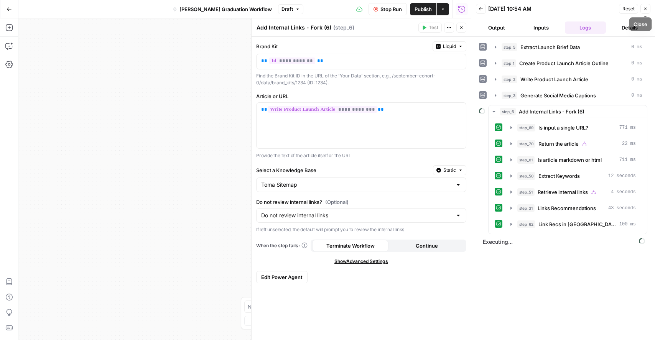
click at [648, 13] on button "Close" at bounding box center [646, 9] width 10 height 10
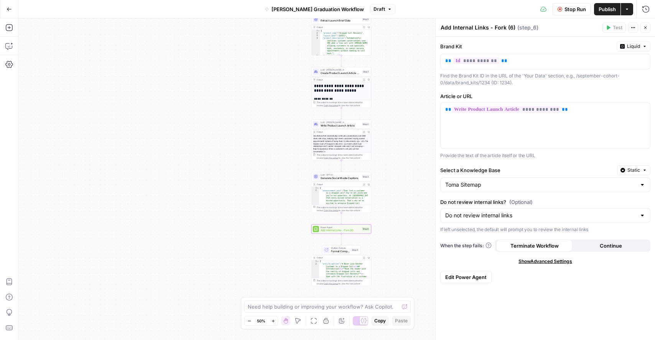
click at [649, 26] on button "Close" at bounding box center [646, 28] width 10 height 10
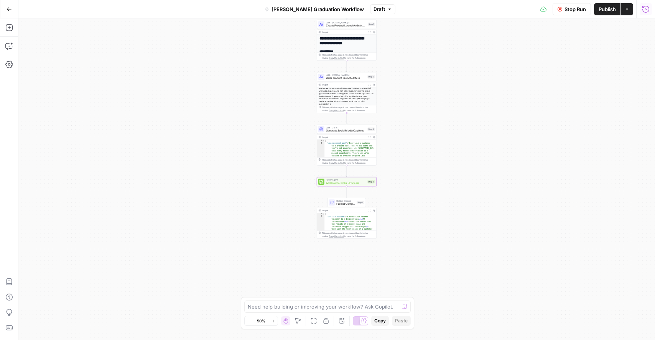
click at [645, 13] on icon "button" at bounding box center [646, 9] width 8 height 8
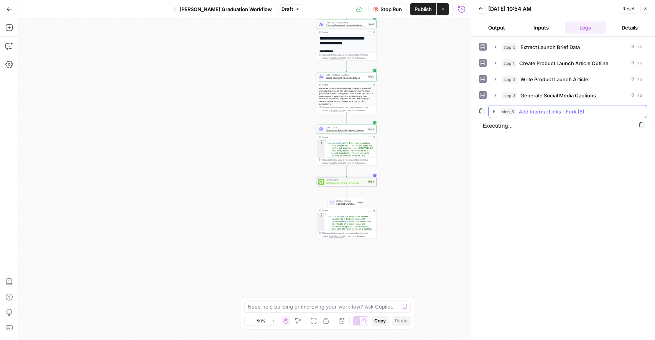
click at [492, 110] on icon "button" at bounding box center [494, 112] width 6 height 6
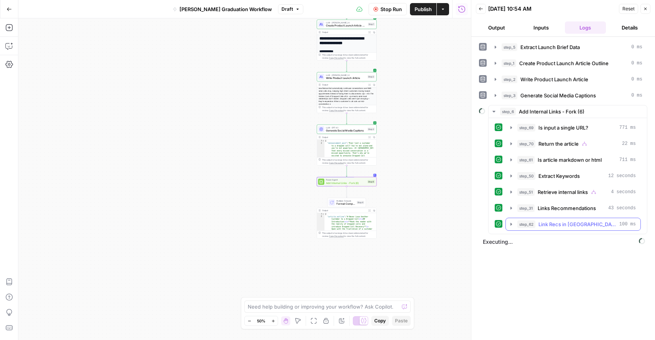
click at [512, 226] on icon "button" at bounding box center [511, 224] width 6 height 6
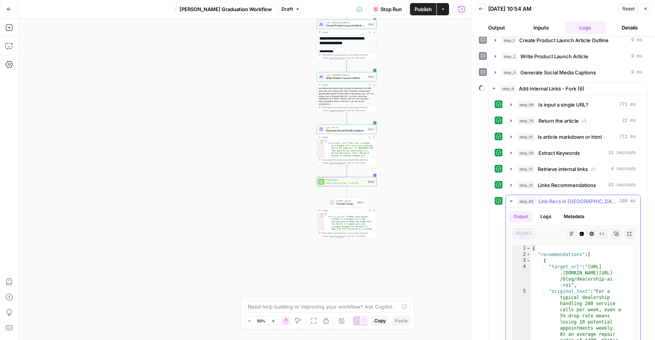
scroll to position [25, 0]
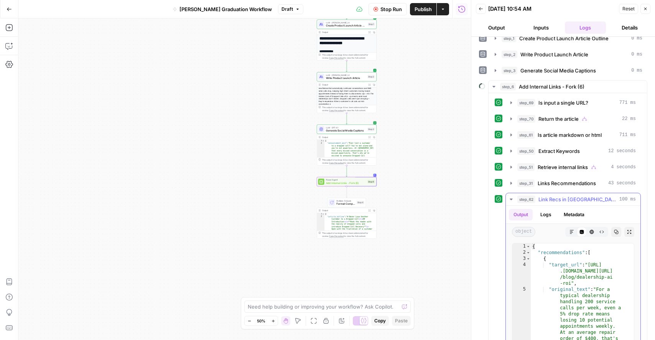
click at [511, 199] on icon "button" at bounding box center [511, 200] width 3 height 2
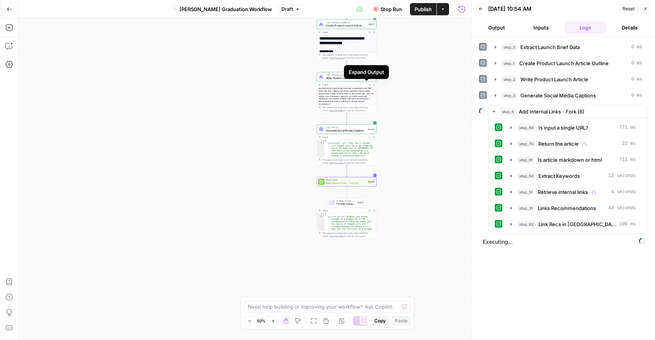
click at [369, 84] on icon "button" at bounding box center [370, 85] width 2 height 2
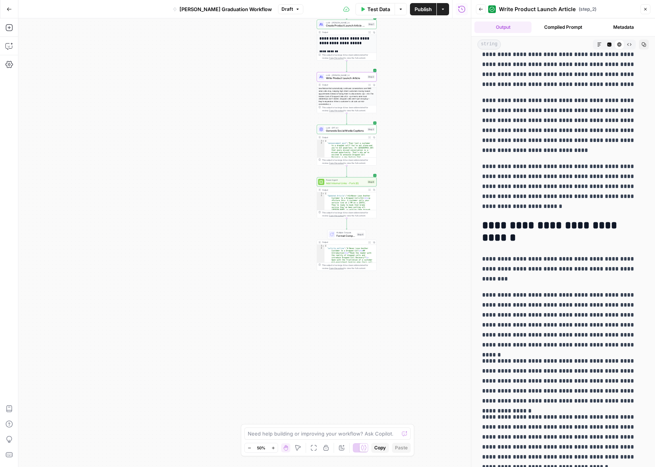
scroll to position [363, 0]
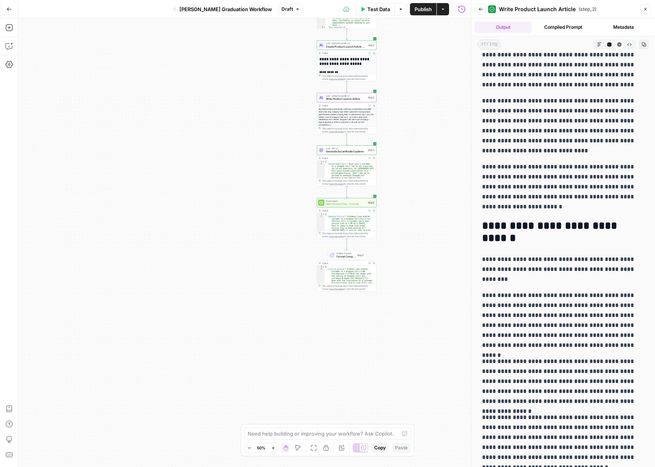
drag, startPoint x: 647, startPoint y: 8, endPoint x: 621, endPoint y: 35, distance: 37.4
click at [647, 8] on icon "button" at bounding box center [645, 9] width 5 height 5
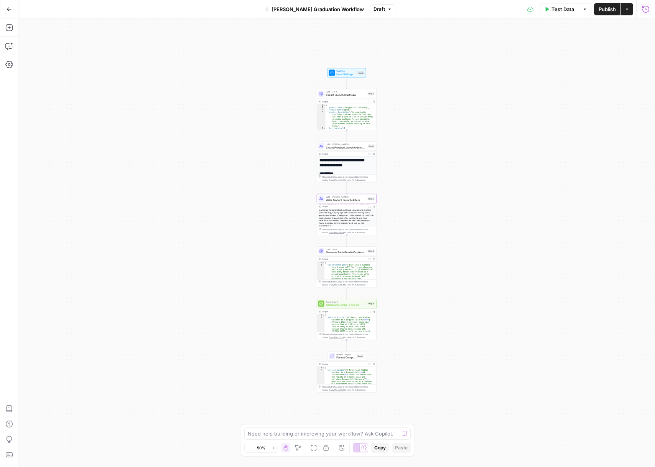
click at [368, 313] on button "Expand Output" at bounding box center [369, 311] width 5 height 5
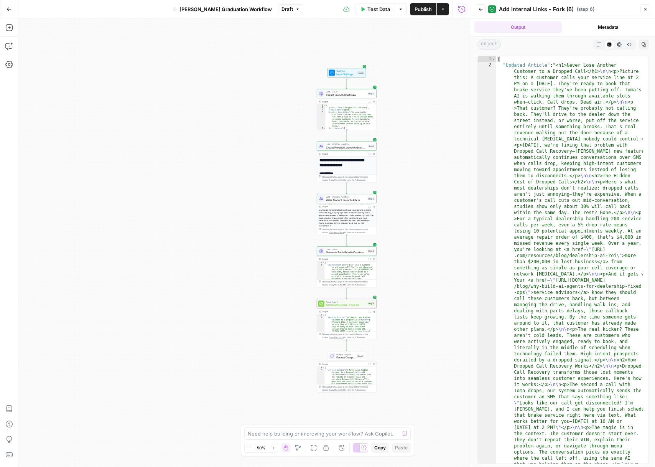
click at [597, 39] on div "object Markdown Code Editor HTML Viewer Raw Output Copy" at bounding box center [564, 44] width 184 height 16
click at [598, 41] on button "Markdown" at bounding box center [600, 45] width 10 height 10
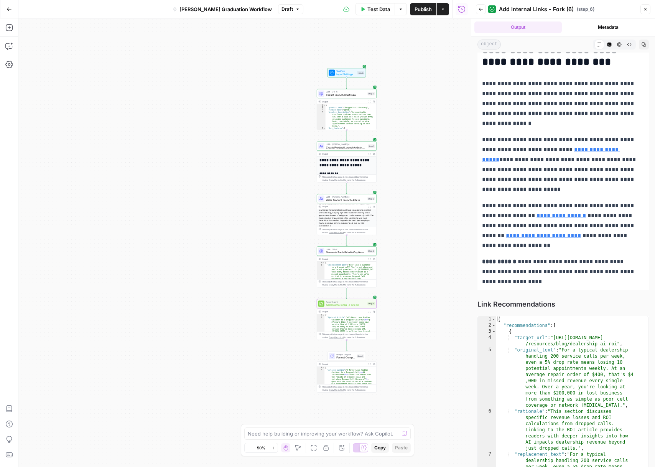
scroll to position [1425, 0]
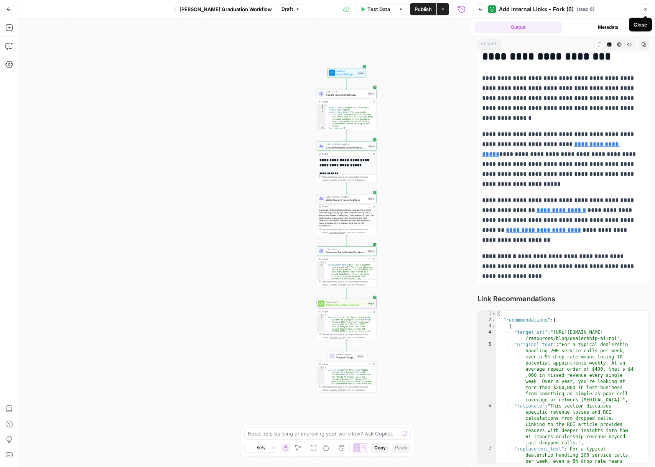
click at [646, 12] on button "Close" at bounding box center [646, 9] width 10 height 10
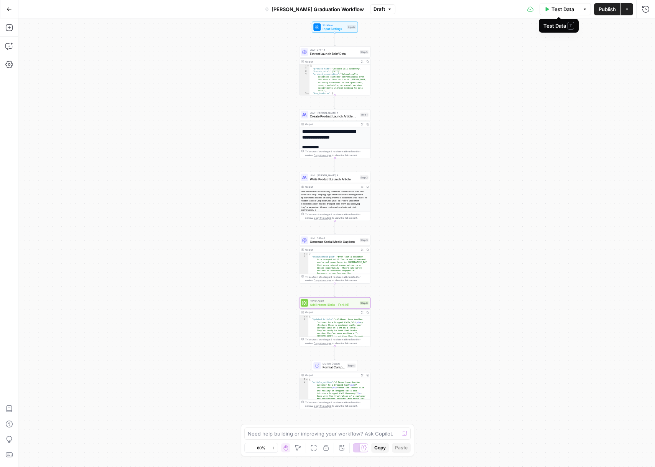
click at [551, 13] on button "Test Data" at bounding box center [560, 9] width 40 height 12
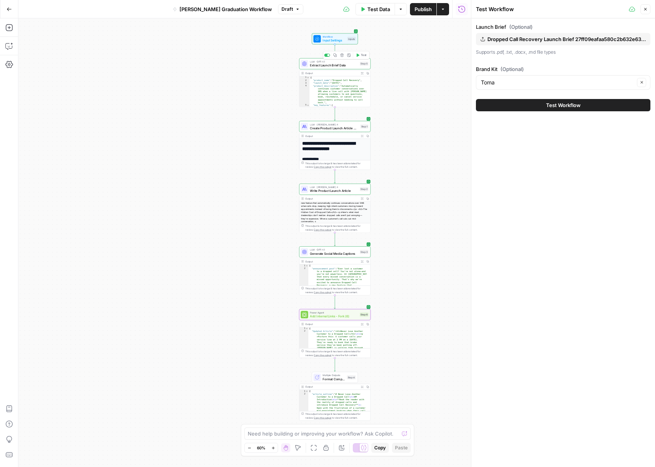
click at [341, 67] on span "Extract Launch Brief Data" at bounding box center [334, 65] width 48 height 5
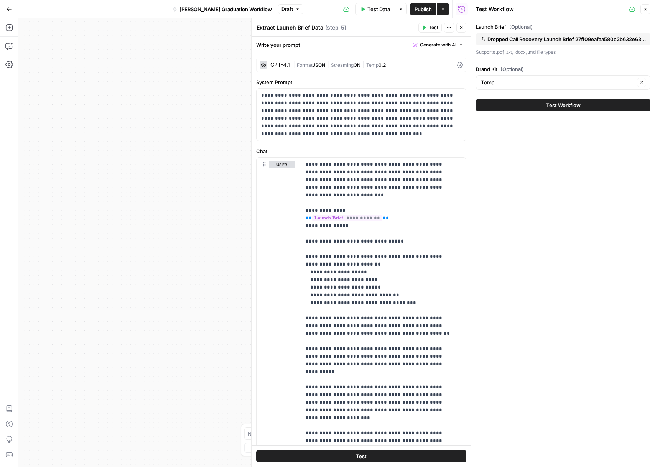
click at [461, 29] on icon "button" at bounding box center [461, 27] width 5 height 5
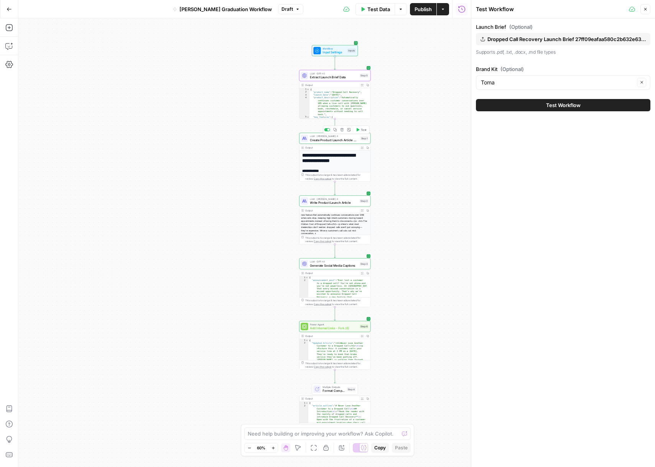
click at [324, 142] on div "LLM · Claude Sonnet 4 Create Product Launch Article Outline Step 1 Copy step De…" at bounding box center [334, 138] width 71 height 11
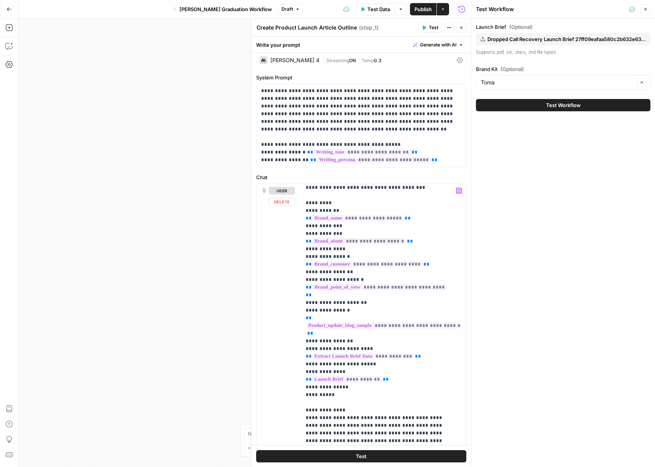
scroll to position [34, 0]
click at [463, 30] on button "Close" at bounding box center [462, 28] width 10 height 10
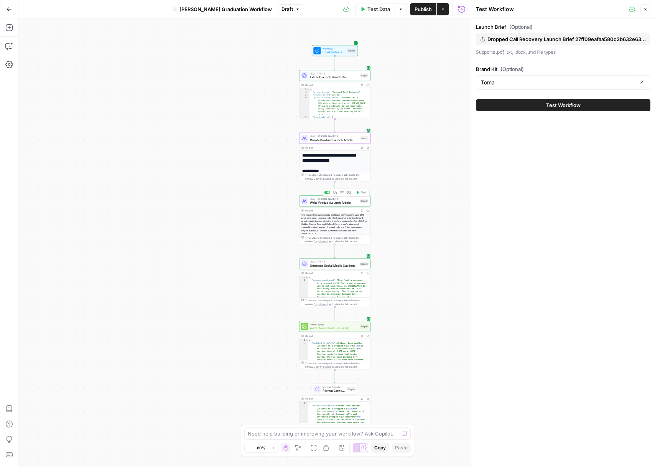
click at [340, 202] on span "Write Product Launch Article" at bounding box center [334, 202] width 48 height 5
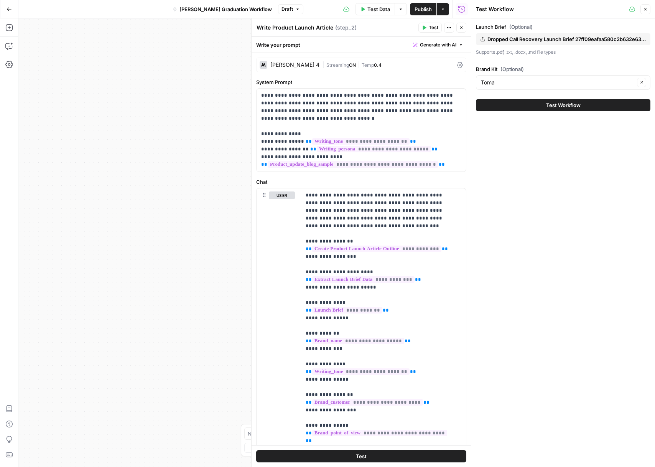
click at [458, 30] on button "Close" at bounding box center [462, 28] width 10 height 10
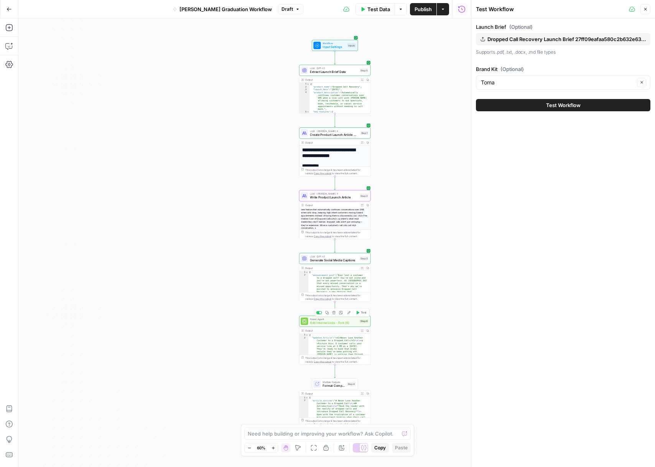
click at [317, 323] on span "Add Internal Links - Fork (6)" at bounding box center [334, 322] width 48 height 5
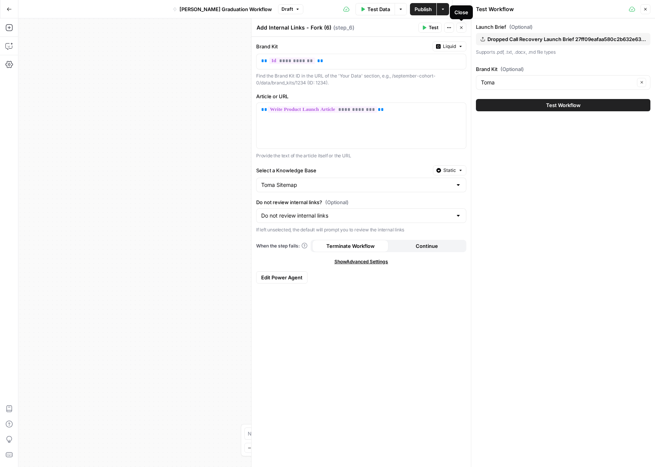
click at [459, 30] on icon "button" at bounding box center [461, 27] width 5 height 5
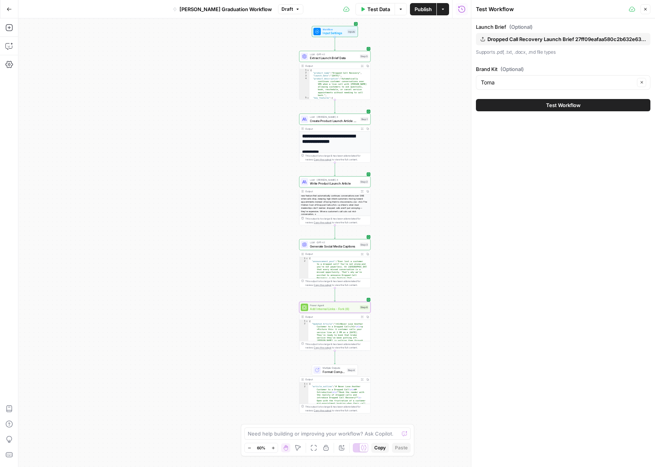
click at [339, 121] on span "Create Product Launch Article Outline" at bounding box center [334, 121] width 48 height 5
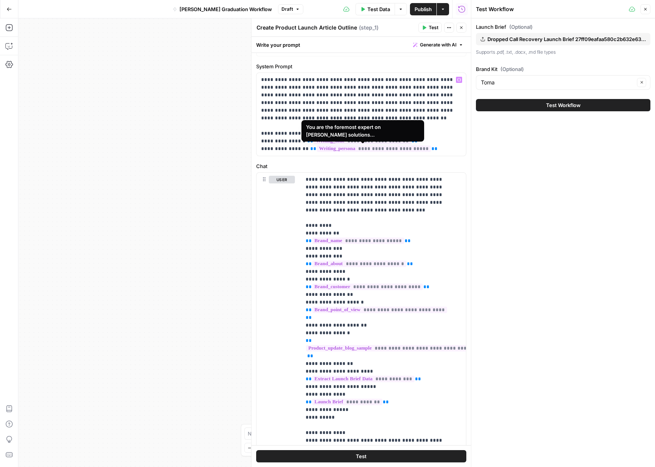
scroll to position [14, 0]
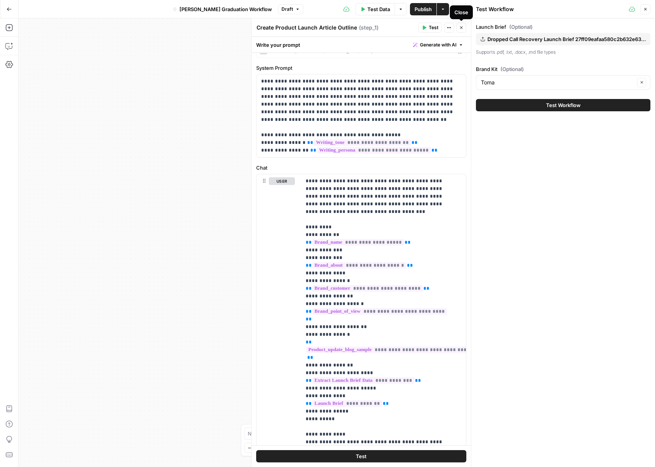
click at [464, 29] on button "Close" at bounding box center [462, 28] width 10 height 10
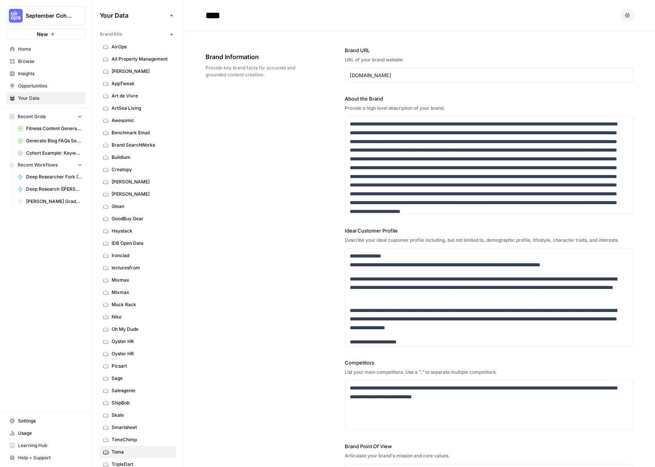
scroll to position [593, 0]
